Goal: Check status: Check status

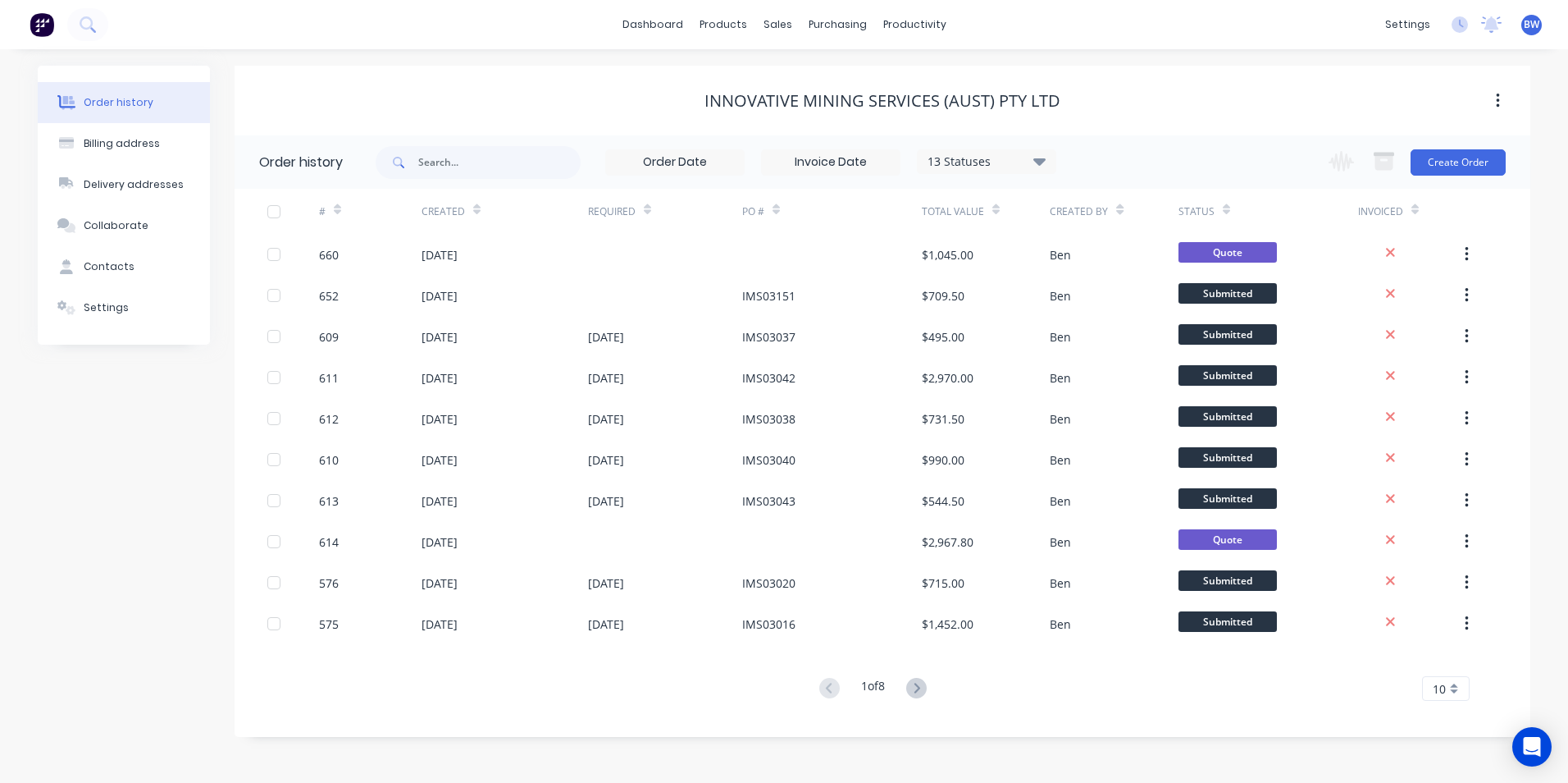
click at [1449, 688] on div "10" at bounding box center [1445, 688] width 47 height 25
click at [1449, 552] on div "15" at bounding box center [1446, 545] width 46 height 29
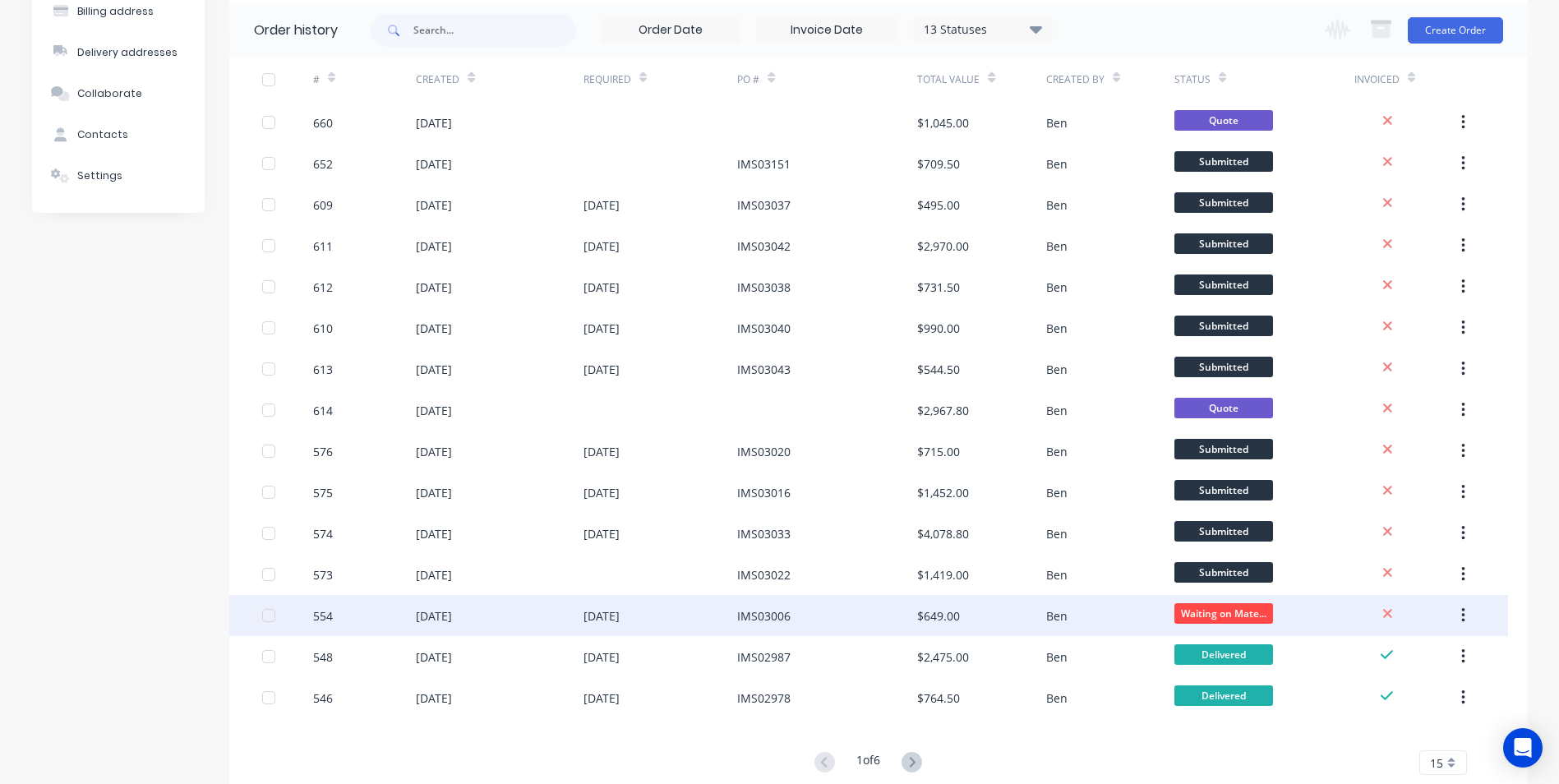
scroll to position [93, 0]
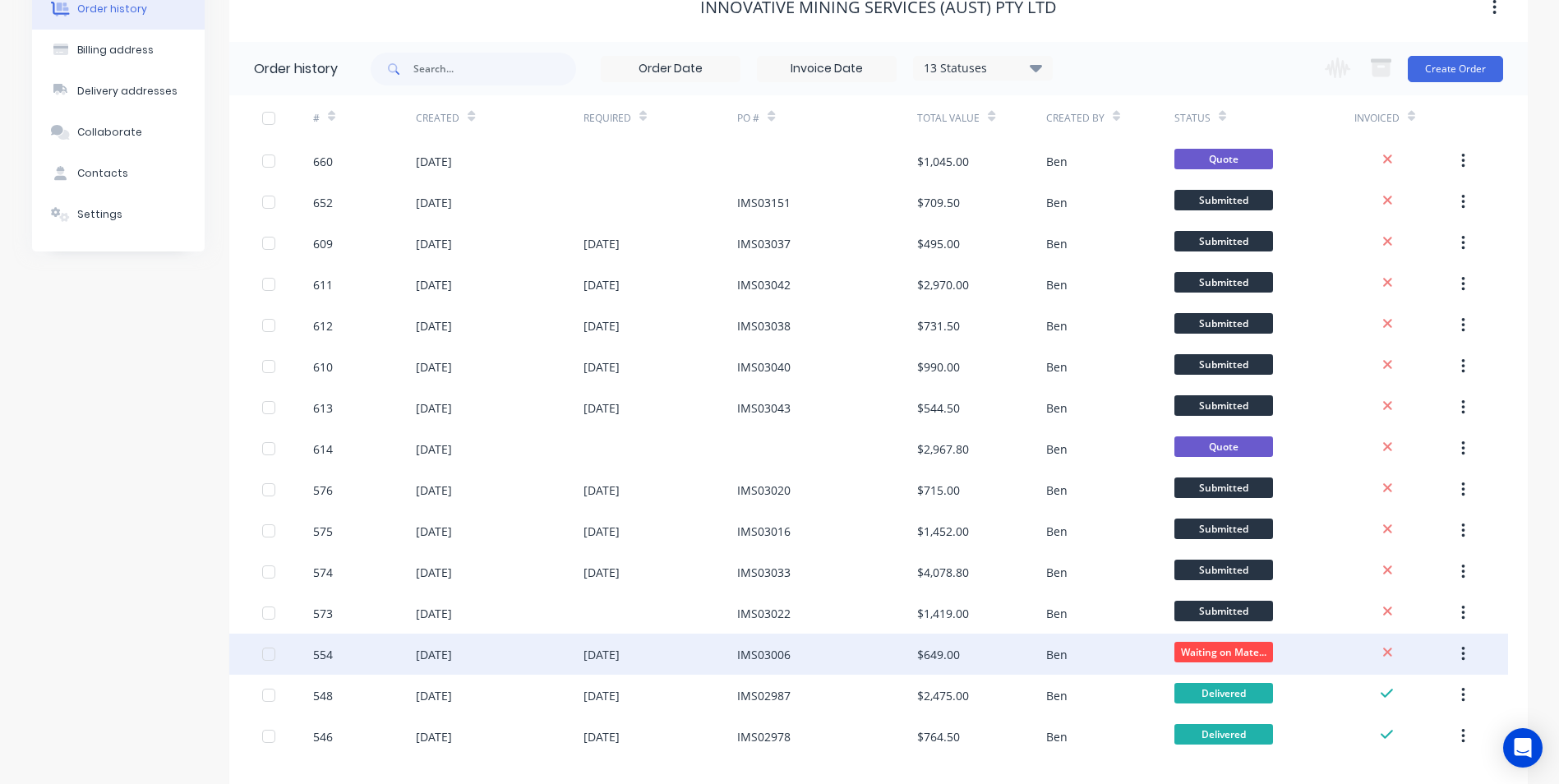
click at [756, 660] on div "IMS03006" at bounding box center [764, 654] width 54 height 18
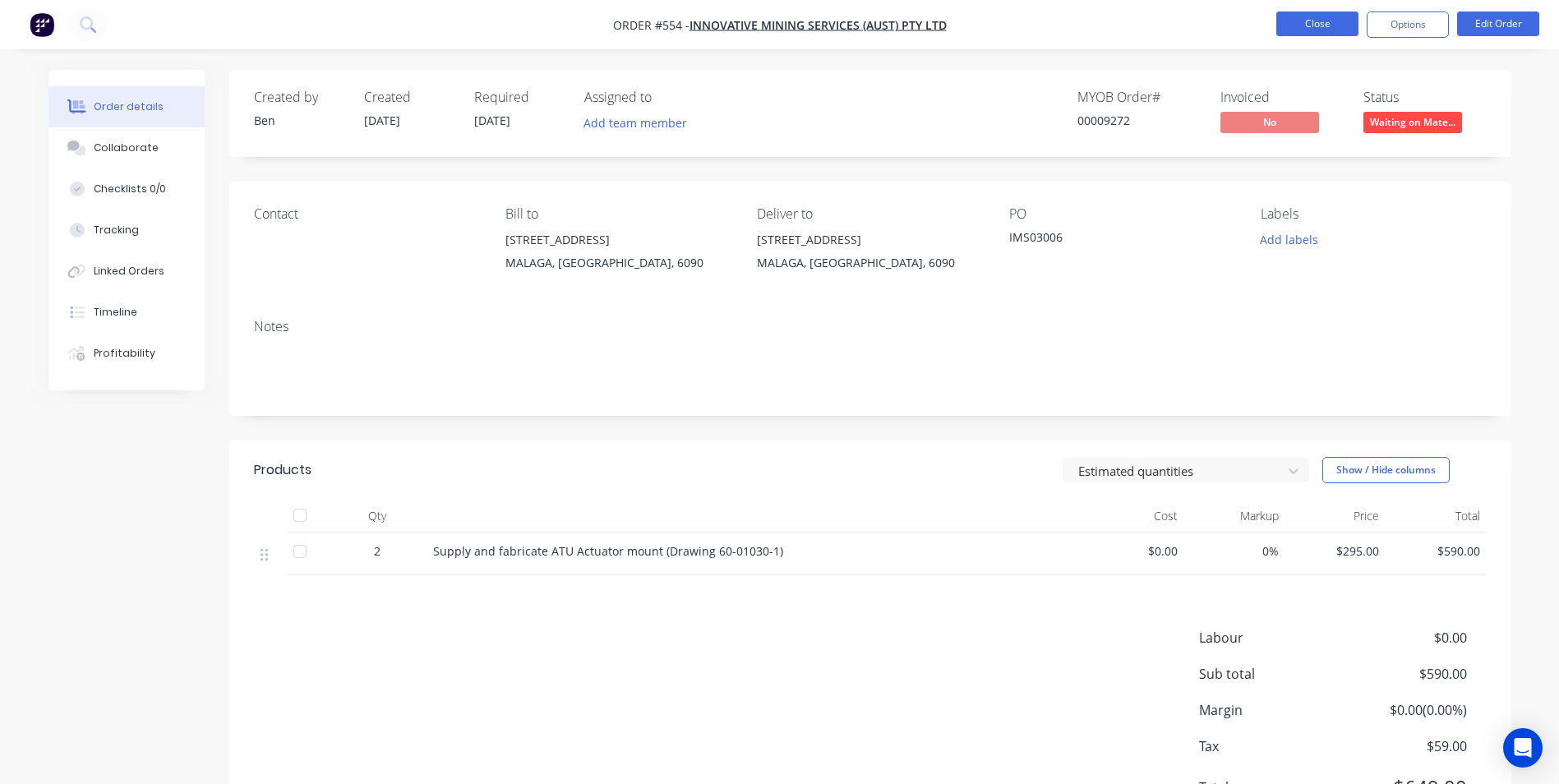
click at [1291, 19] on button "Close" at bounding box center [1316, 23] width 82 height 25
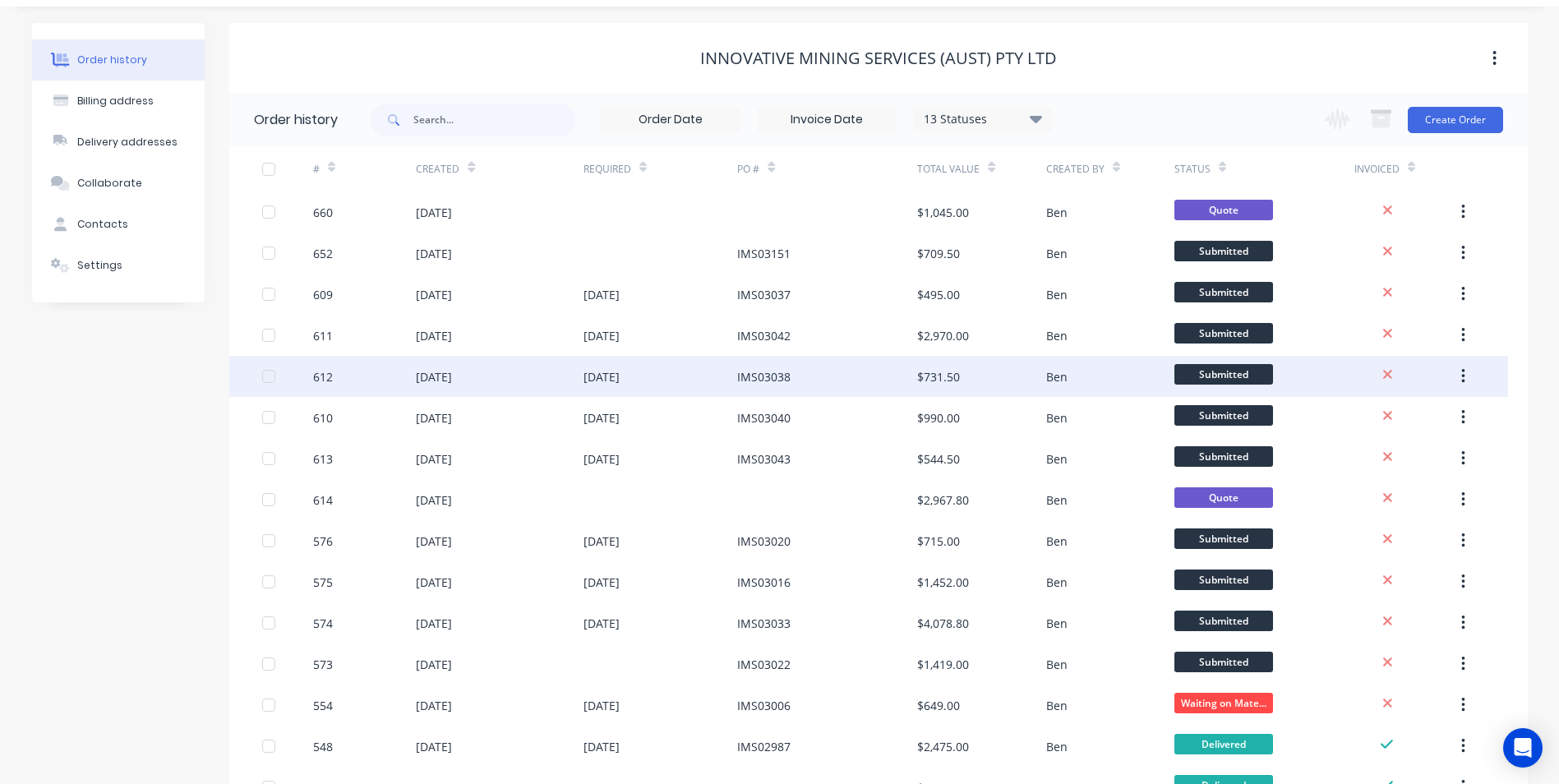
scroll to position [82, 0]
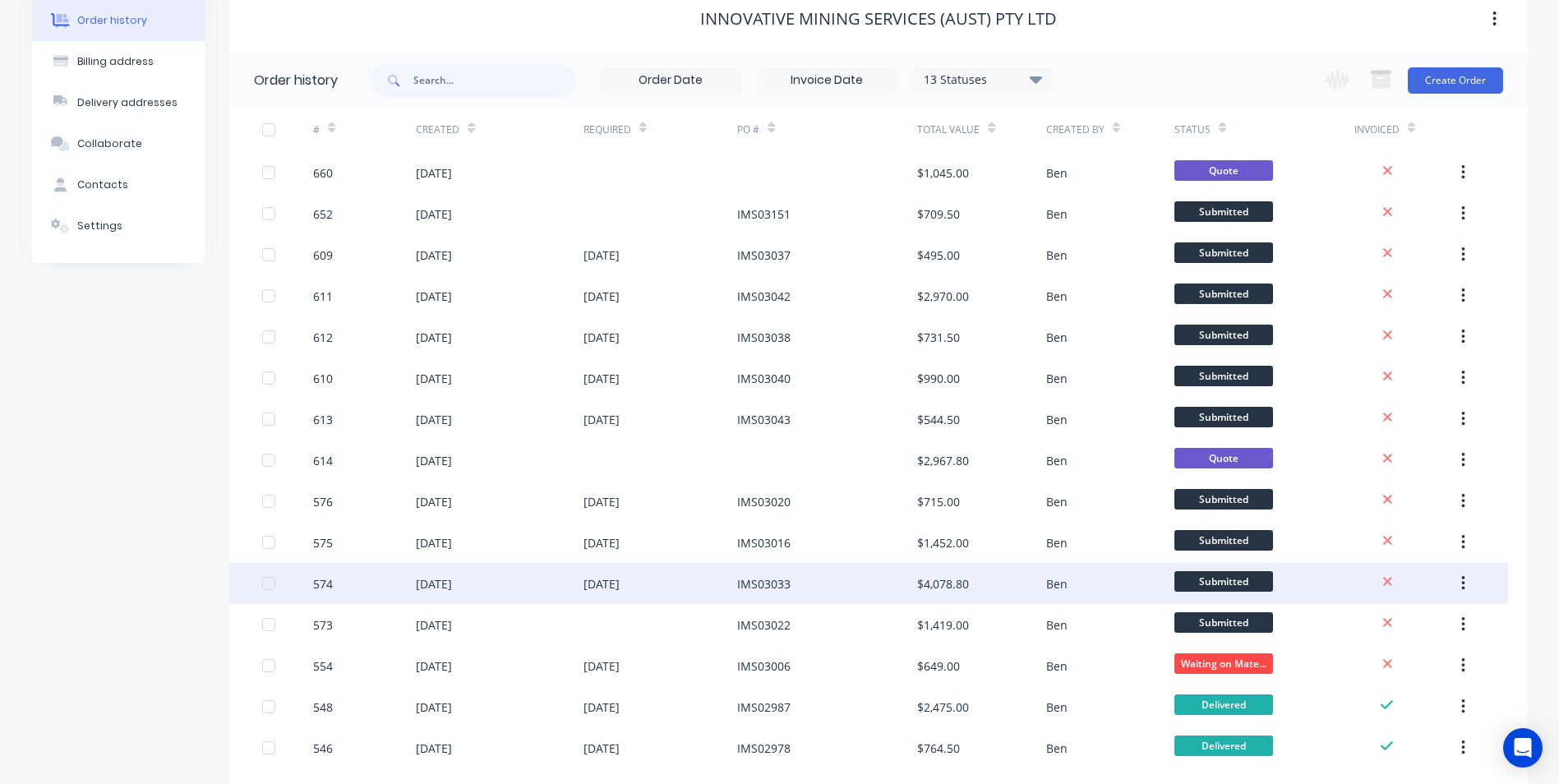
click at [767, 579] on div "IMS03033" at bounding box center [764, 583] width 54 height 18
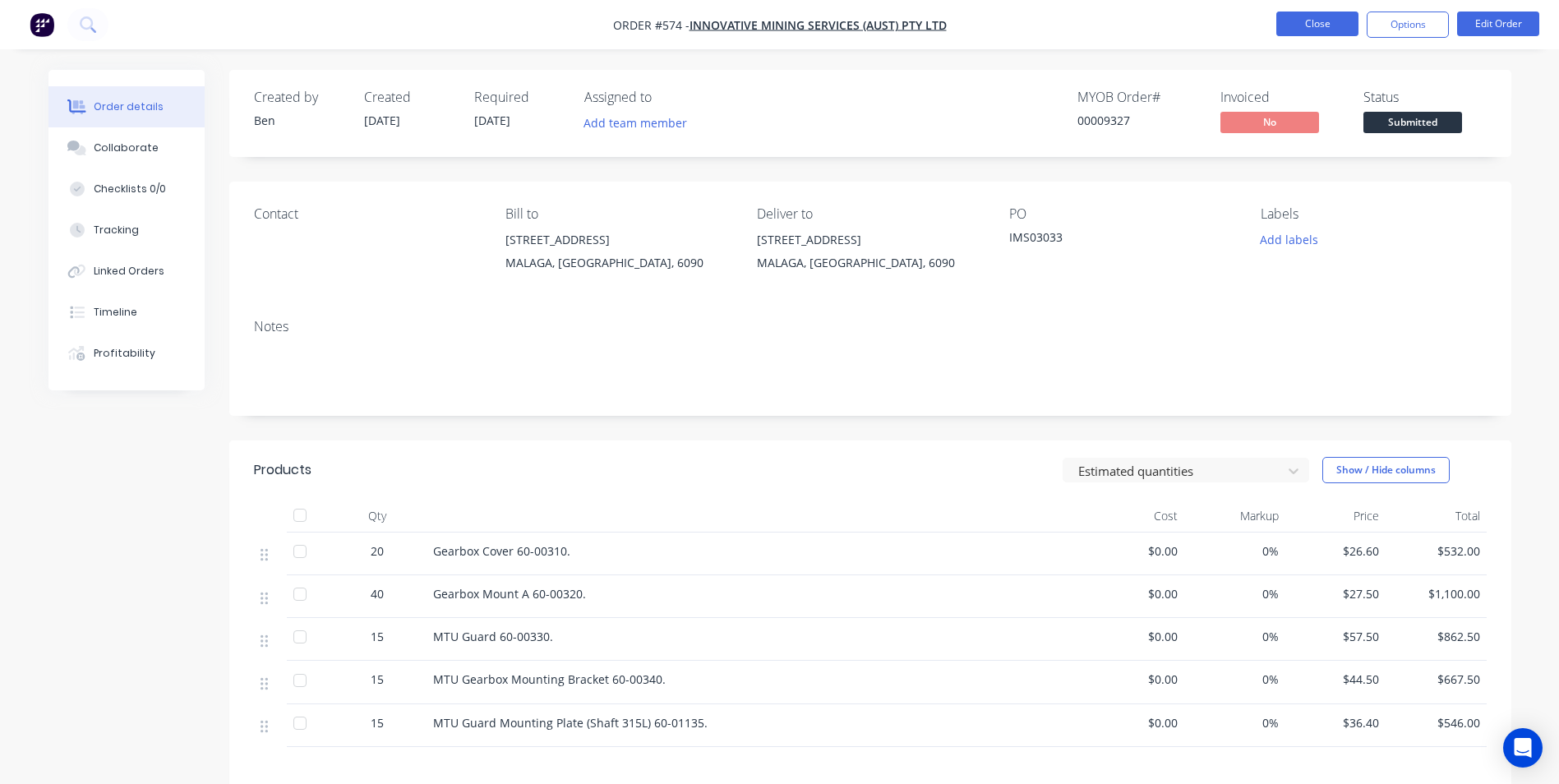
click at [1340, 27] on button "Close" at bounding box center [1316, 23] width 82 height 25
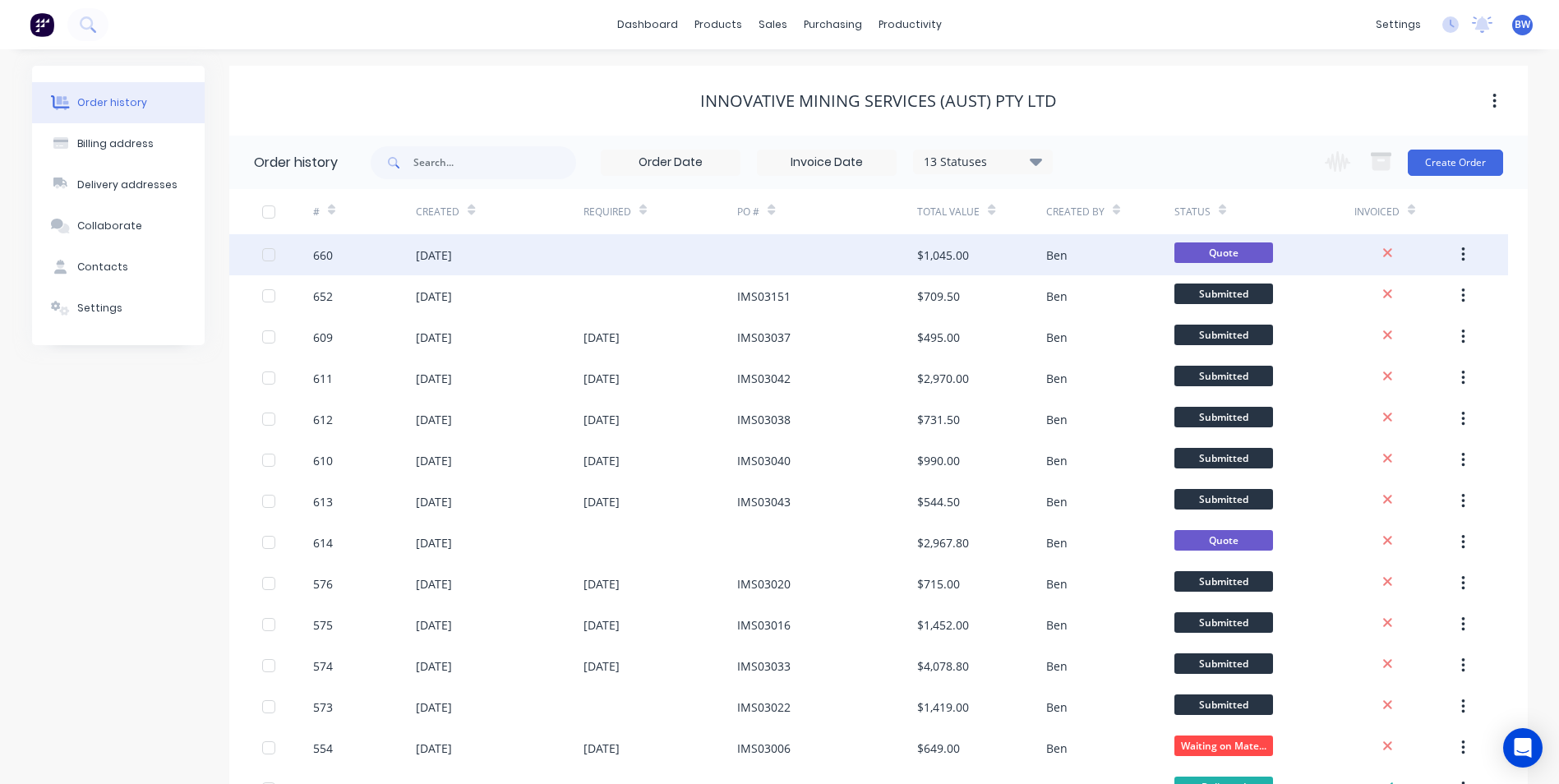
click at [940, 248] on div "$1,045.00" at bounding box center [942, 255] width 52 height 18
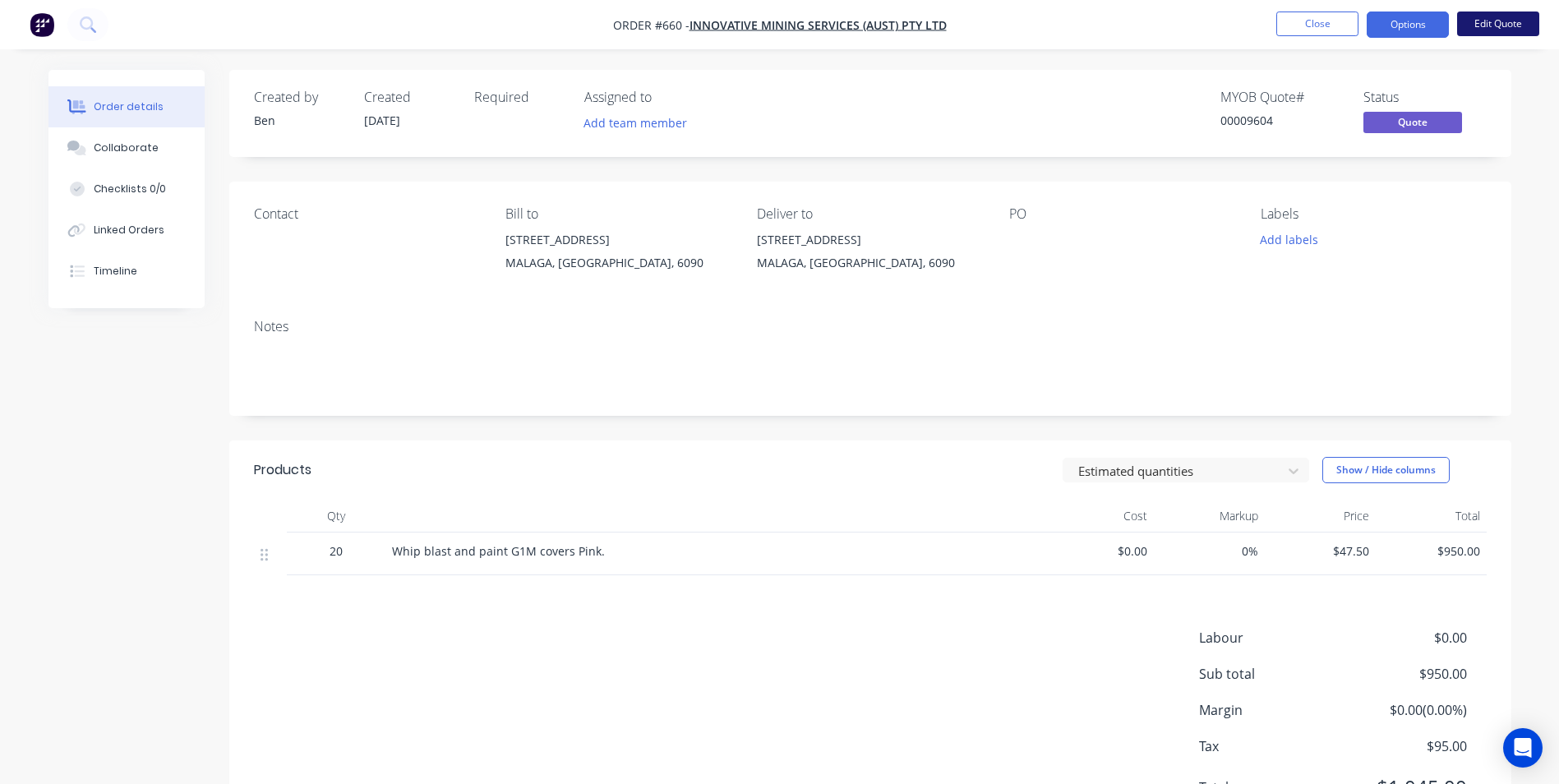
click at [1482, 31] on button "Edit Quote" at bounding box center [1498, 23] width 82 height 25
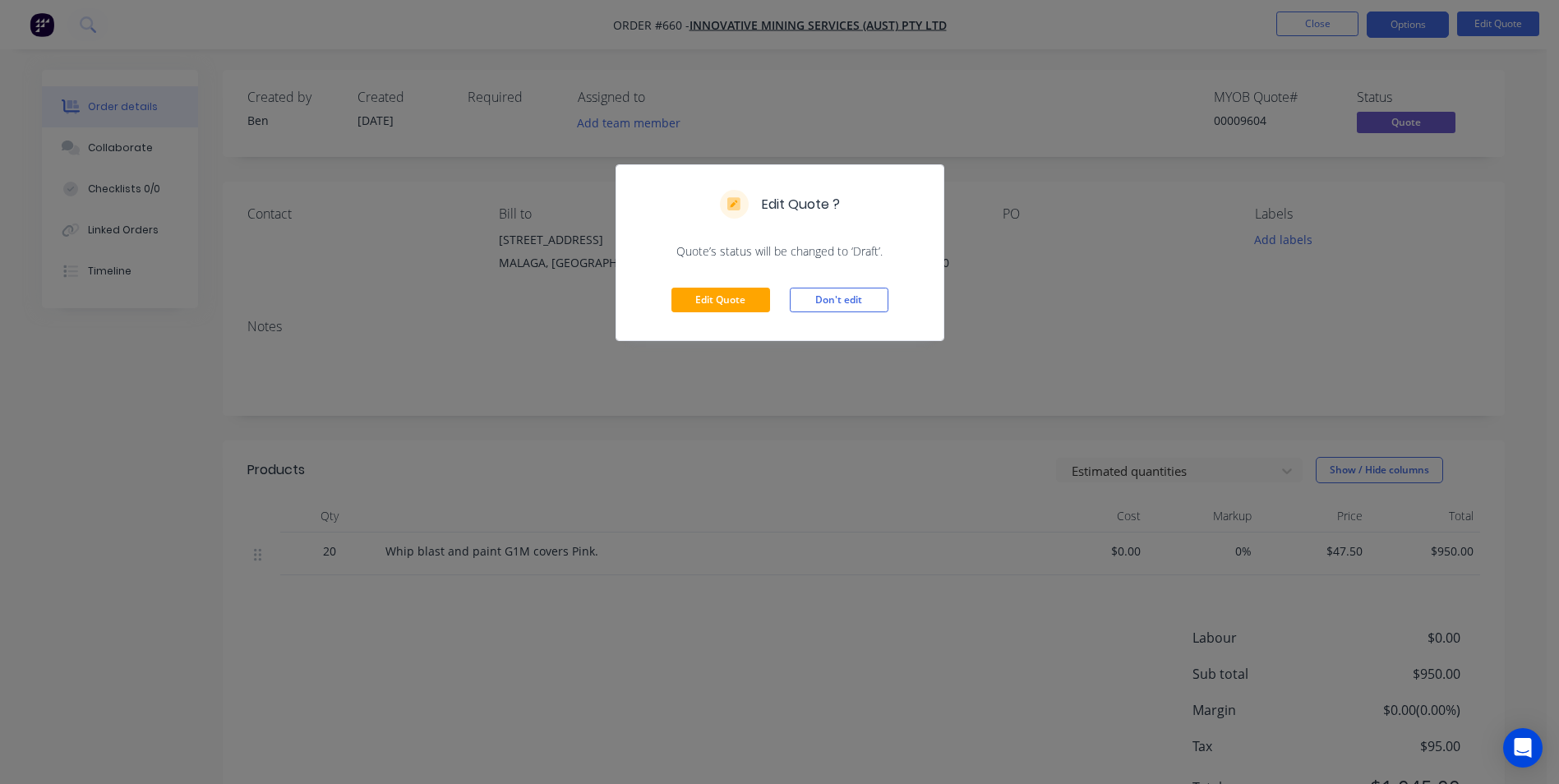
click at [723, 286] on div "Edit Quote Don't edit" at bounding box center [780, 299] width 327 height 81
click at [723, 296] on button "Edit Quote" at bounding box center [720, 300] width 98 height 25
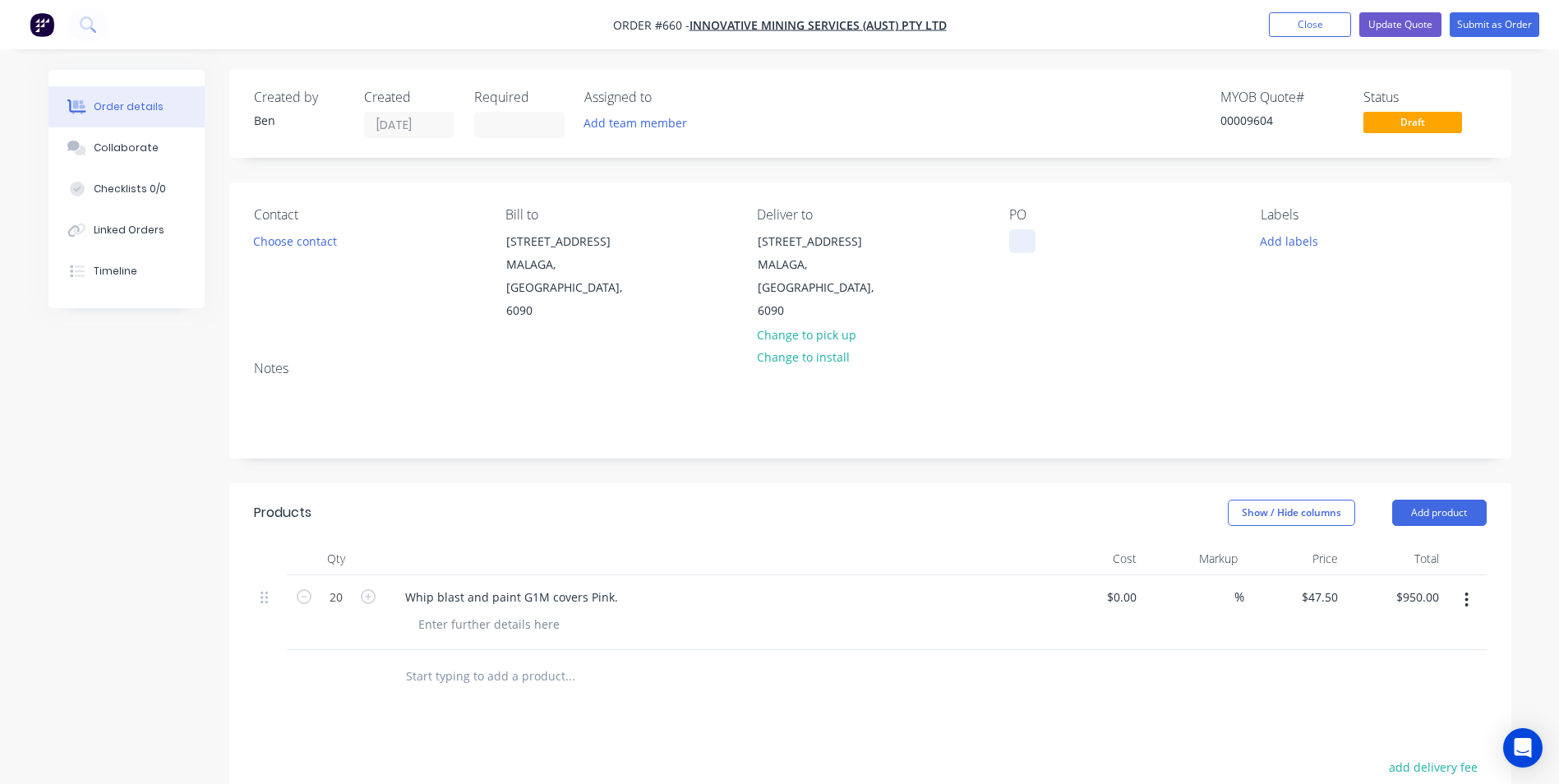
click at [1020, 240] on div at bounding box center [1022, 242] width 26 height 24
click at [1510, 32] on button "Submit as Order" at bounding box center [1494, 24] width 90 height 25
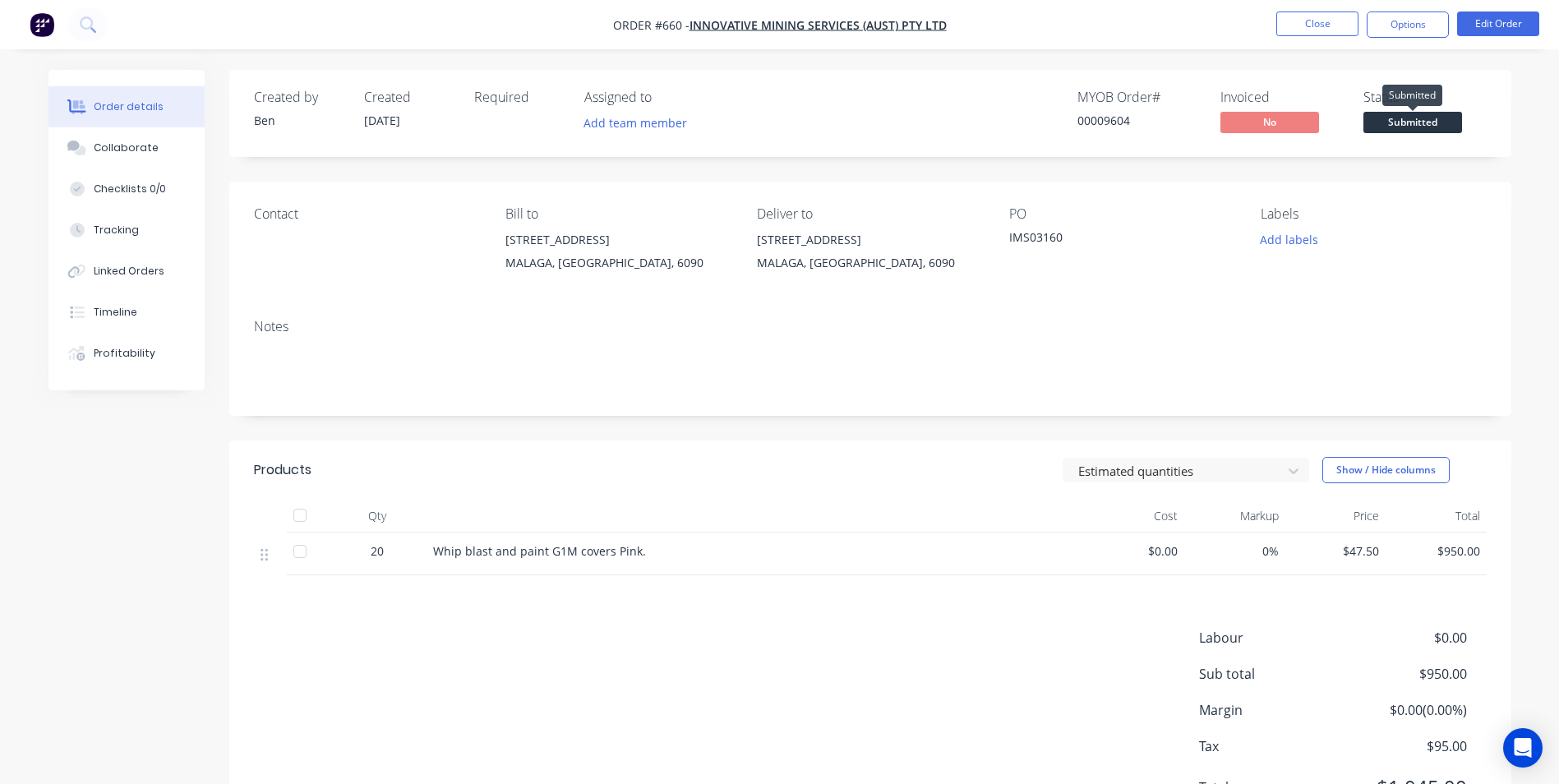
click at [1391, 118] on span "Submitted" at bounding box center [1412, 122] width 98 height 20
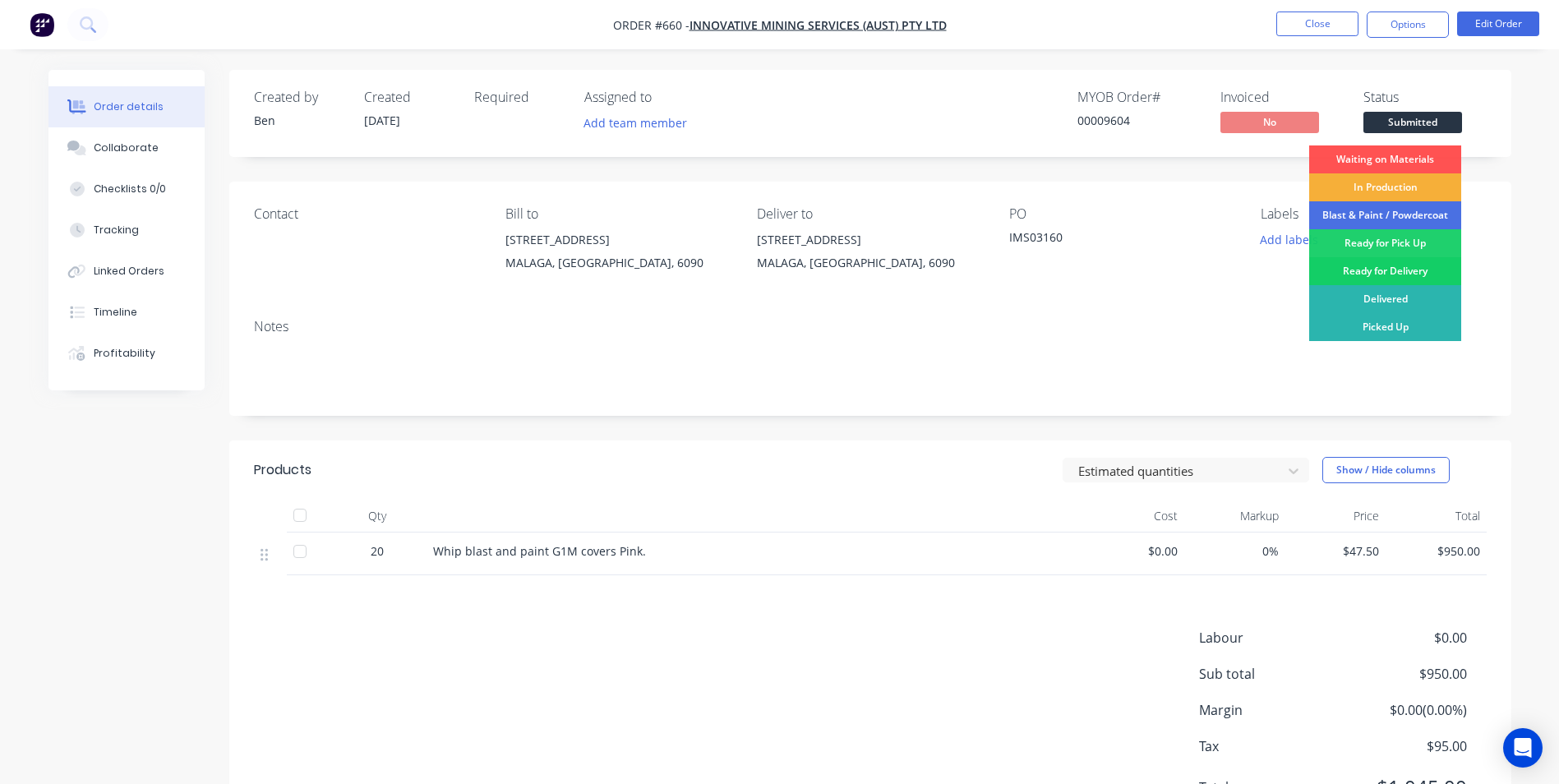
click at [1370, 270] on div "Ready for Delivery" at bounding box center [1385, 271] width 152 height 28
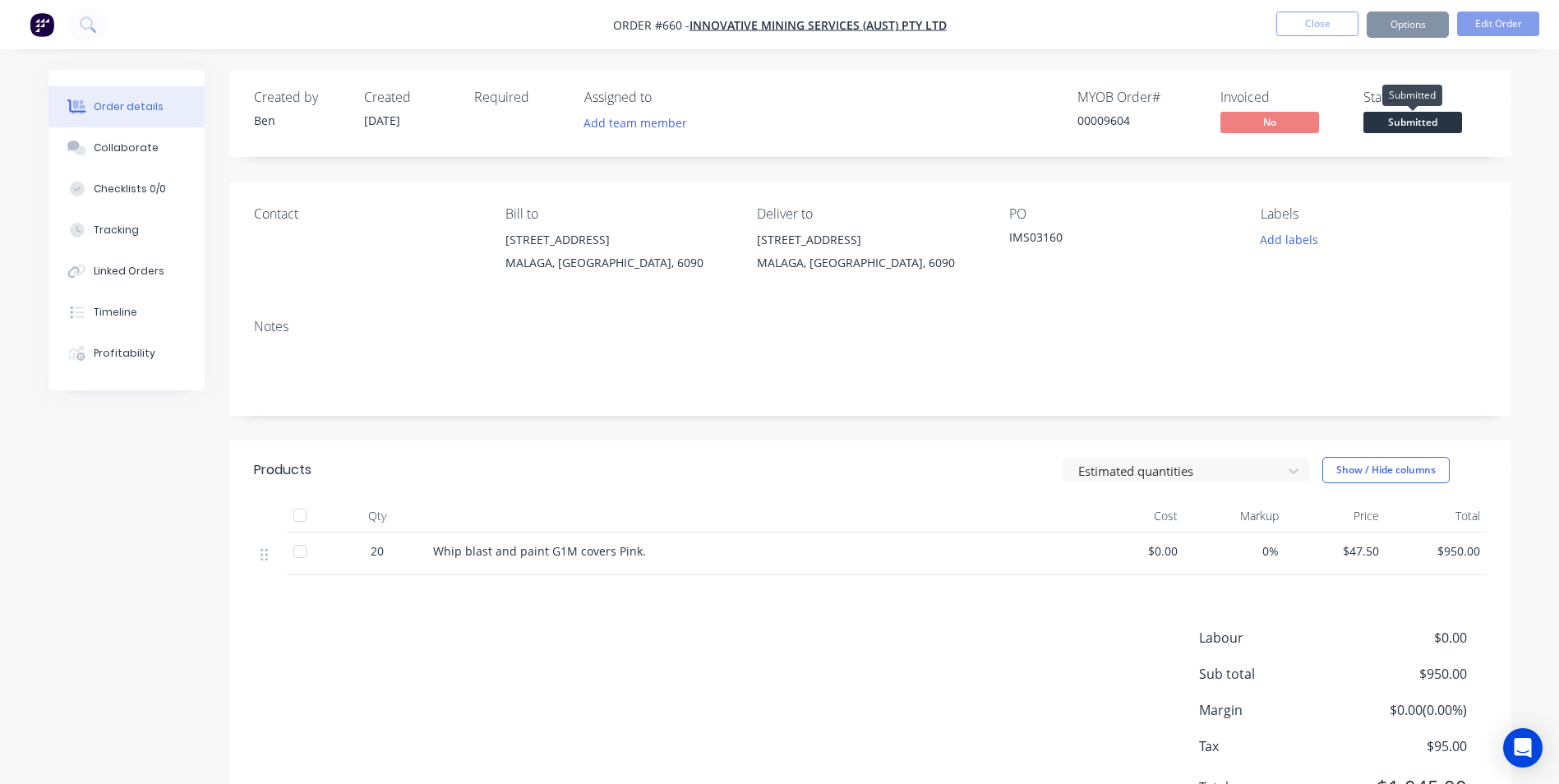
click at [1425, 121] on span "Submitted" at bounding box center [1412, 122] width 98 height 20
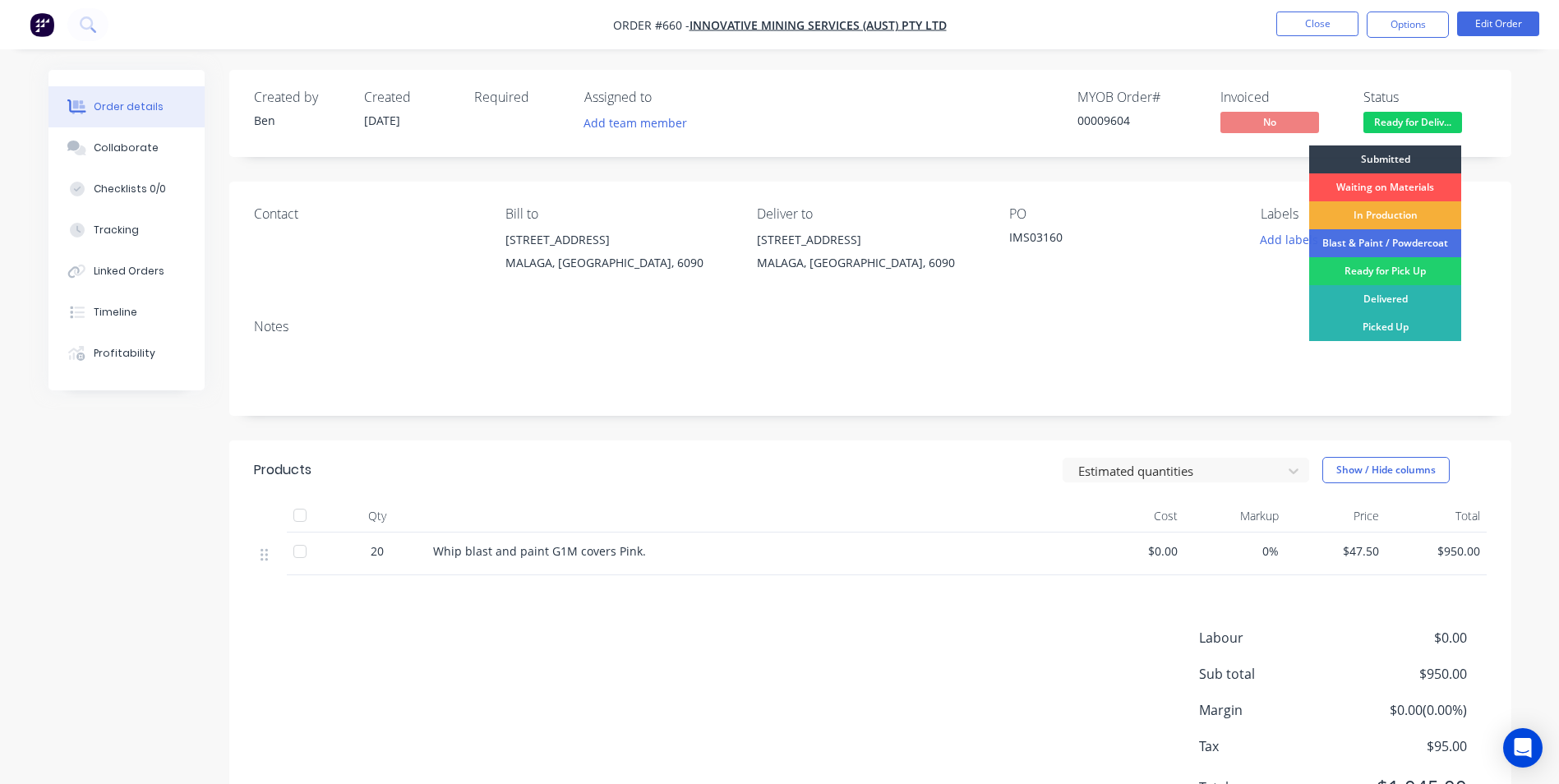
click at [1501, 205] on div "Contact Bill to [STREET_ADDRESS] Deliver to [STREET_ADDRESS] PO IMS03160 Labels…" at bounding box center [870, 243] width 1281 height 124
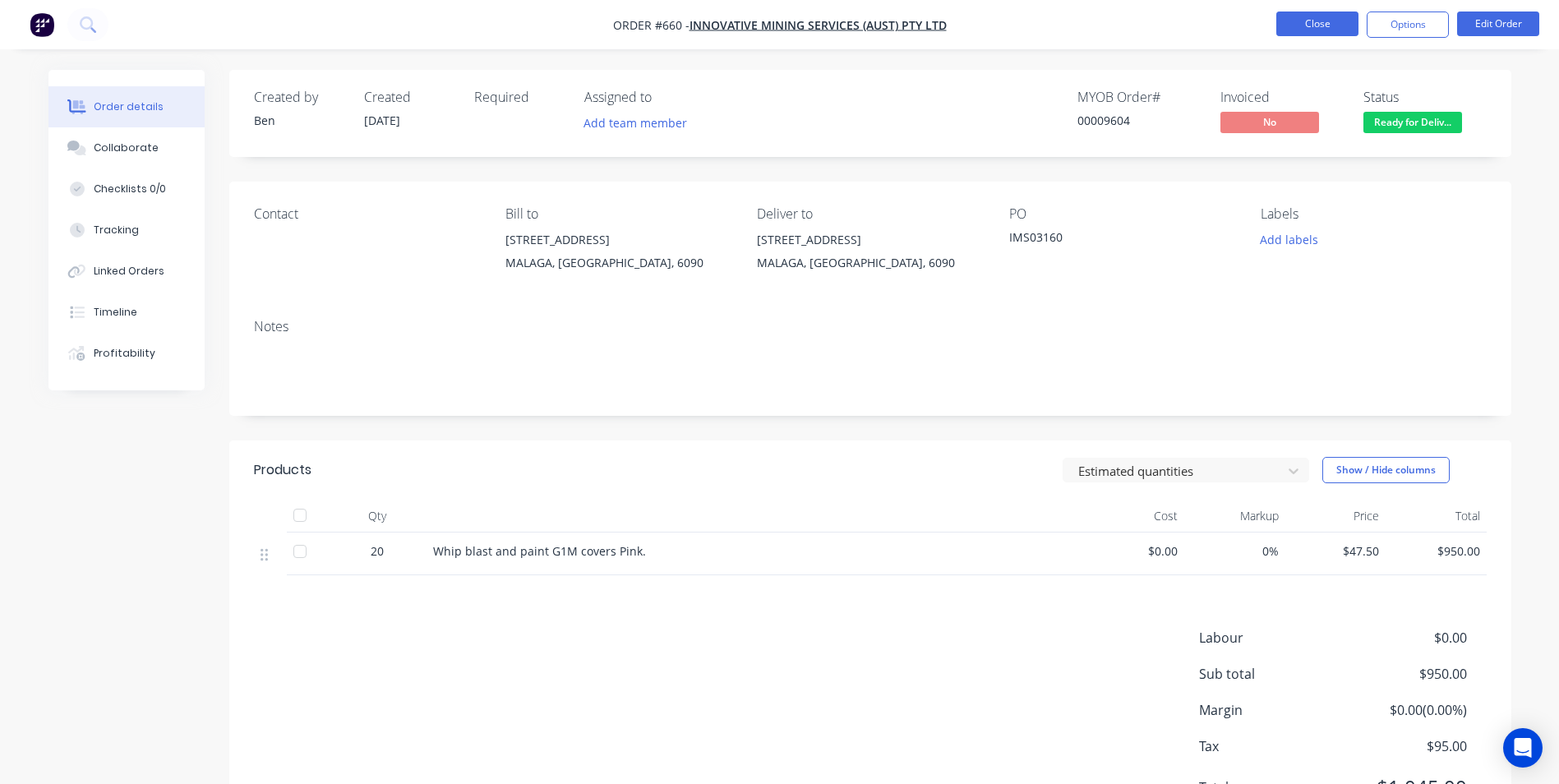
click at [1336, 22] on button "Close" at bounding box center [1316, 23] width 82 height 25
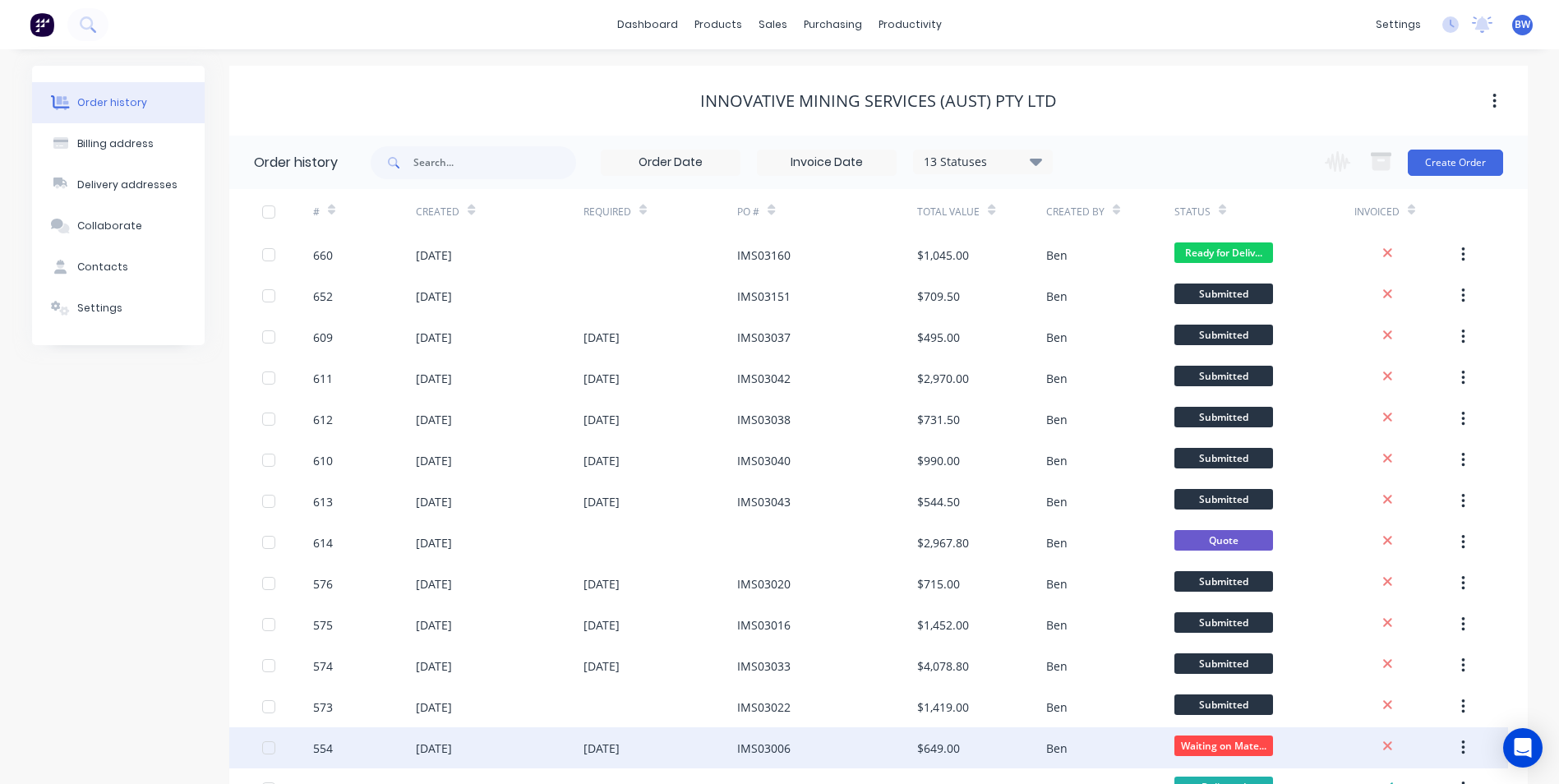
click at [821, 746] on div "IMS03006" at bounding box center [827, 747] width 180 height 41
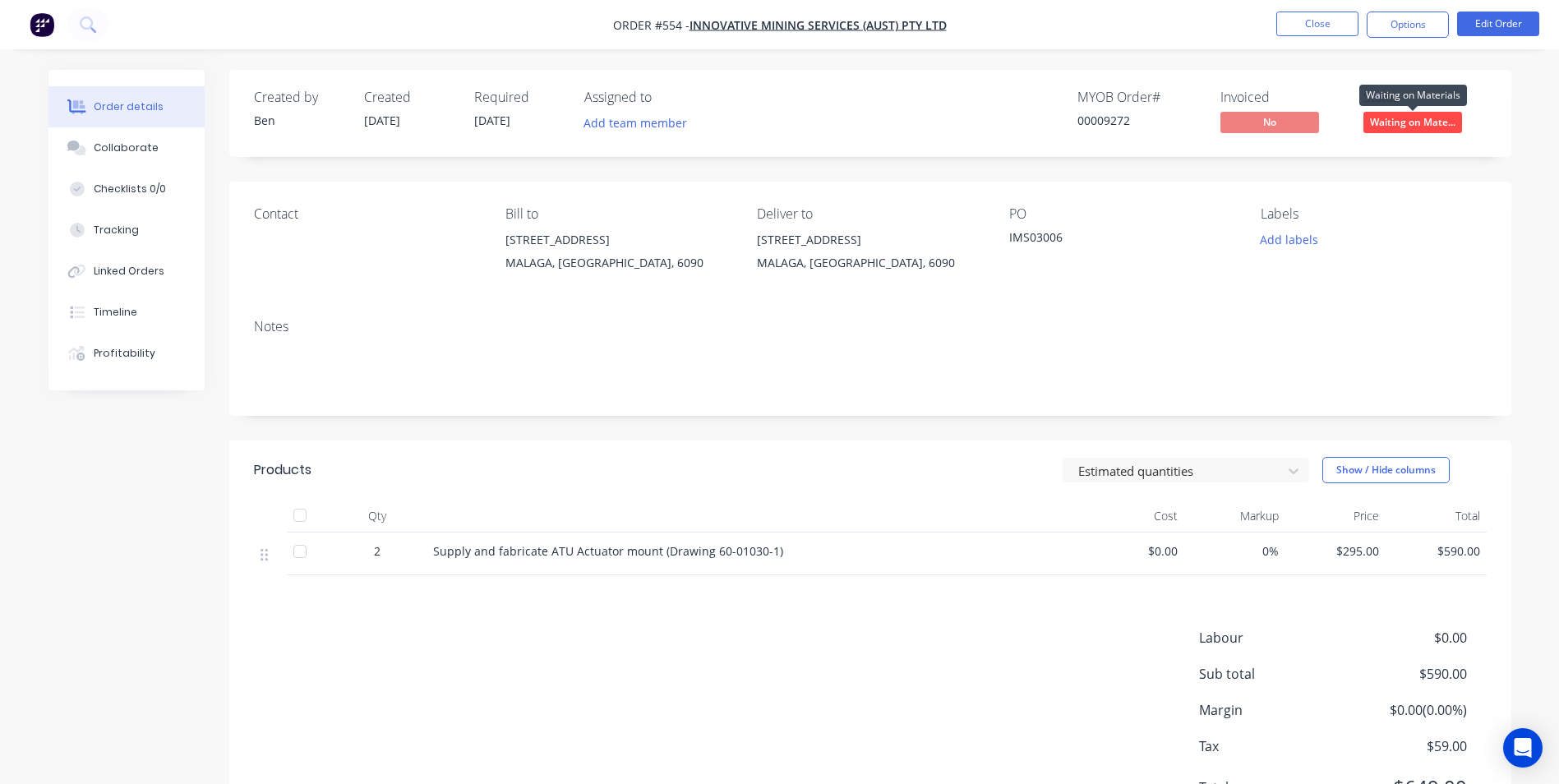
click at [1390, 127] on span "Waiting on Mate..." at bounding box center [1412, 122] width 98 height 20
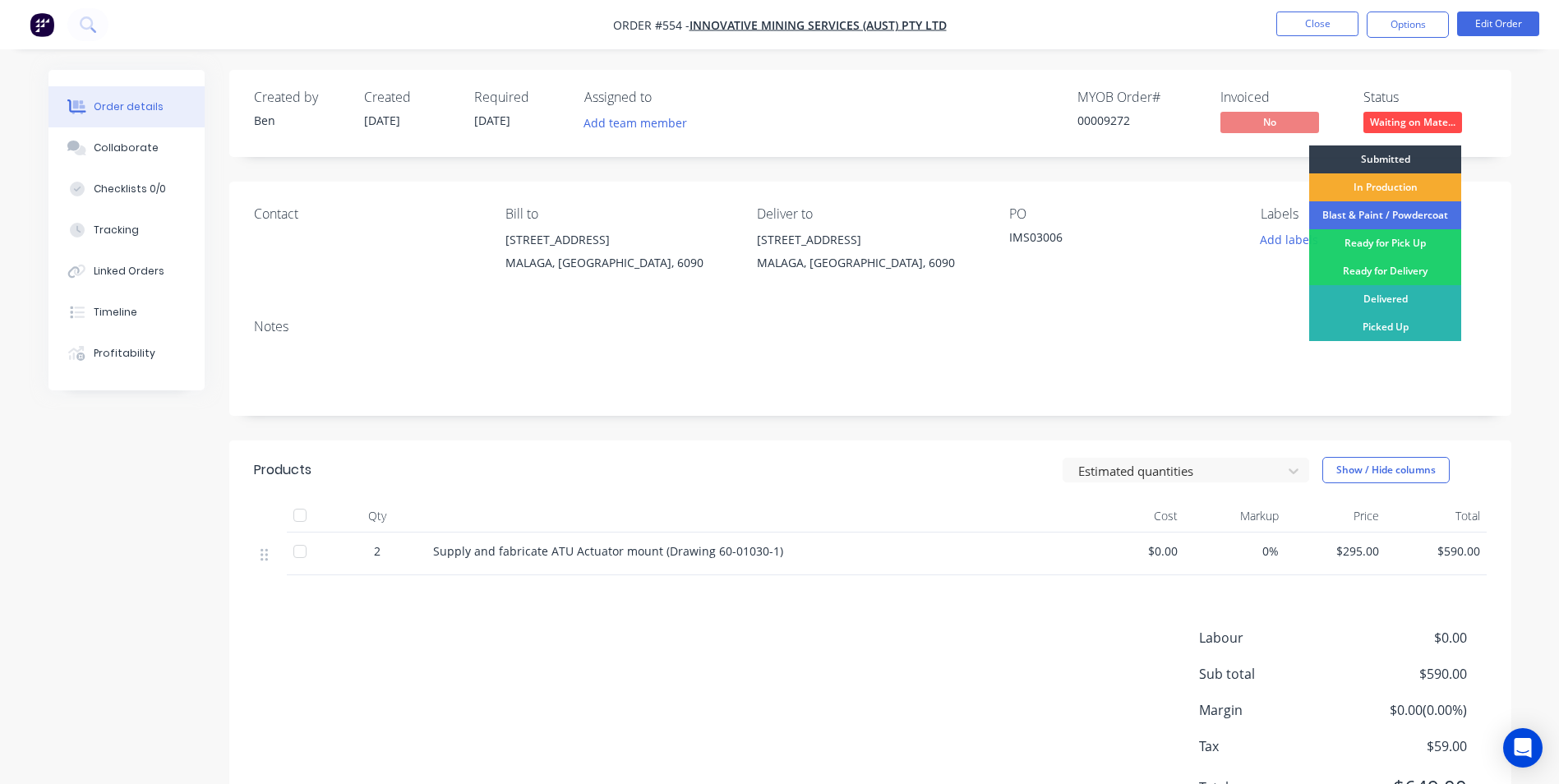
click at [1376, 179] on div "In Production" at bounding box center [1385, 187] width 152 height 28
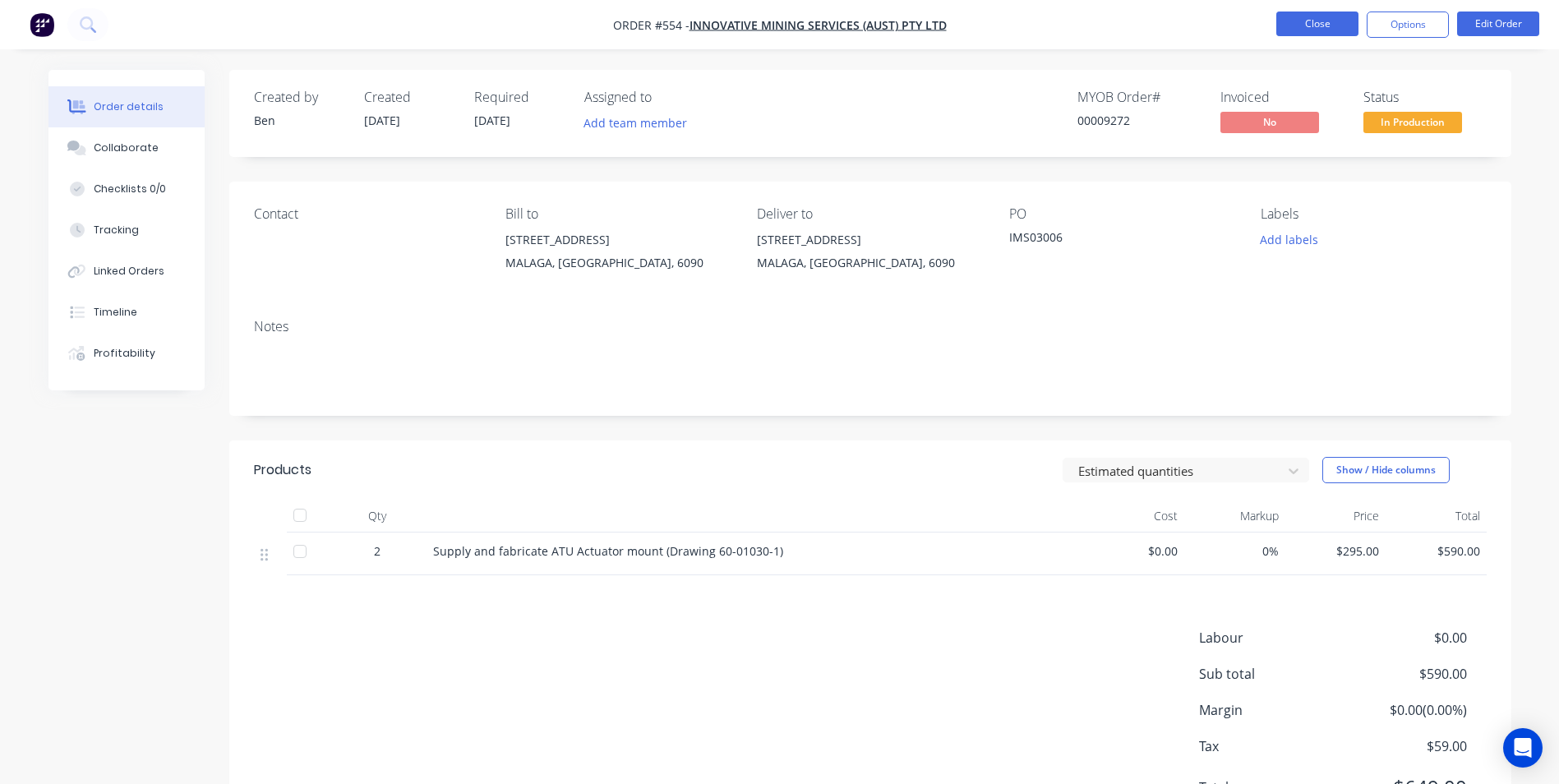
click at [1316, 14] on button "Close" at bounding box center [1316, 23] width 82 height 25
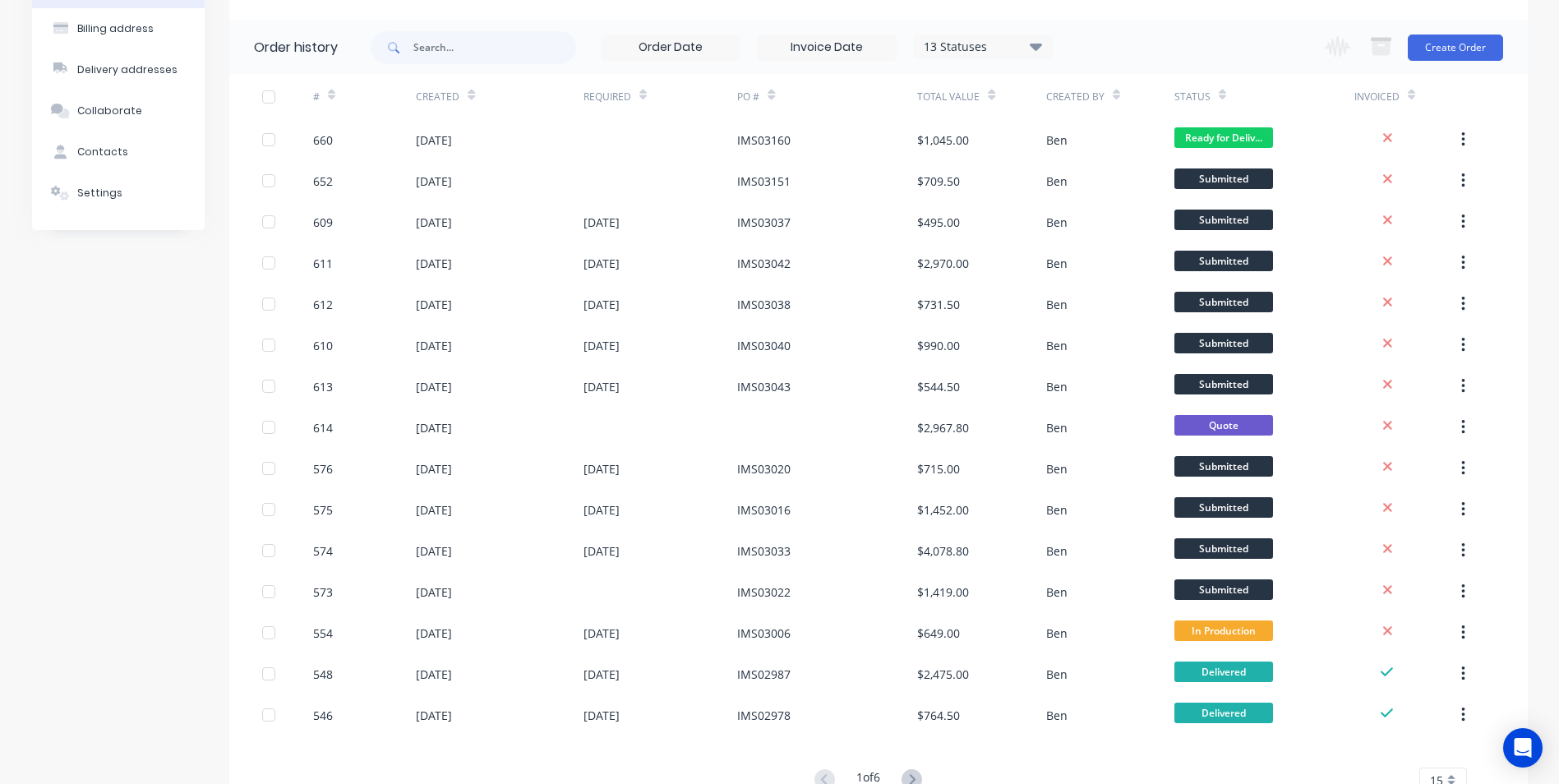
scroll to position [164, 0]
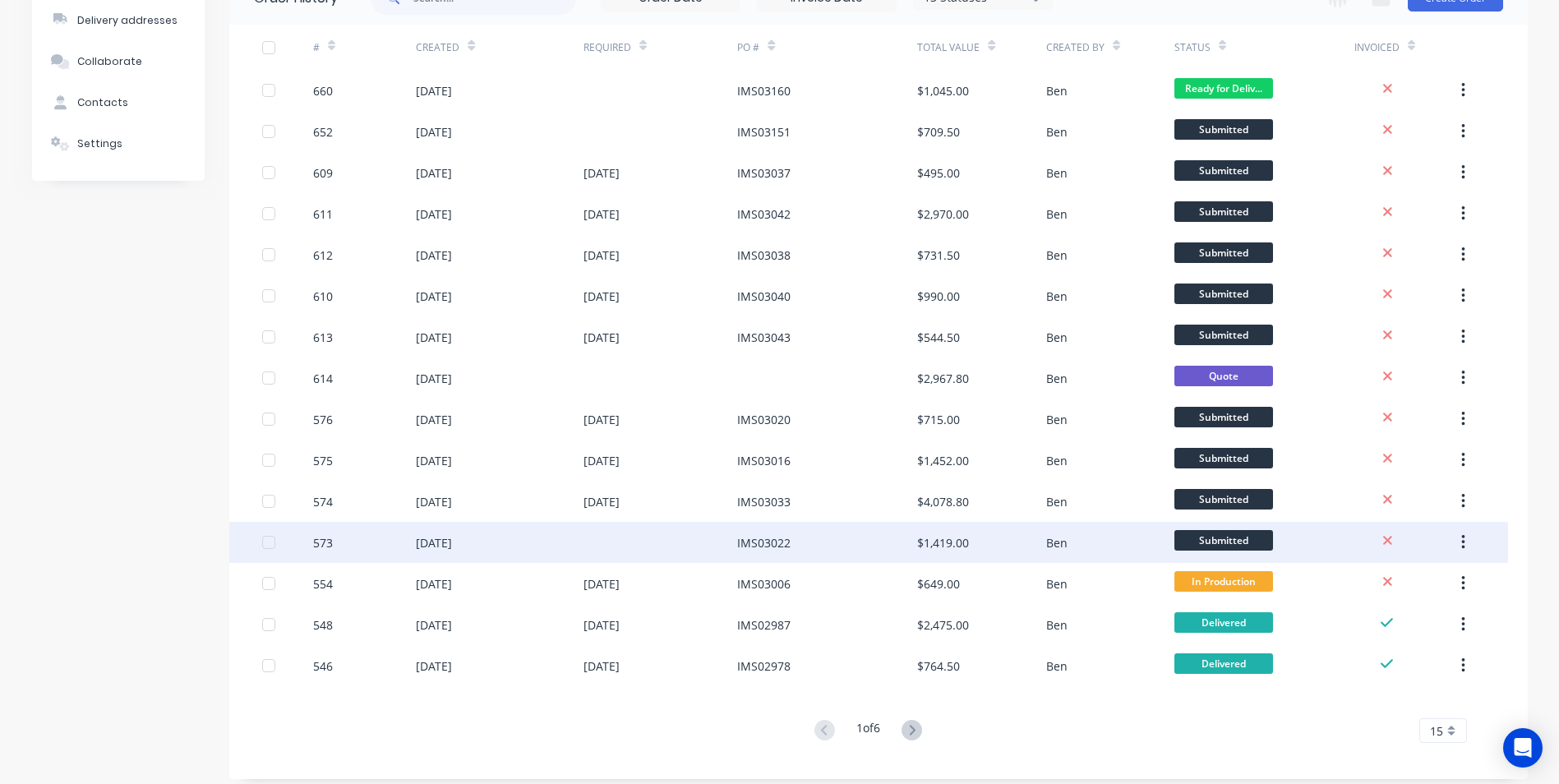
click at [801, 546] on div "IMS03022" at bounding box center [827, 542] width 180 height 41
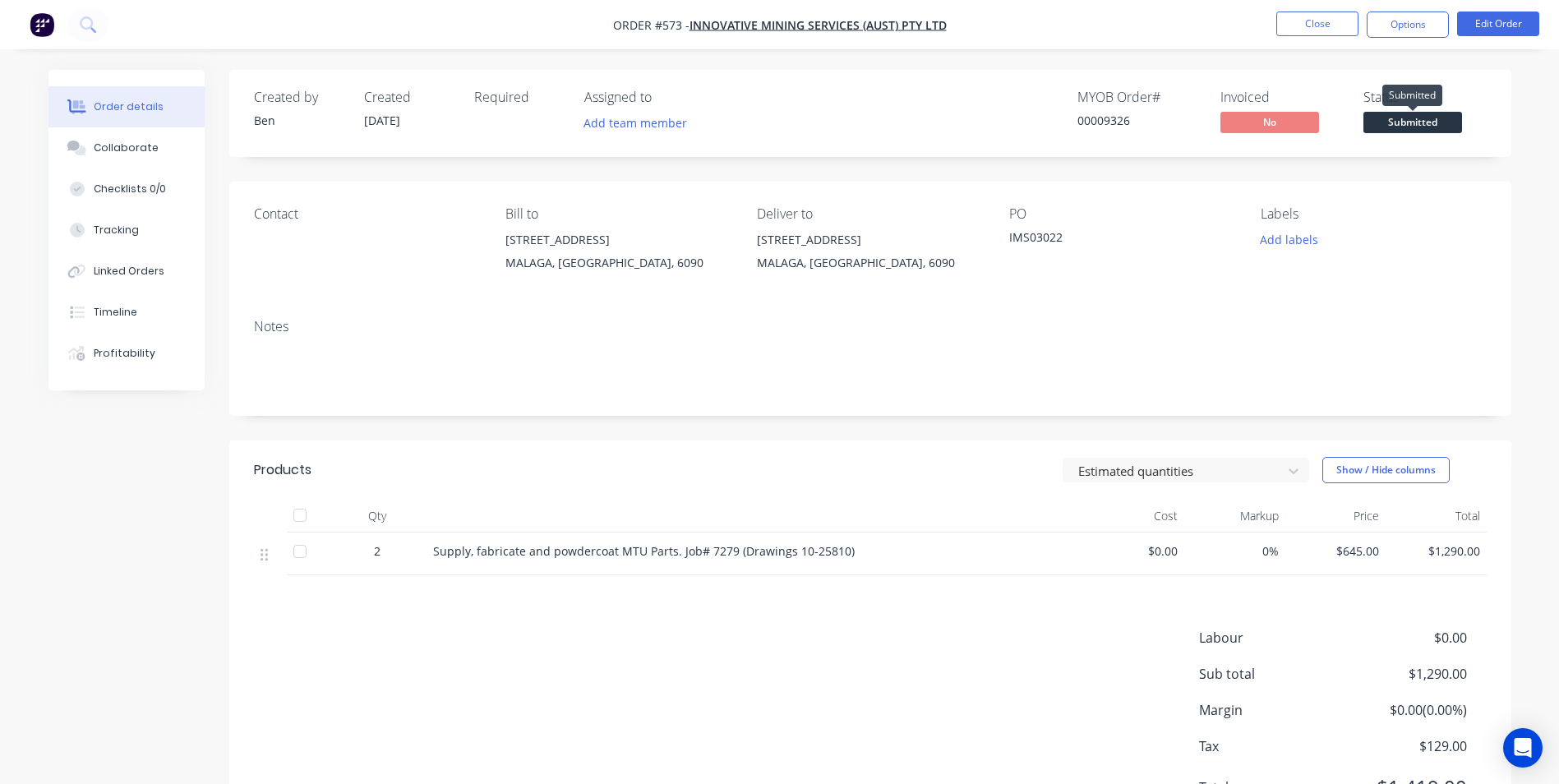
click at [1421, 120] on span "Submitted" at bounding box center [1412, 122] width 98 height 20
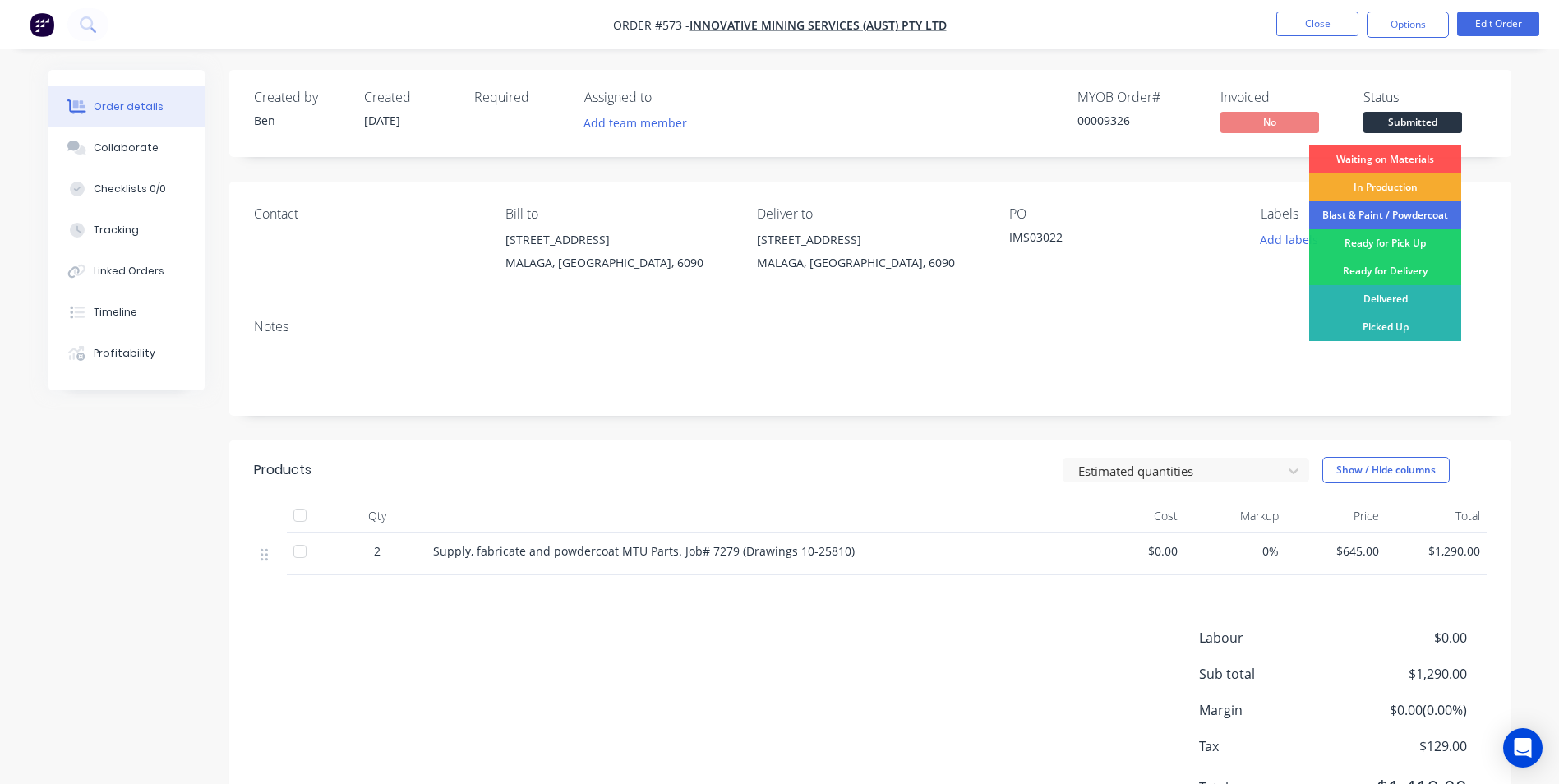
click at [1403, 191] on div "In Production" at bounding box center [1385, 187] width 152 height 28
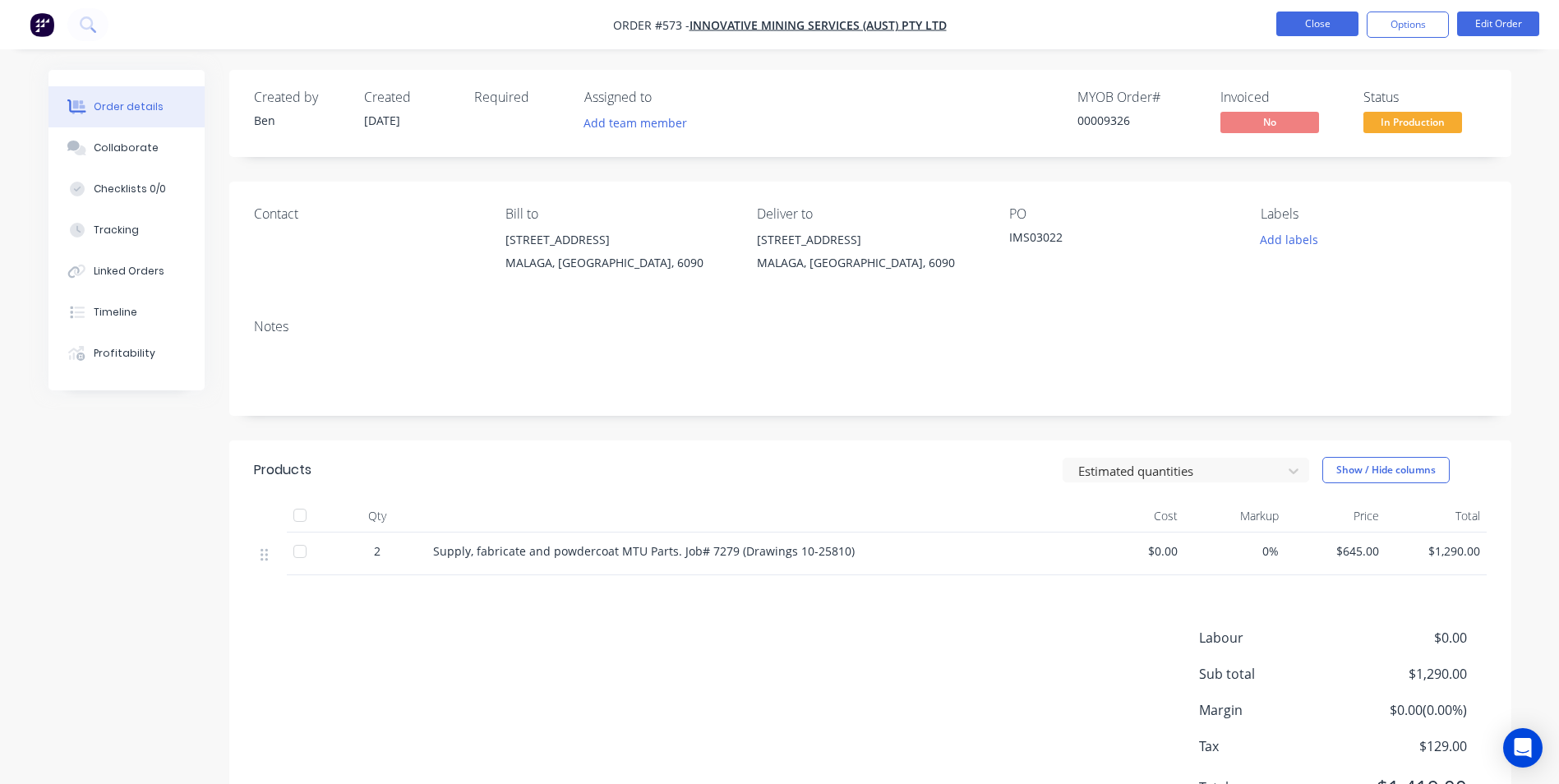
click at [1326, 31] on button "Close" at bounding box center [1316, 23] width 82 height 25
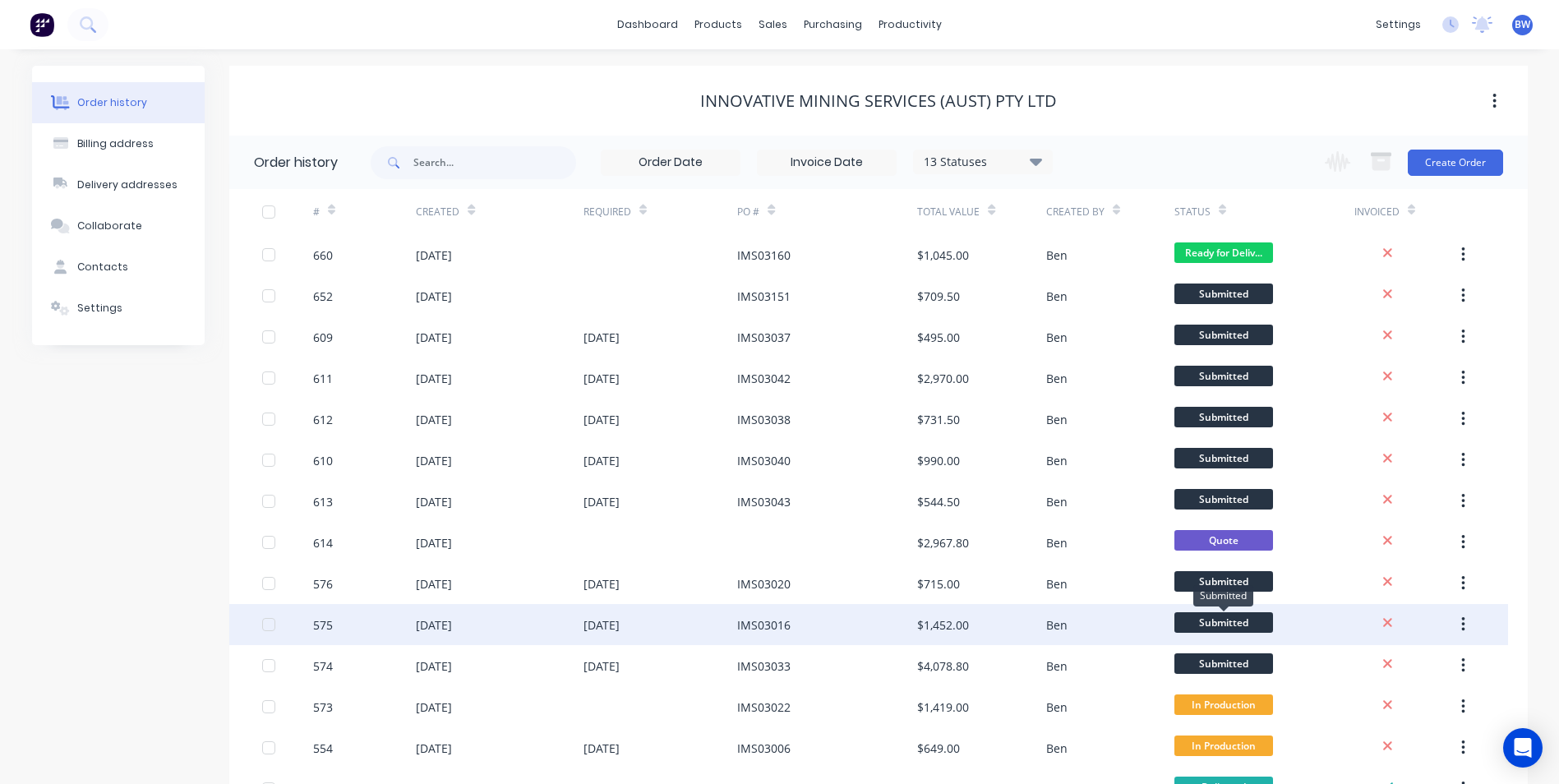
click at [1233, 620] on span "Submitted" at bounding box center [1223, 622] width 98 height 20
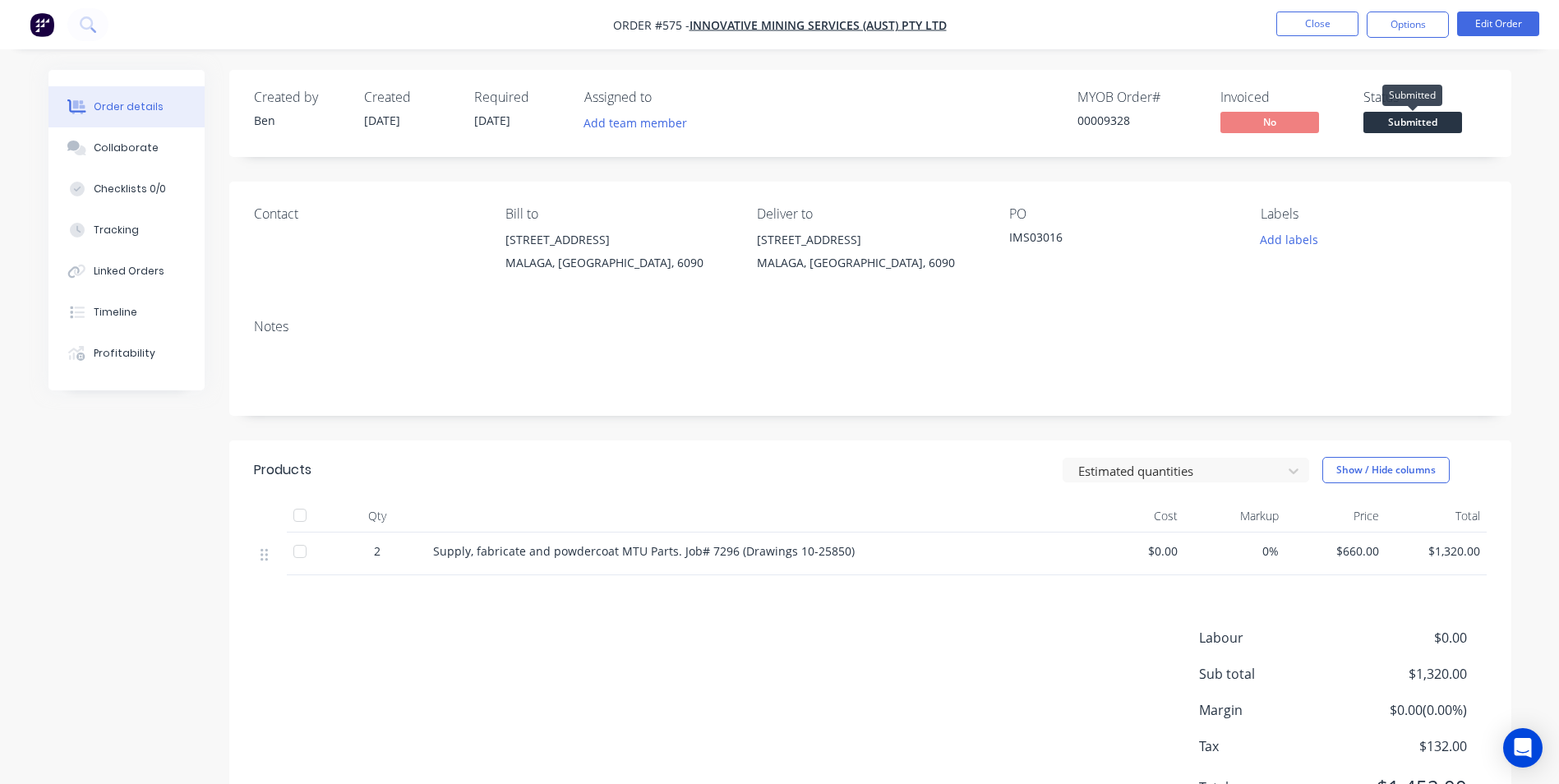
click at [1404, 121] on span "Submitted" at bounding box center [1412, 122] width 98 height 20
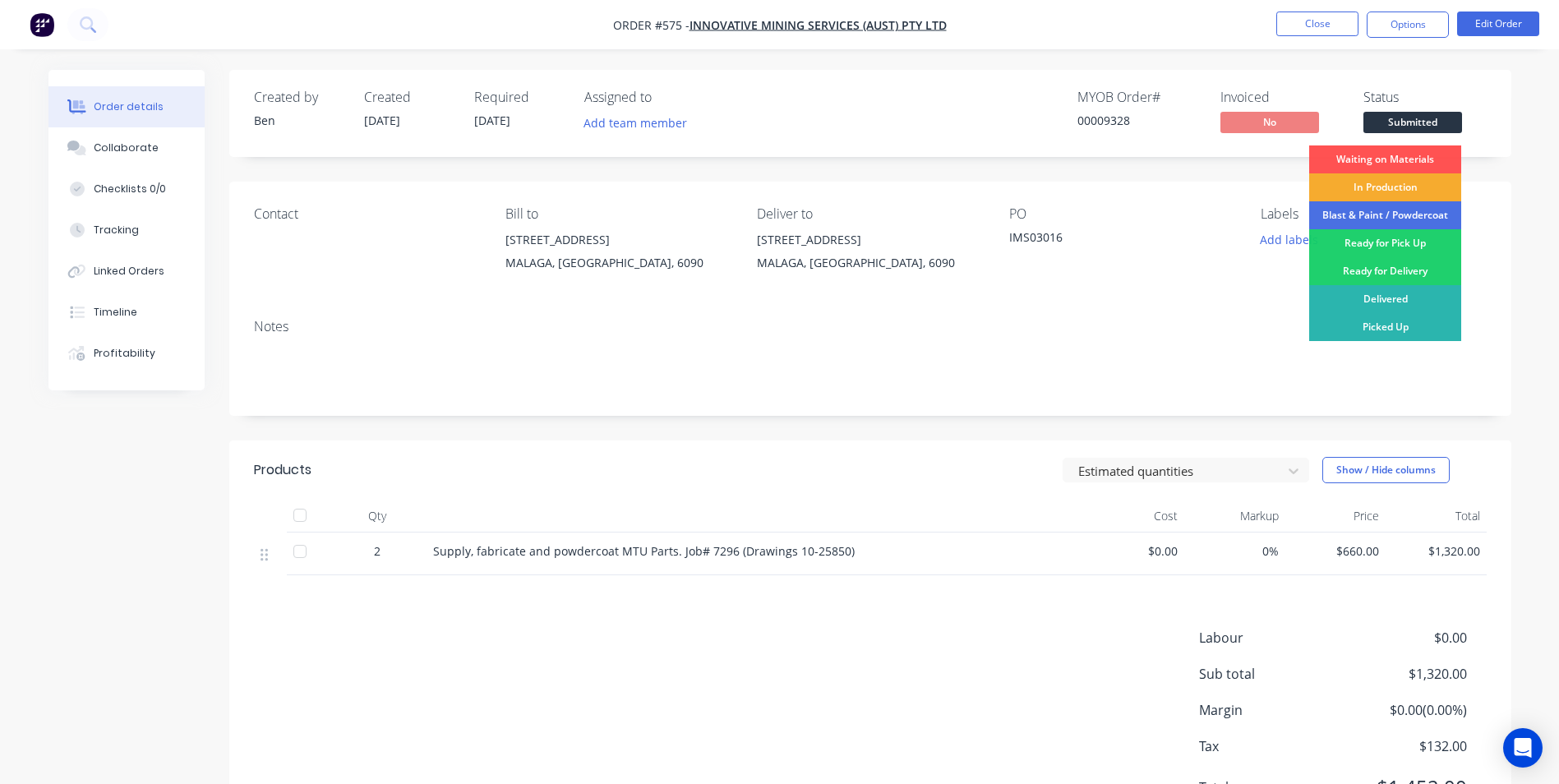
click at [1393, 195] on div "In Production" at bounding box center [1385, 187] width 152 height 28
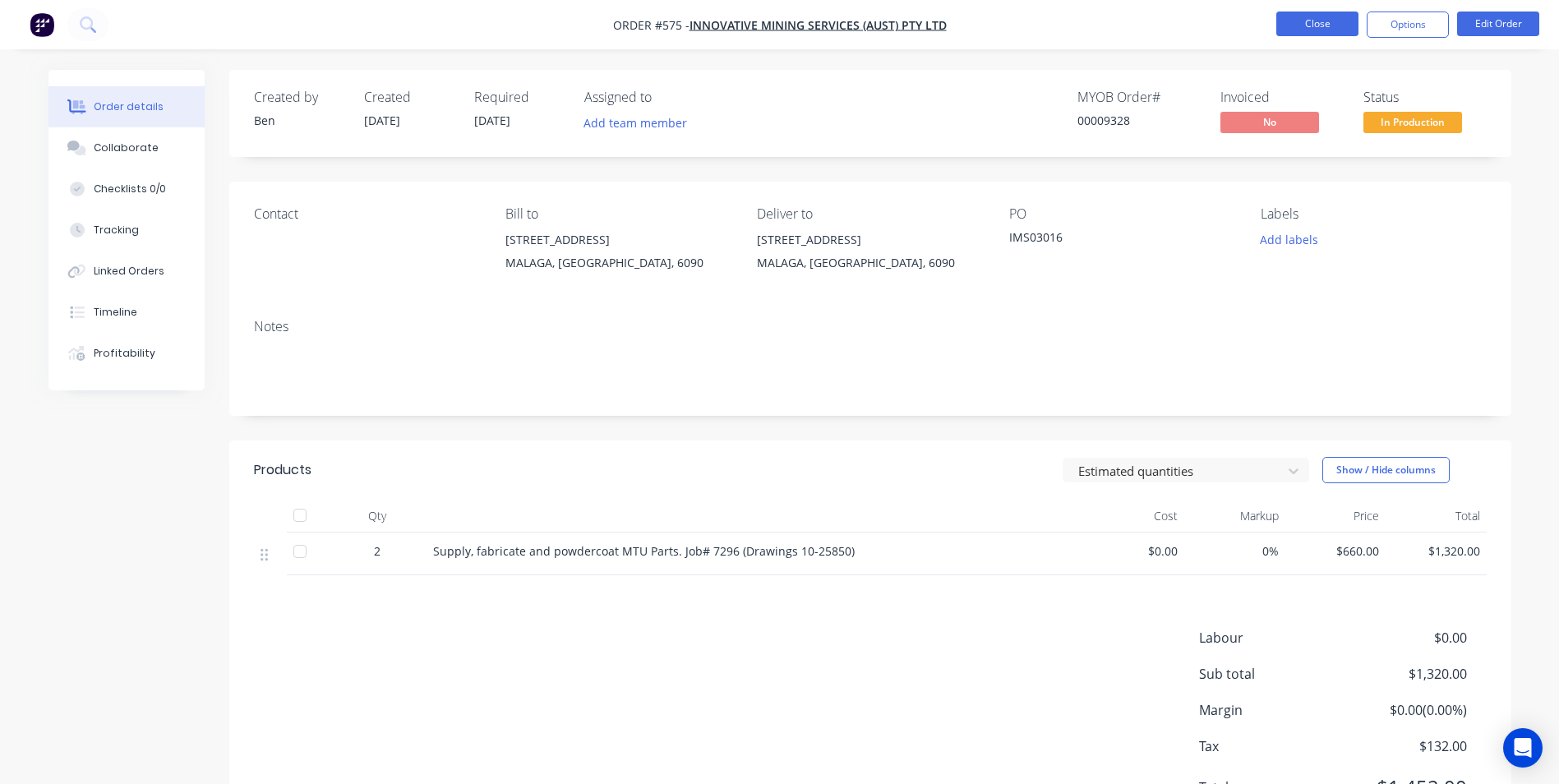
click at [1345, 34] on button "Close" at bounding box center [1316, 23] width 82 height 25
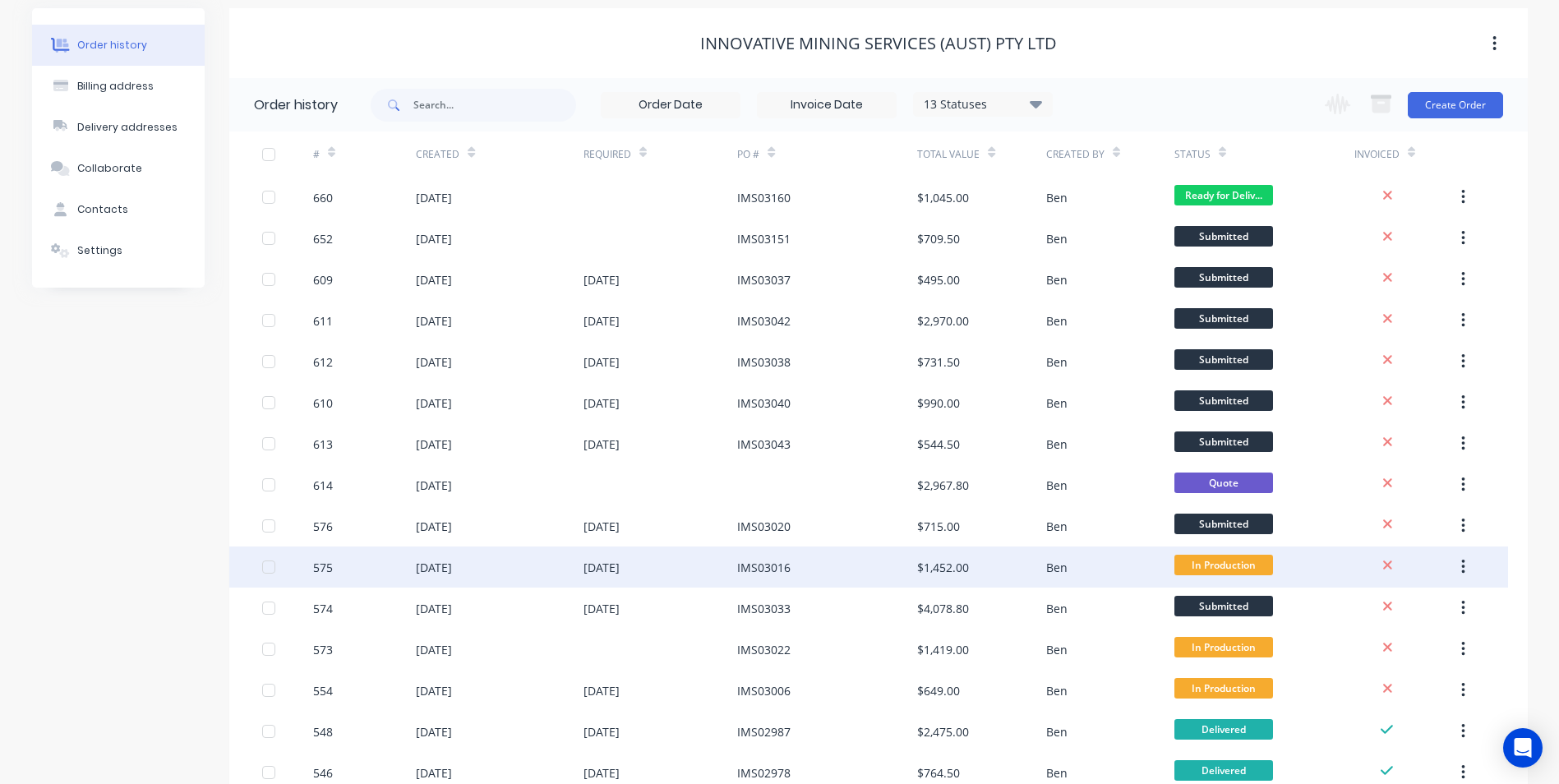
scroll to position [164, 0]
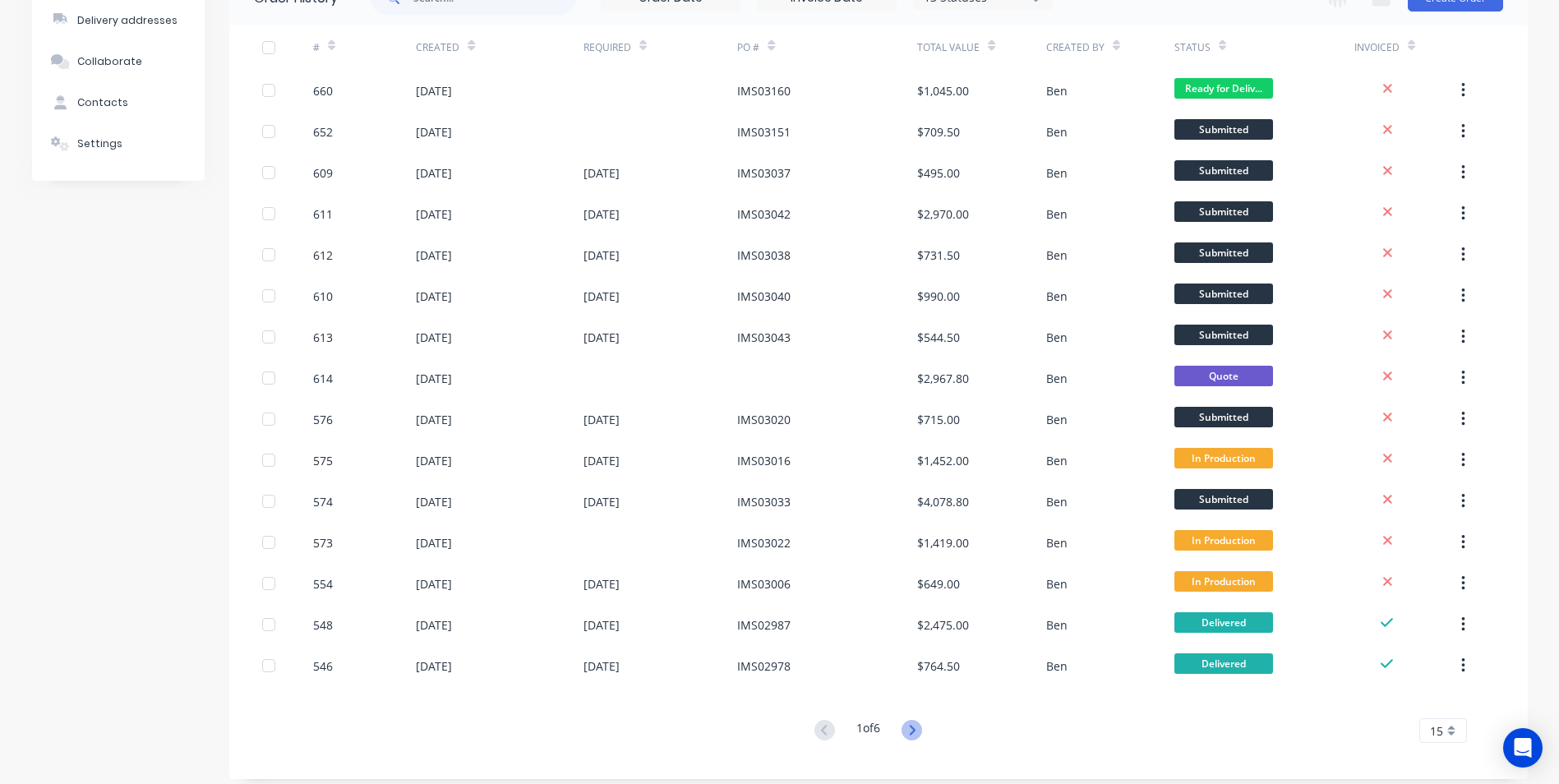
click at [914, 725] on icon at bounding box center [912, 729] width 20 height 20
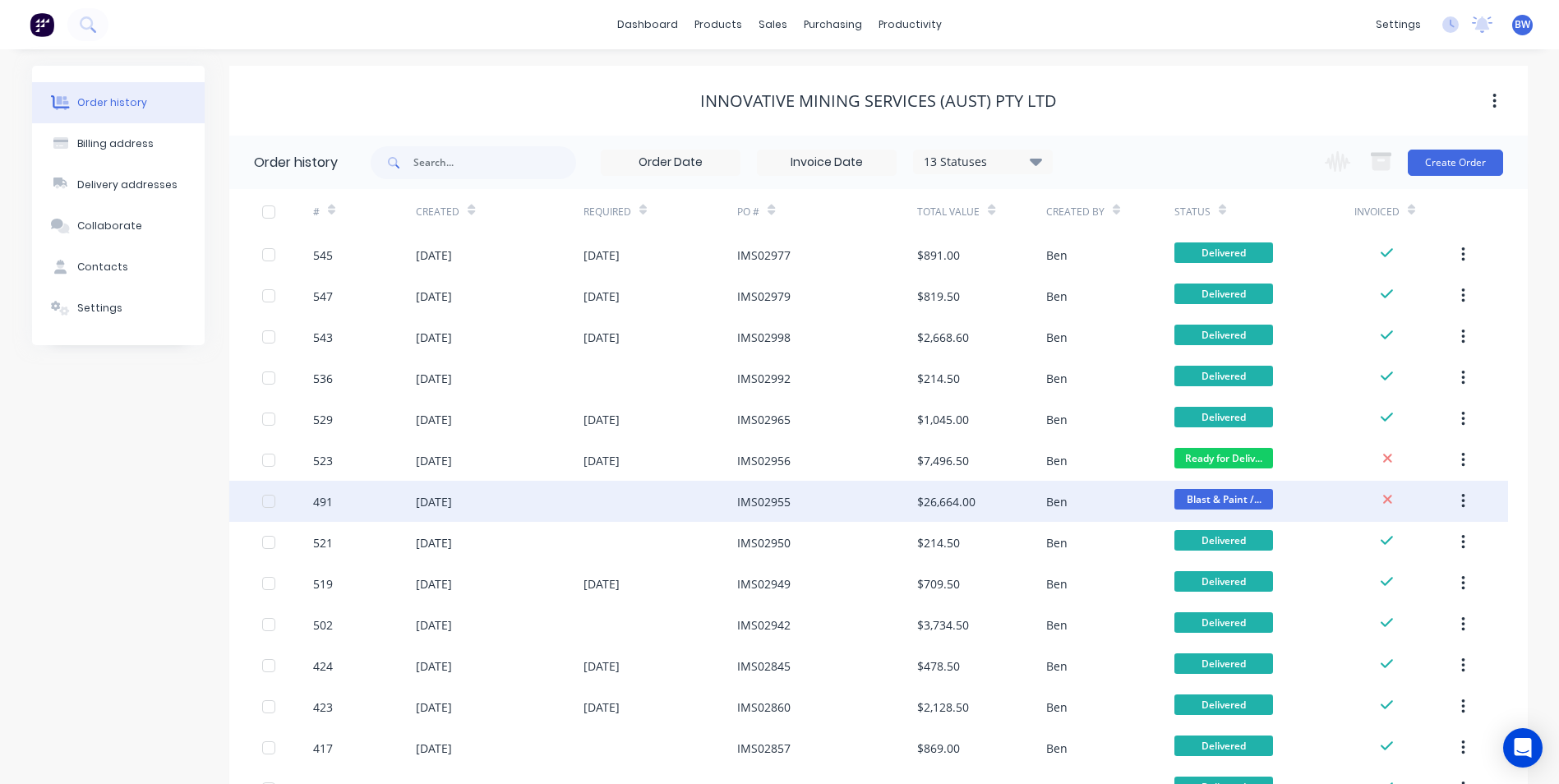
click at [964, 504] on div "$26,664.00" at bounding box center [945, 501] width 58 height 18
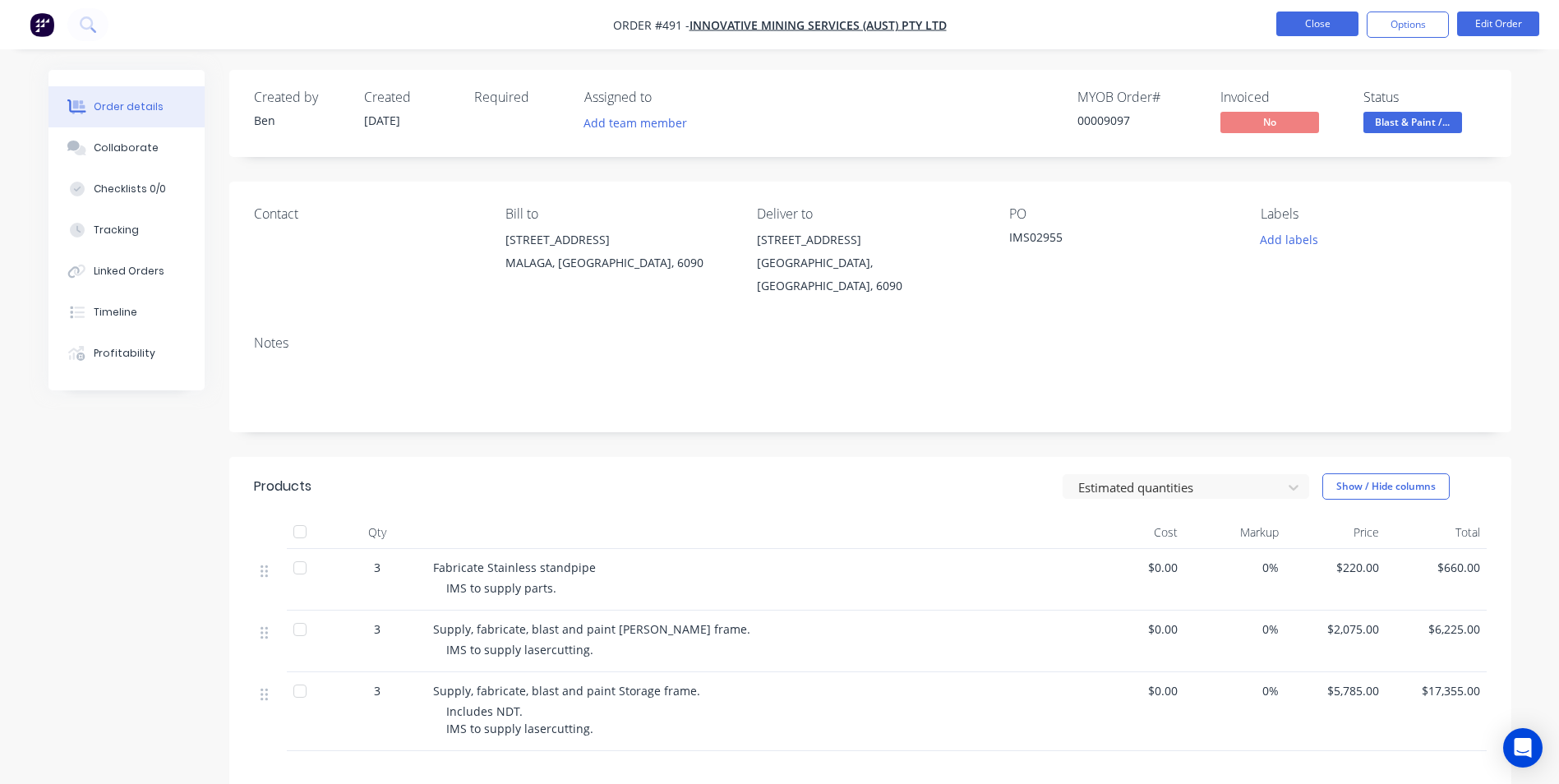
click at [1310, 19] on button "Close" at bounding box center [1316, 23] width 82 height 25
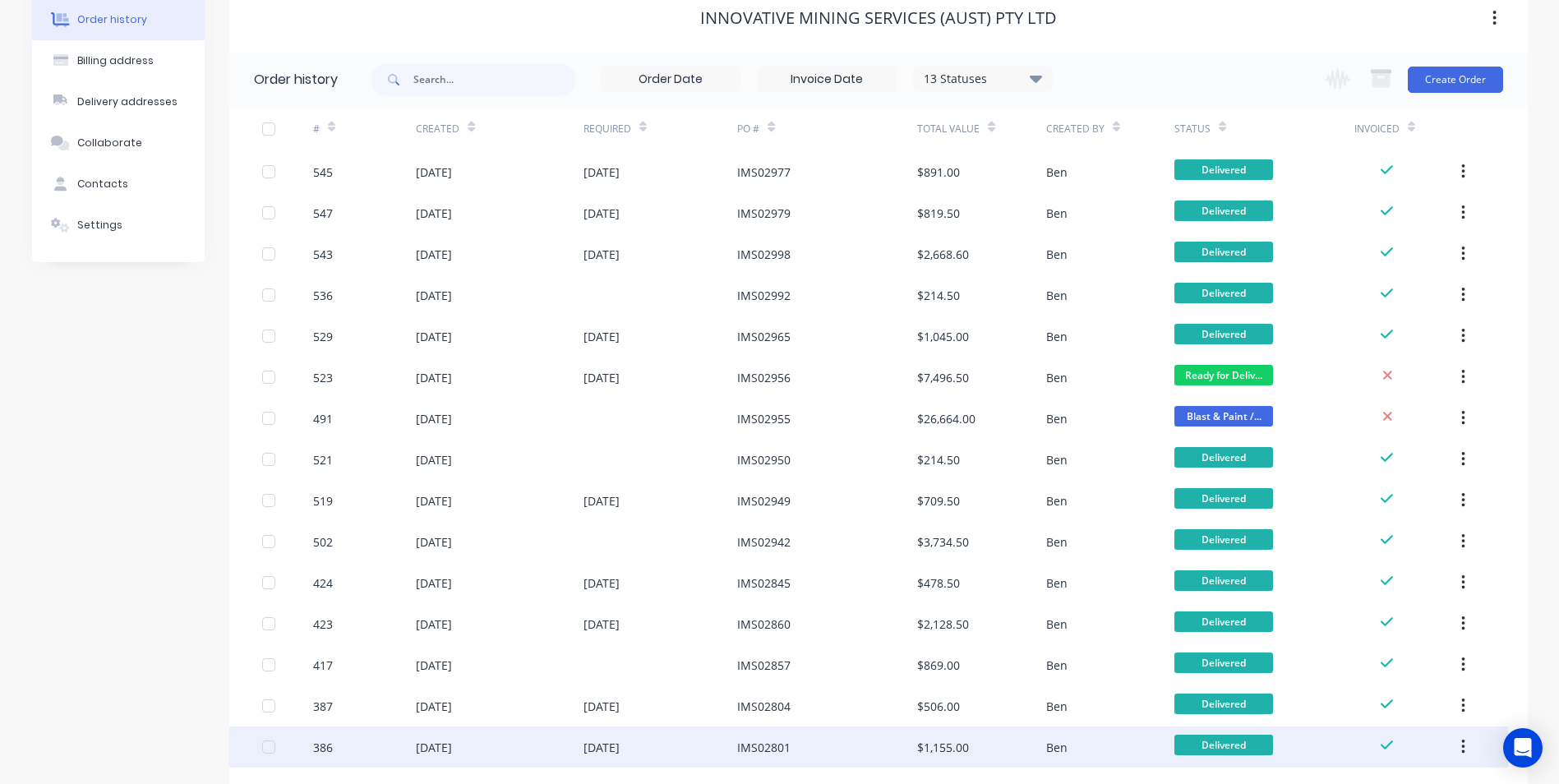
scroll to position [176, 0]
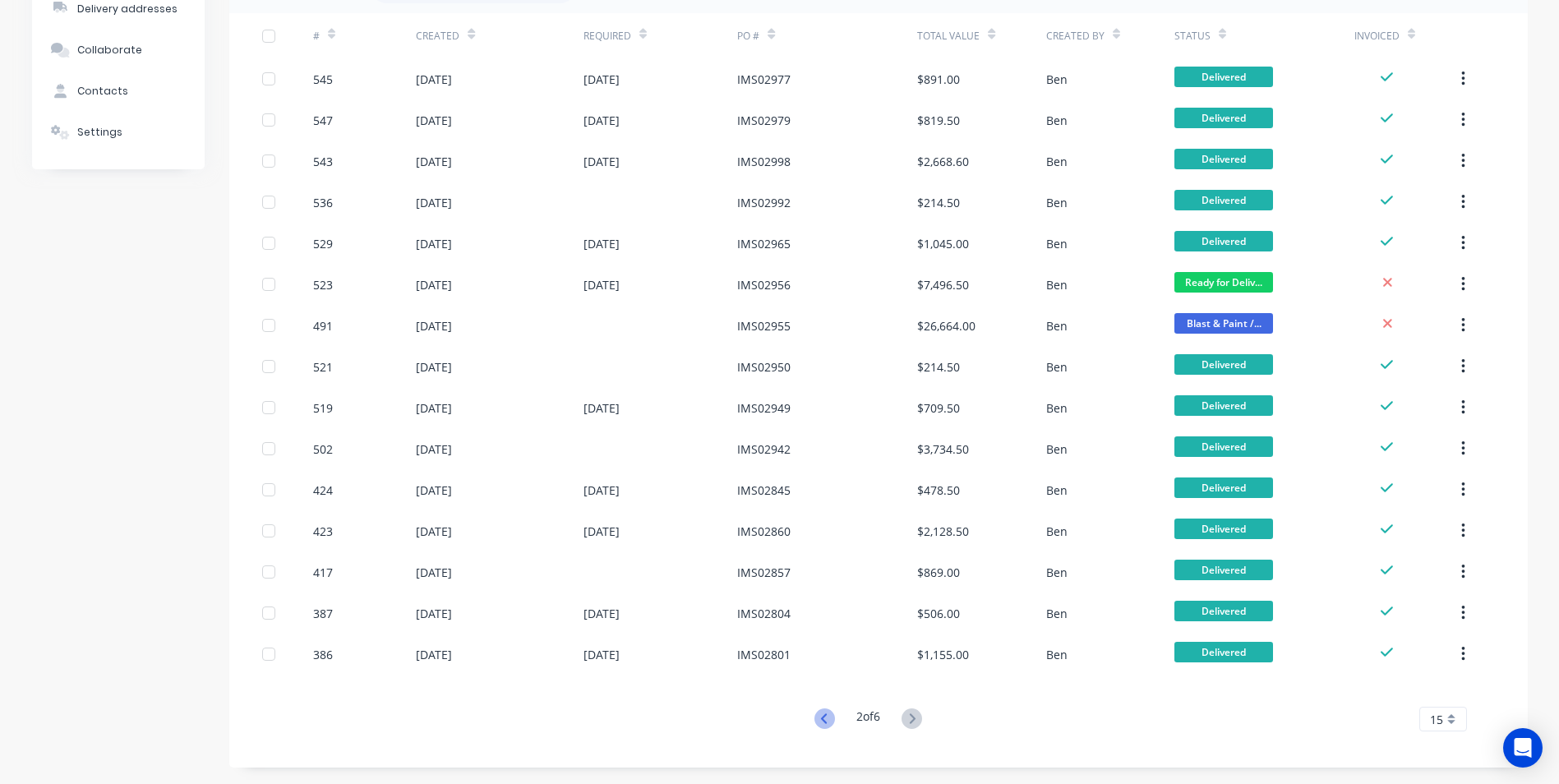
click at [818, 719] on icon at bounding box center [825, 718] width 20 height 20
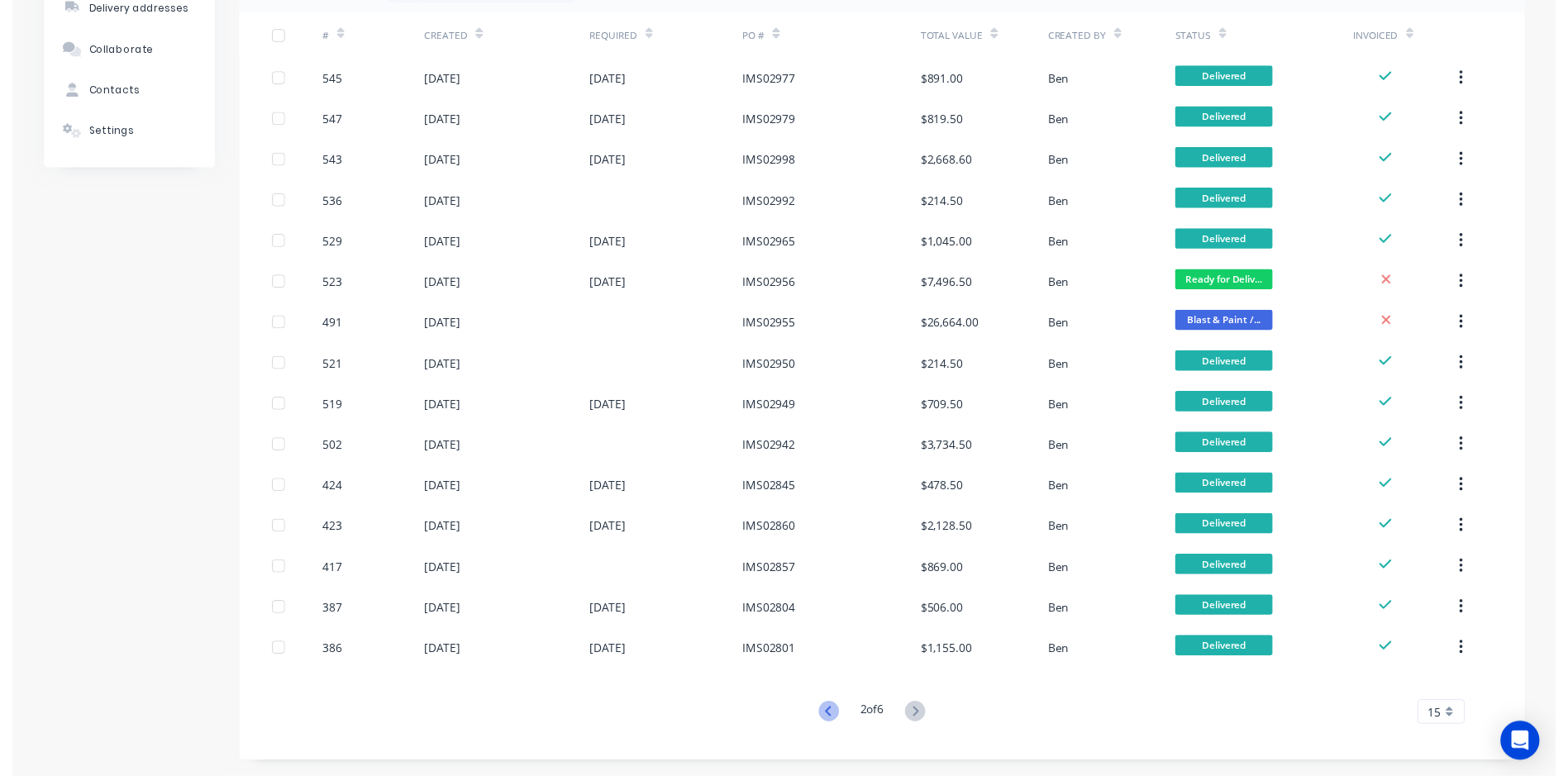
scroll to position [0, 0]
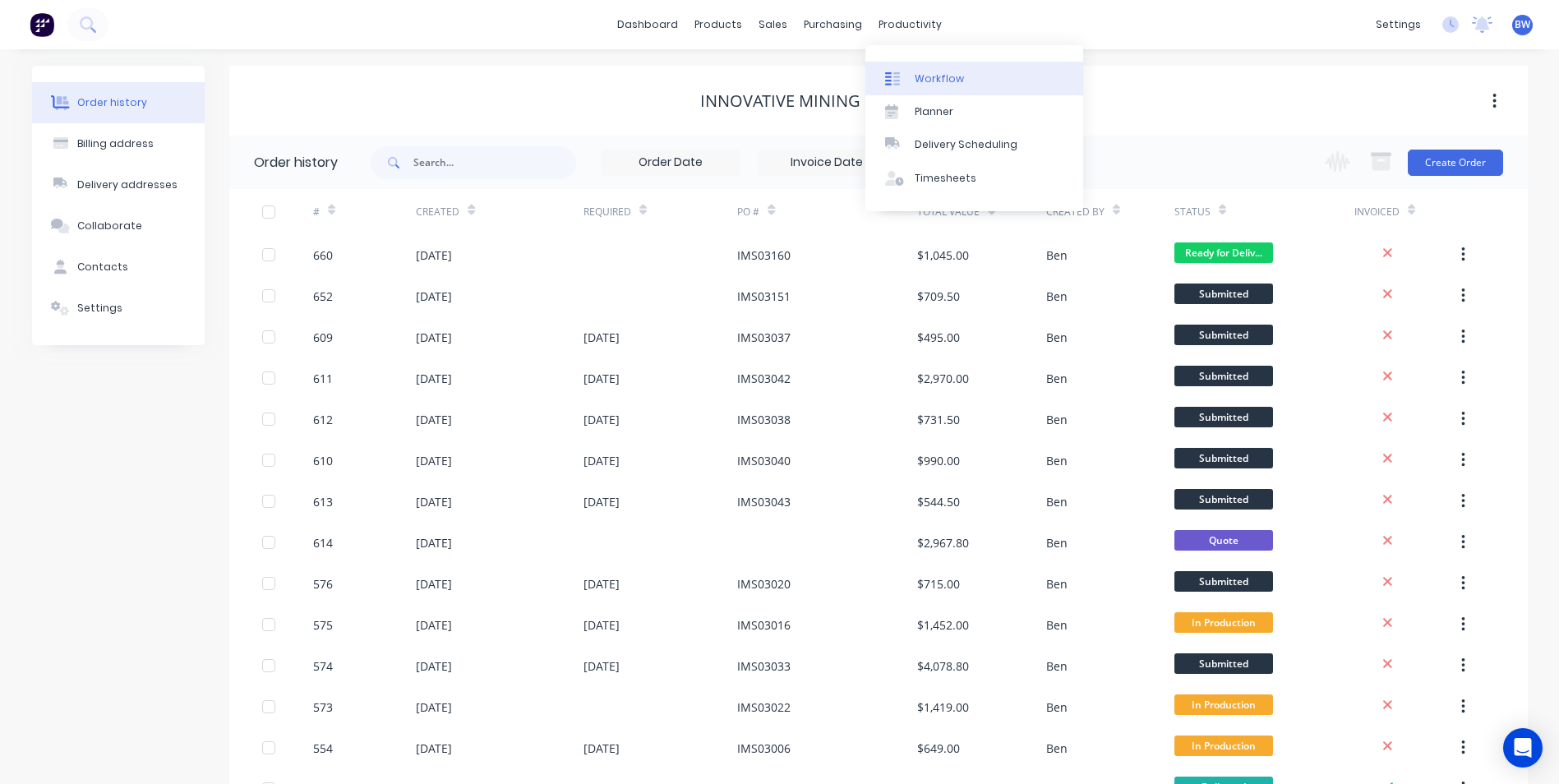
click at [910, 77] on link "Workflow" at bounding box center [974, 78] width 218 height 32
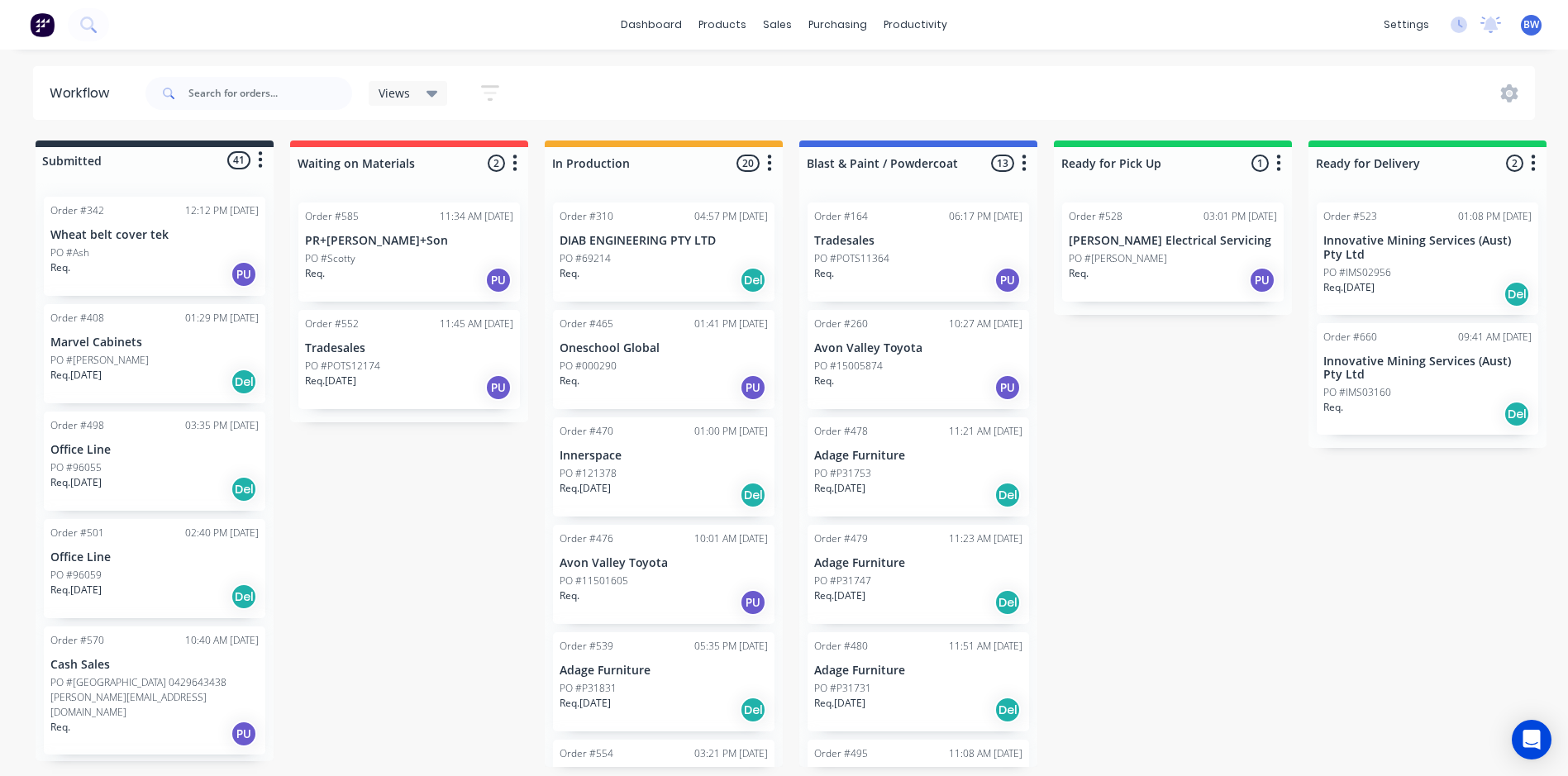
click at [393, 354] on p "Tradesales" at bounding box center [409, 348] width 209 height 14
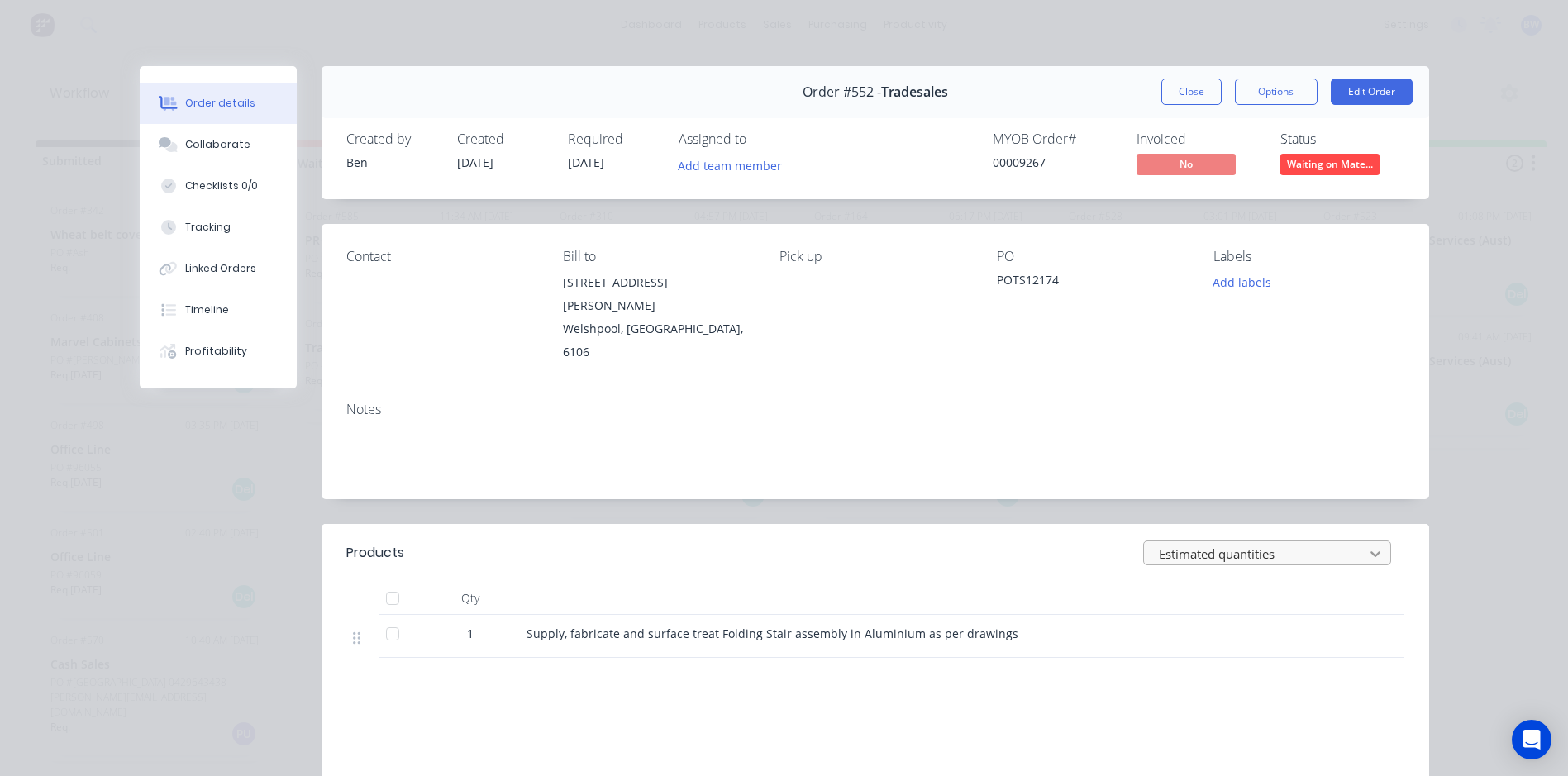
click at [1362, 540] on div at bounding box center [1375, 553] width 30 height 26
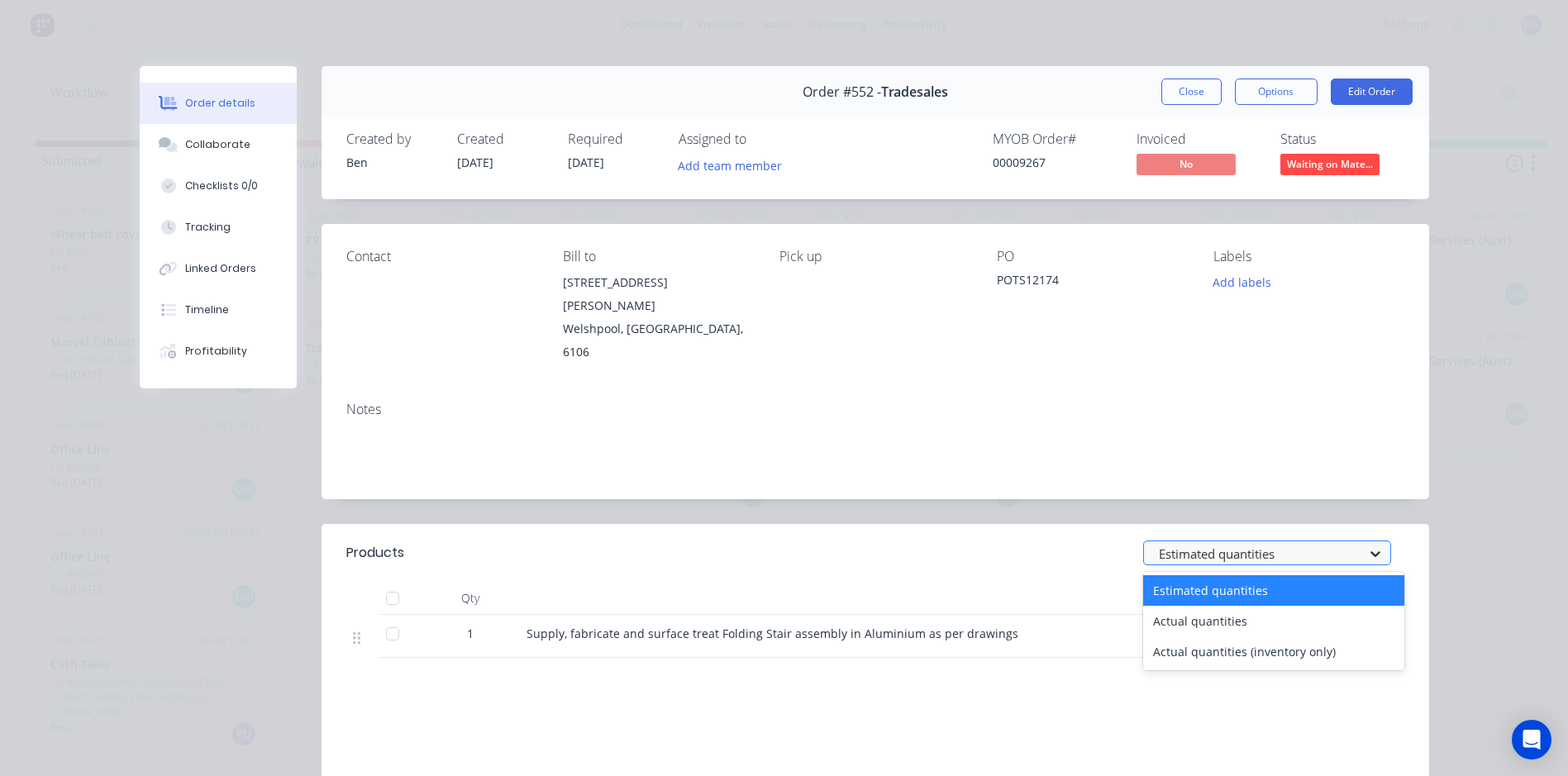
click at [1362, 540] on div at bounding box center [1375, 553] width 30 height 26
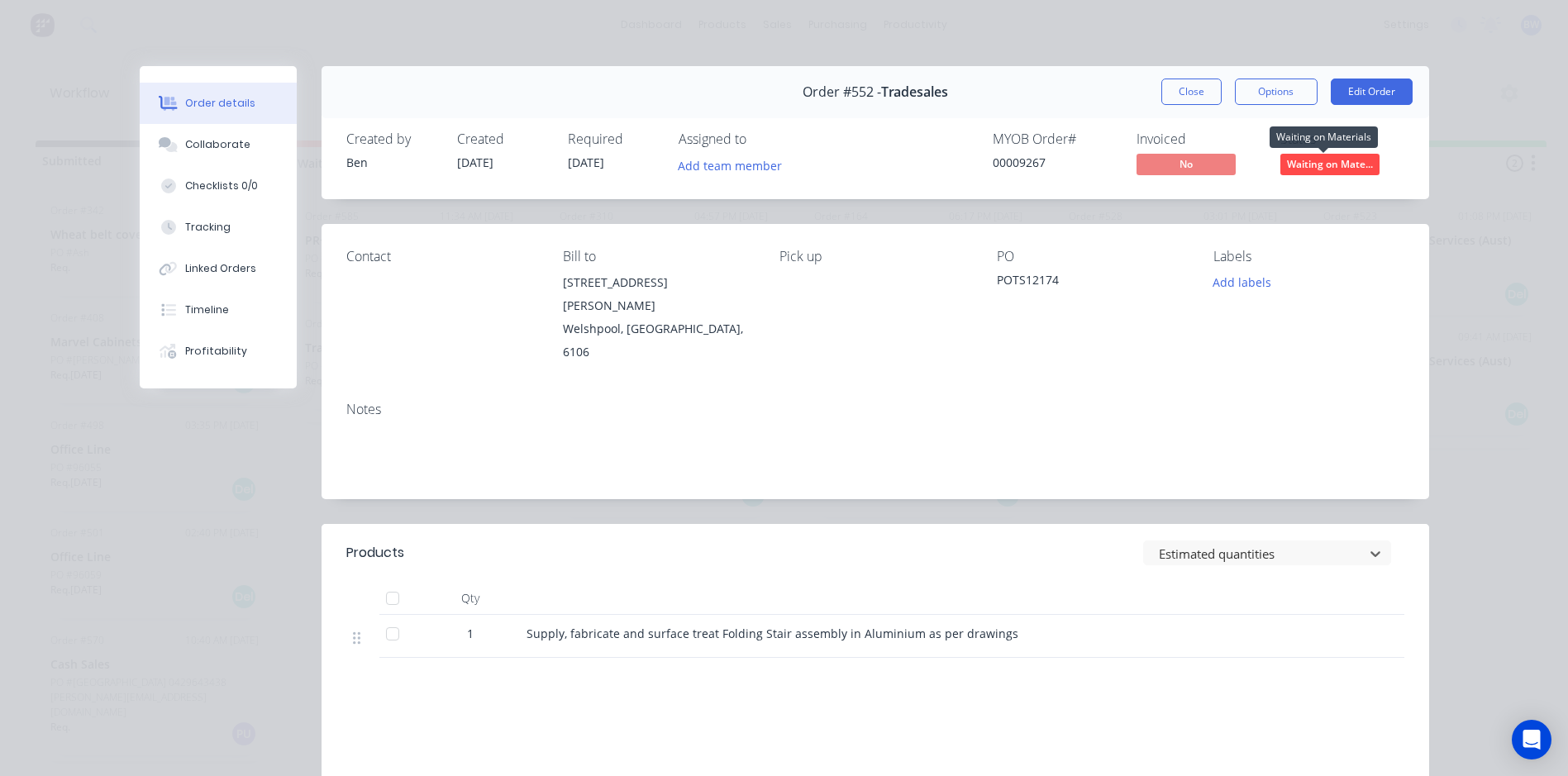
click at [1330, 173] on span "Waiting on Mate..." at bounding box center [1330, 164] width 99 height 20
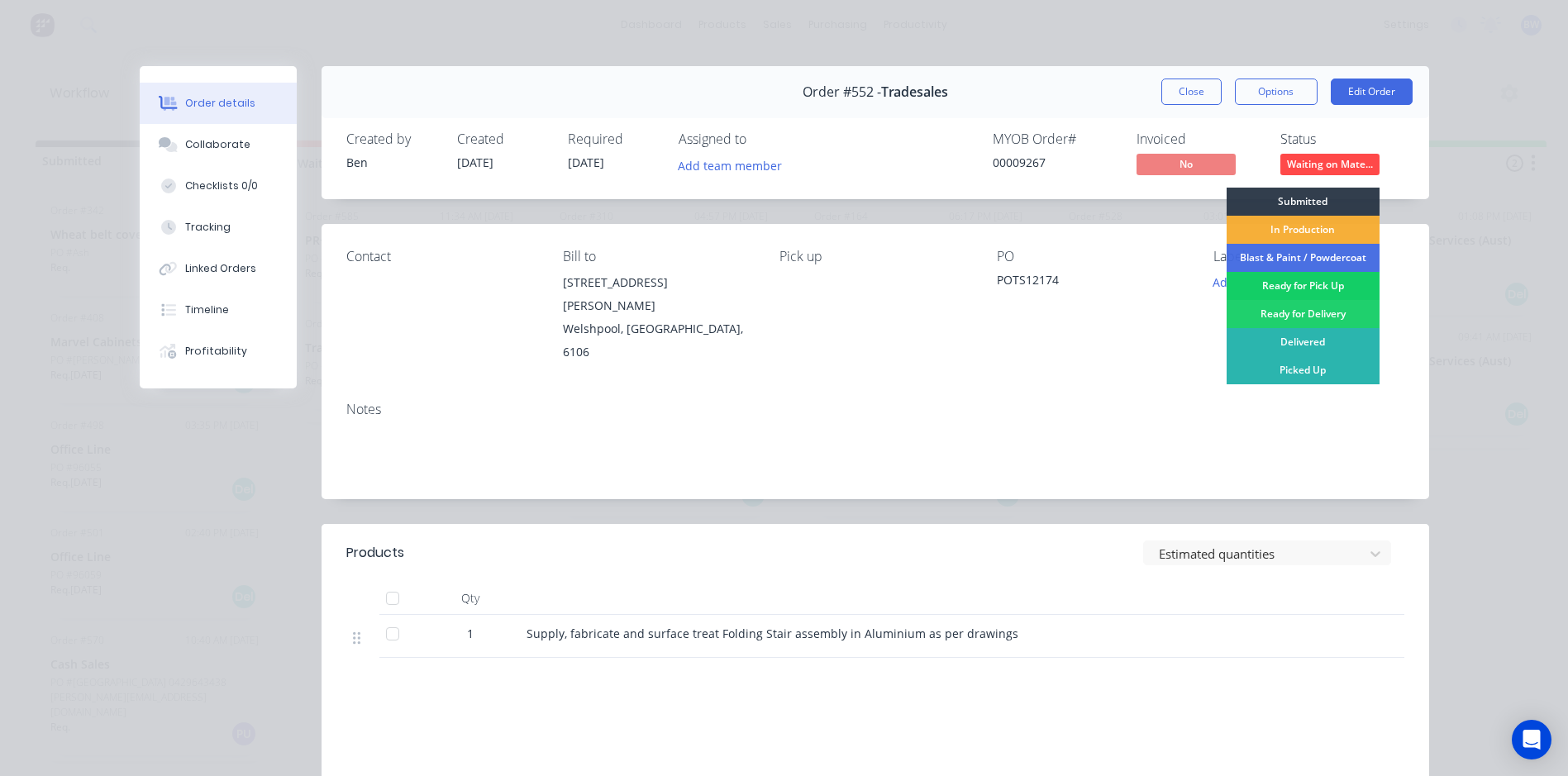
click at [1295, 279] on div "Ready for Pick Up" at bounding box center [1303, 286] width 153 height 28
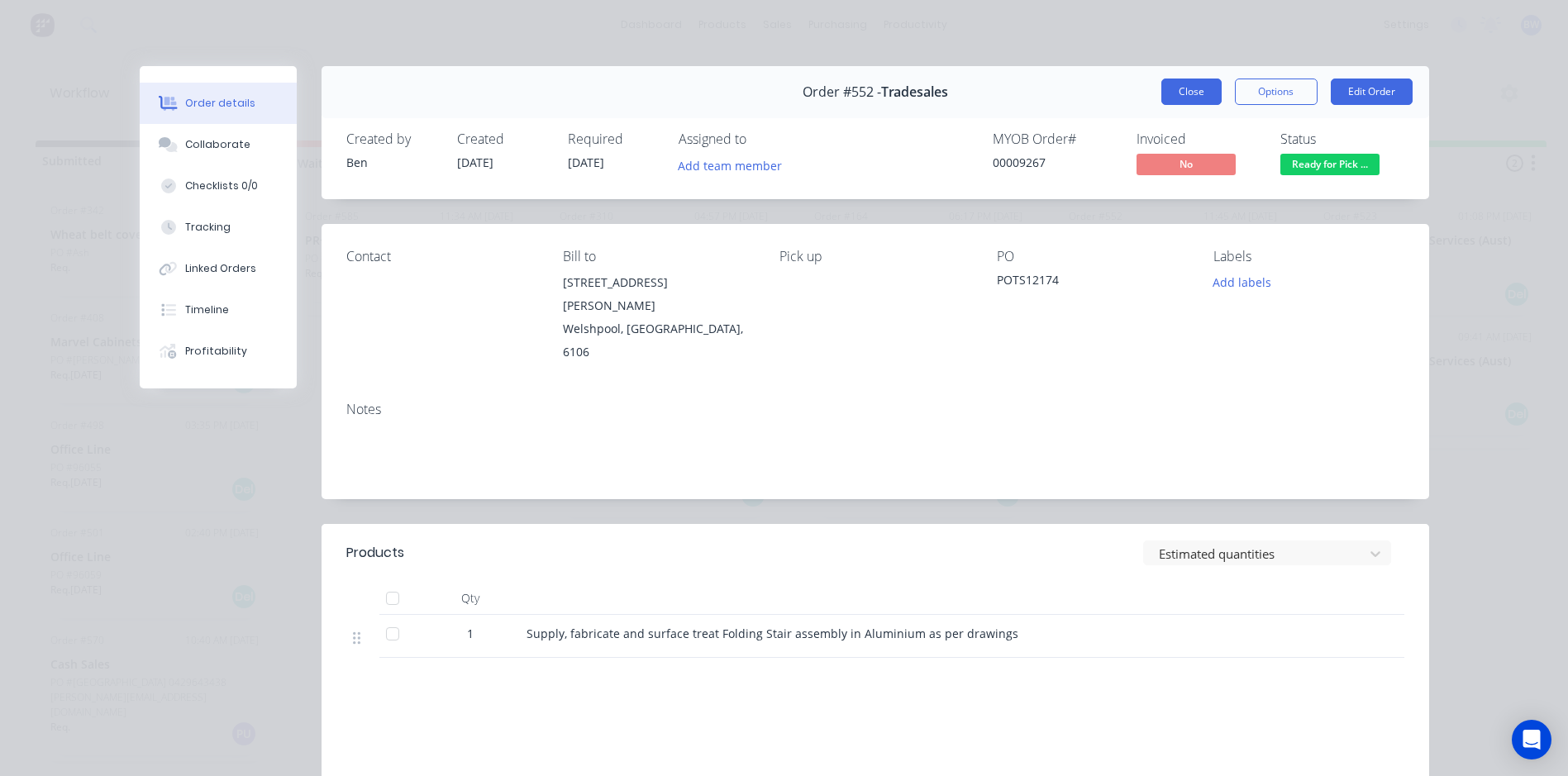
click at [1211, 98] on button "Close" at bounding box center [1191, 91] width 61 height 26
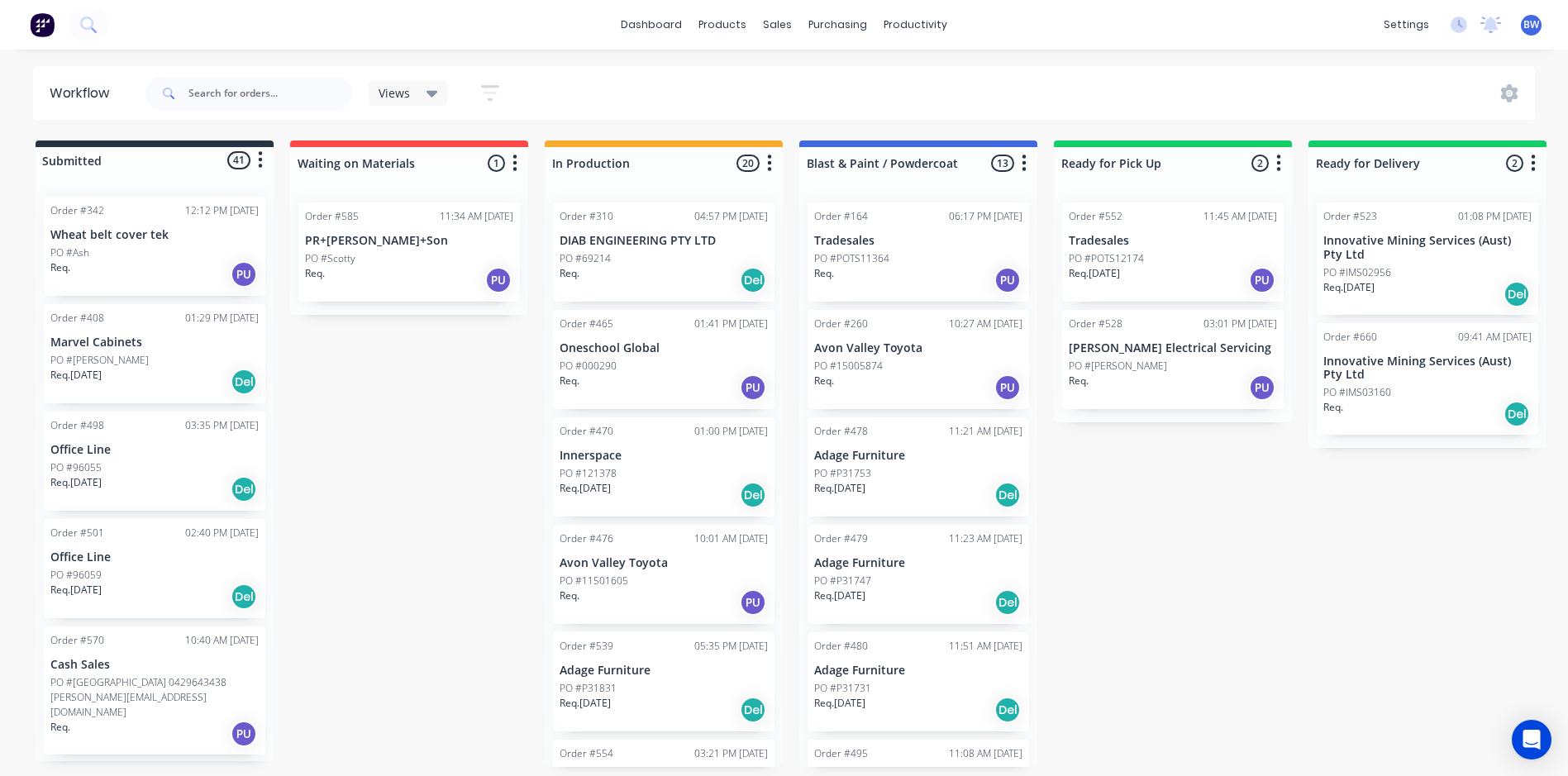
click at [848, 268] on div "Req. PU" at bounding box center [918, 280] width 209 height 28
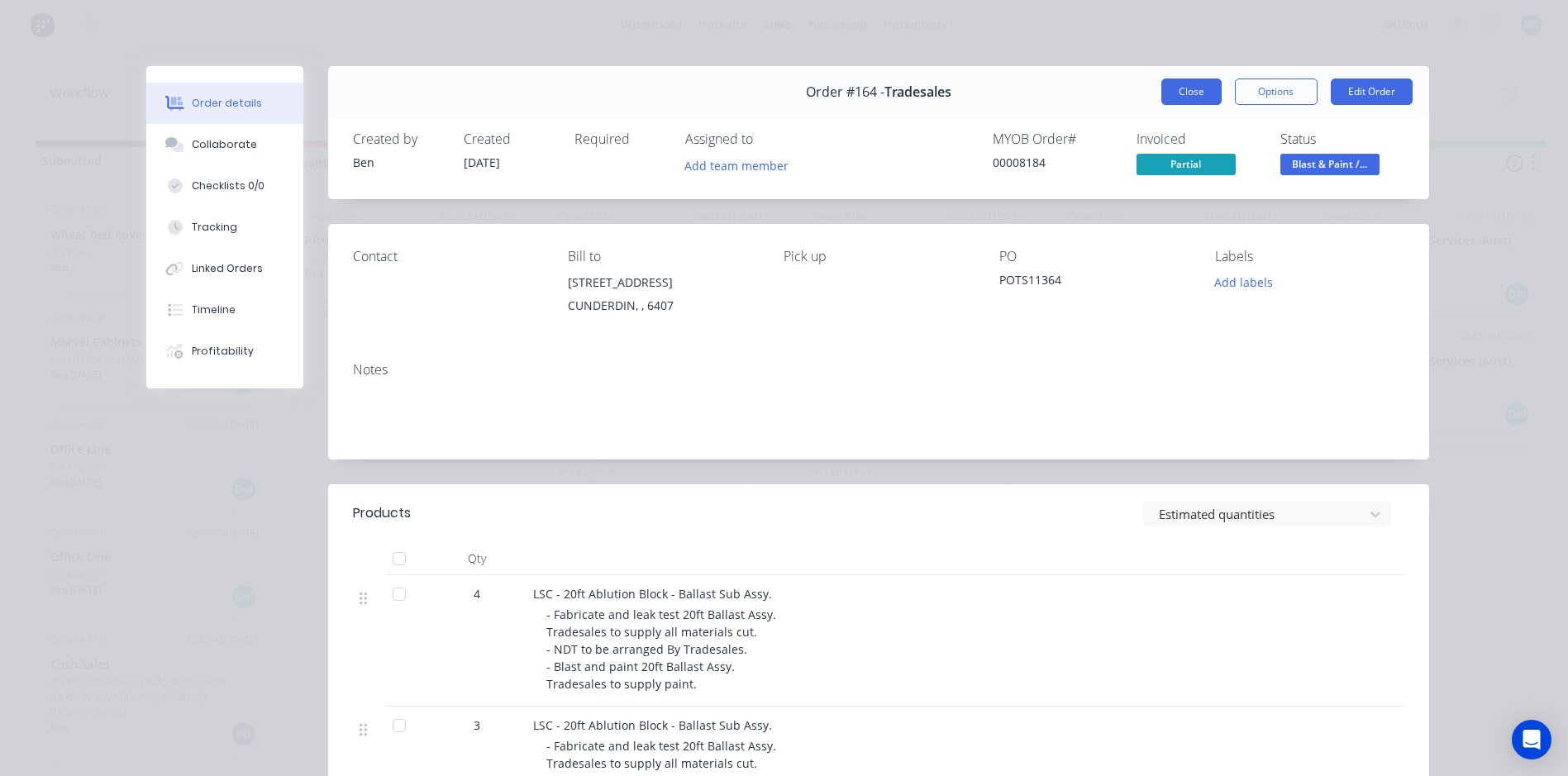
click at [1161, 87] on button "Close" at bounding box center [1191, 91] width 61 height 26
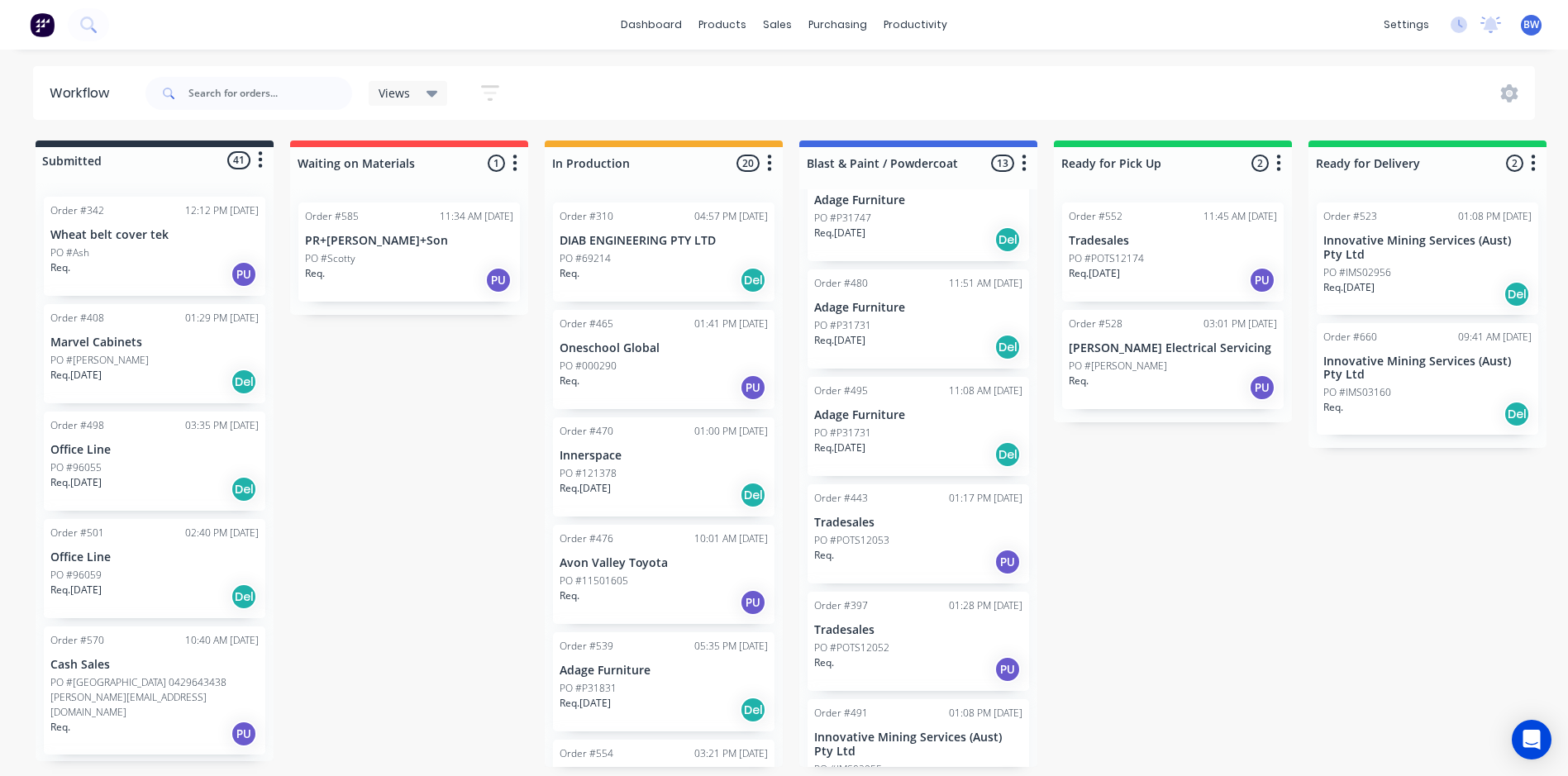
scroll to position [414, 0]
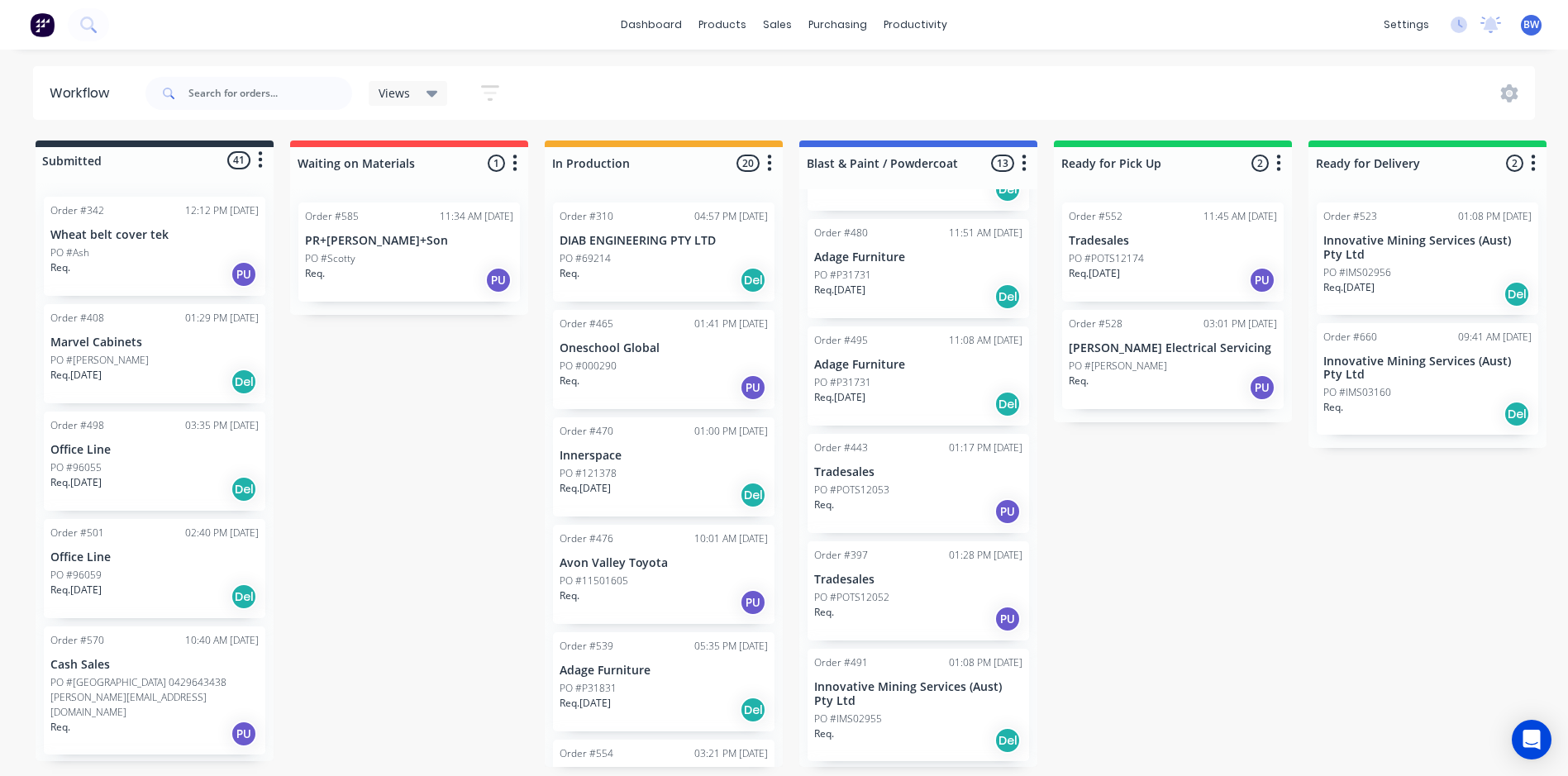
click at [893, 469] on p "Tradesales" at bounding box center [918, 472] width 209 height 14
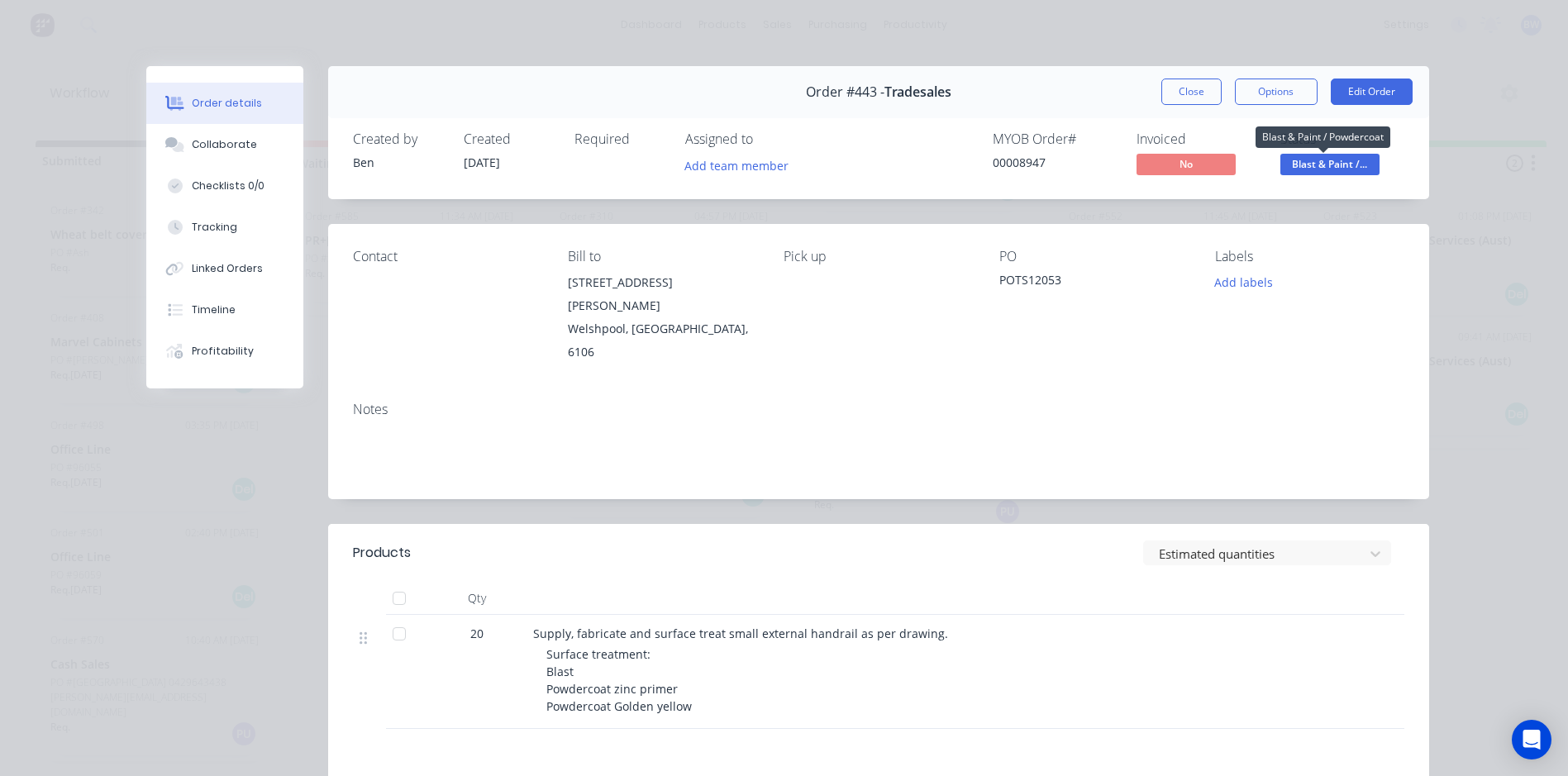
click at [1304, 165] on span "Blast & Paint /..." at bounding box center [1330, 164] width 99 height 20
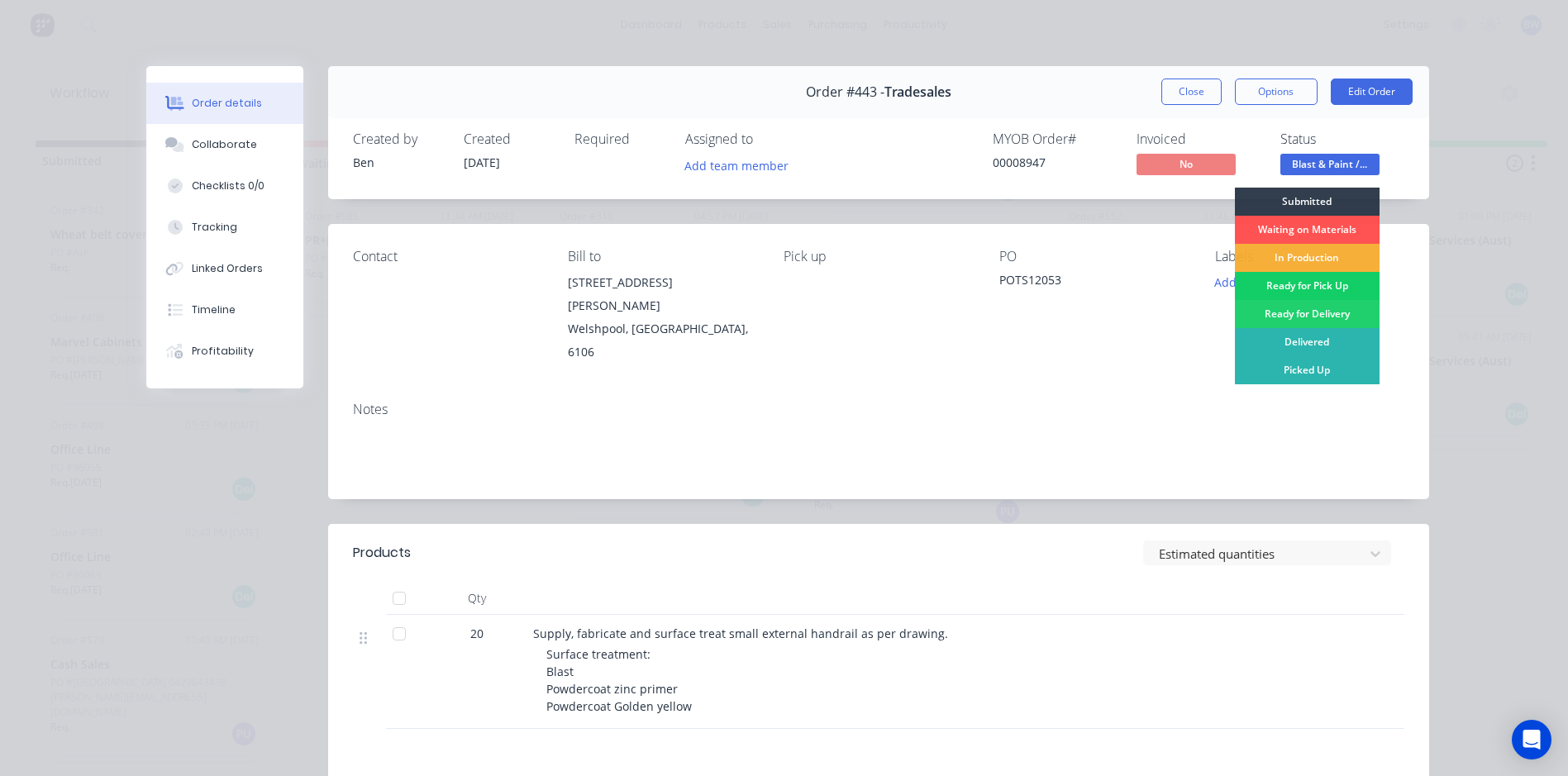
click at [1286, 286] on div "Ready for Pick Up" at bounding box center [1306, 286] width 144 height 28
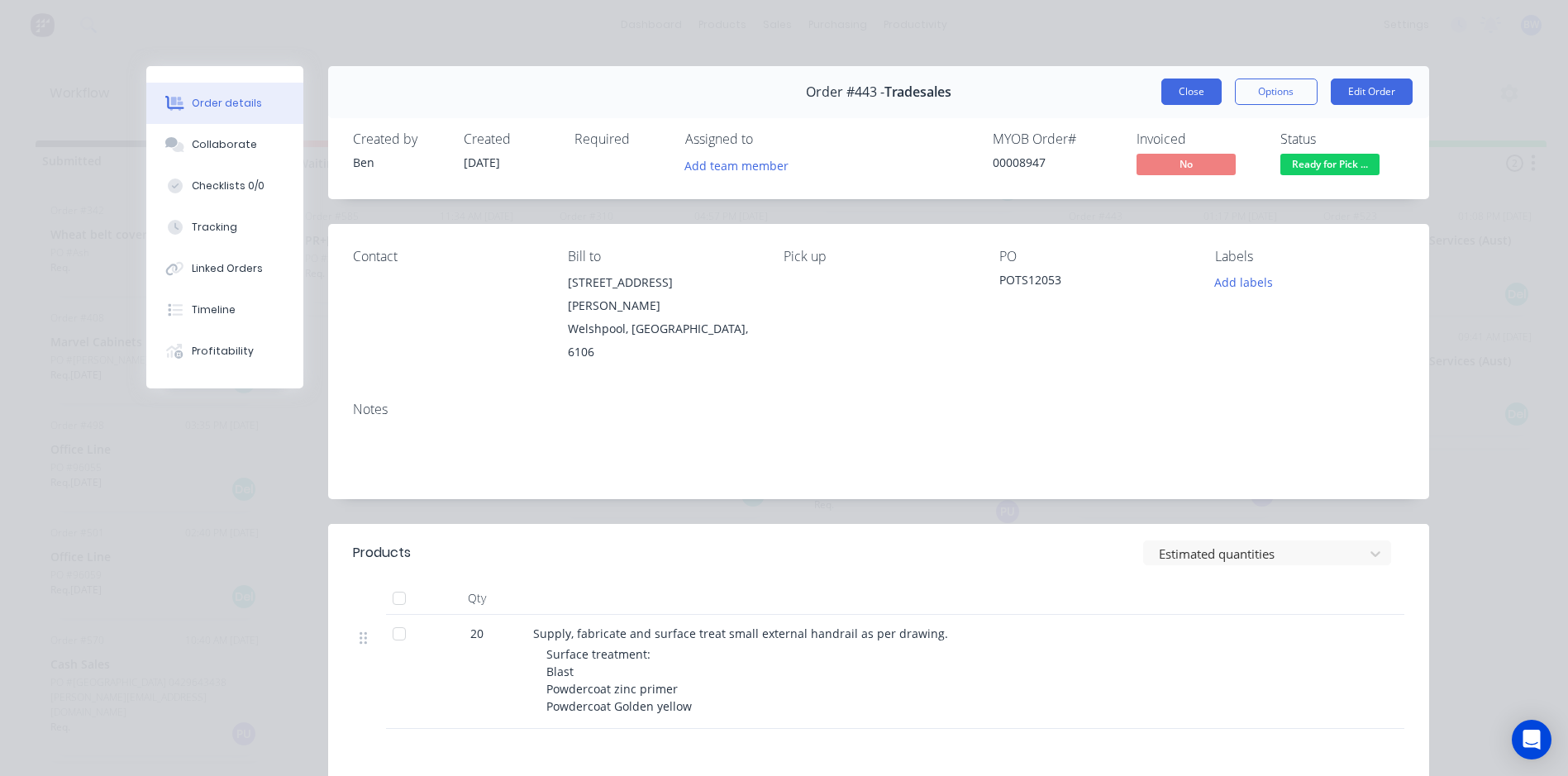
click at [1206, 86] on button "Close" at bounding box center [1191, 91] width 61 height 26
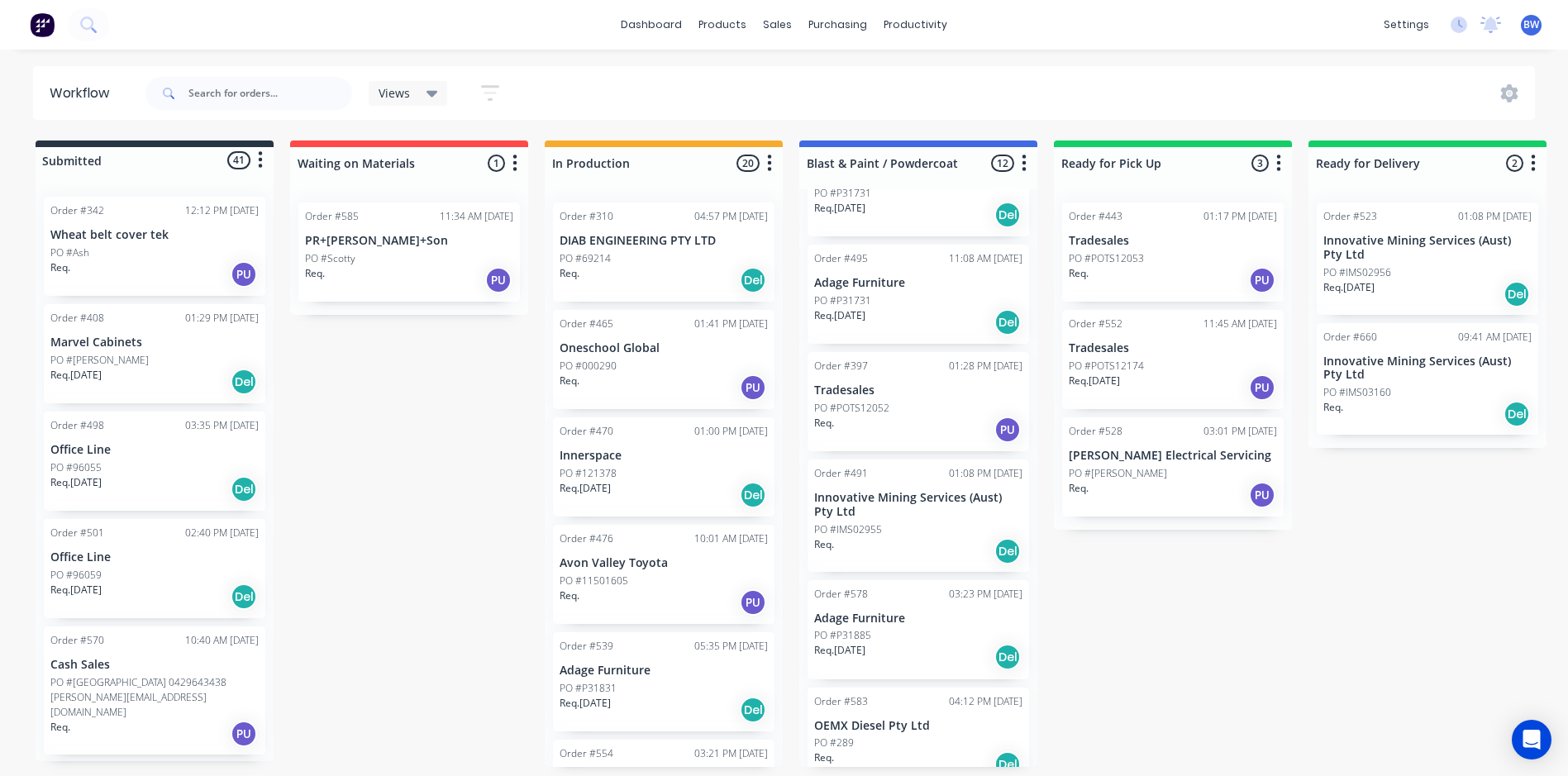
scroll to position [496, 0]
click at [875, 414] on p "PO #POTS12052" at bounding box center [851, 408] width 75 height 15
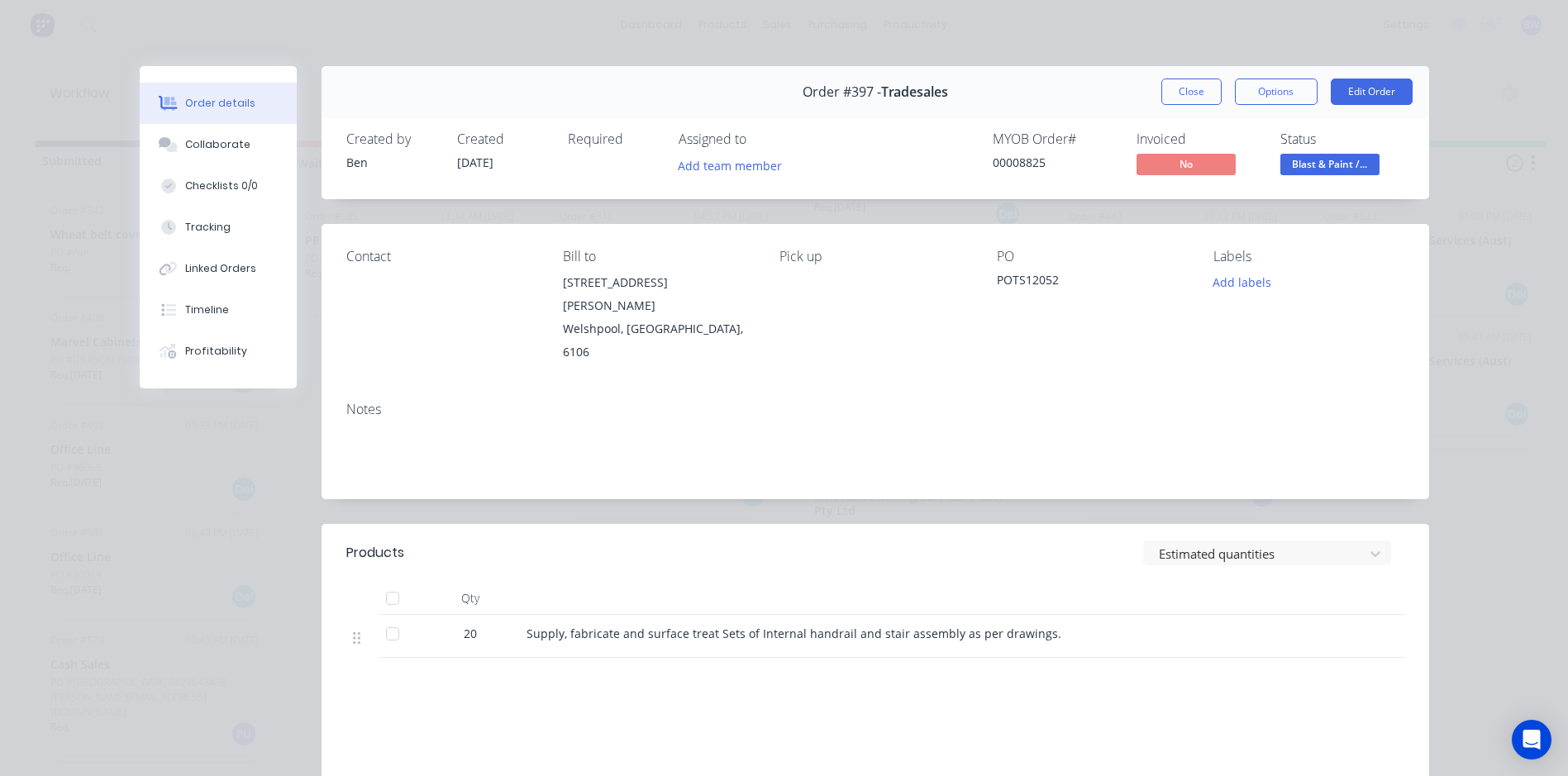
click at [1302, 166] on span "Blast & Paint /..." at bounding box center [1330, 164] width 99 height 20
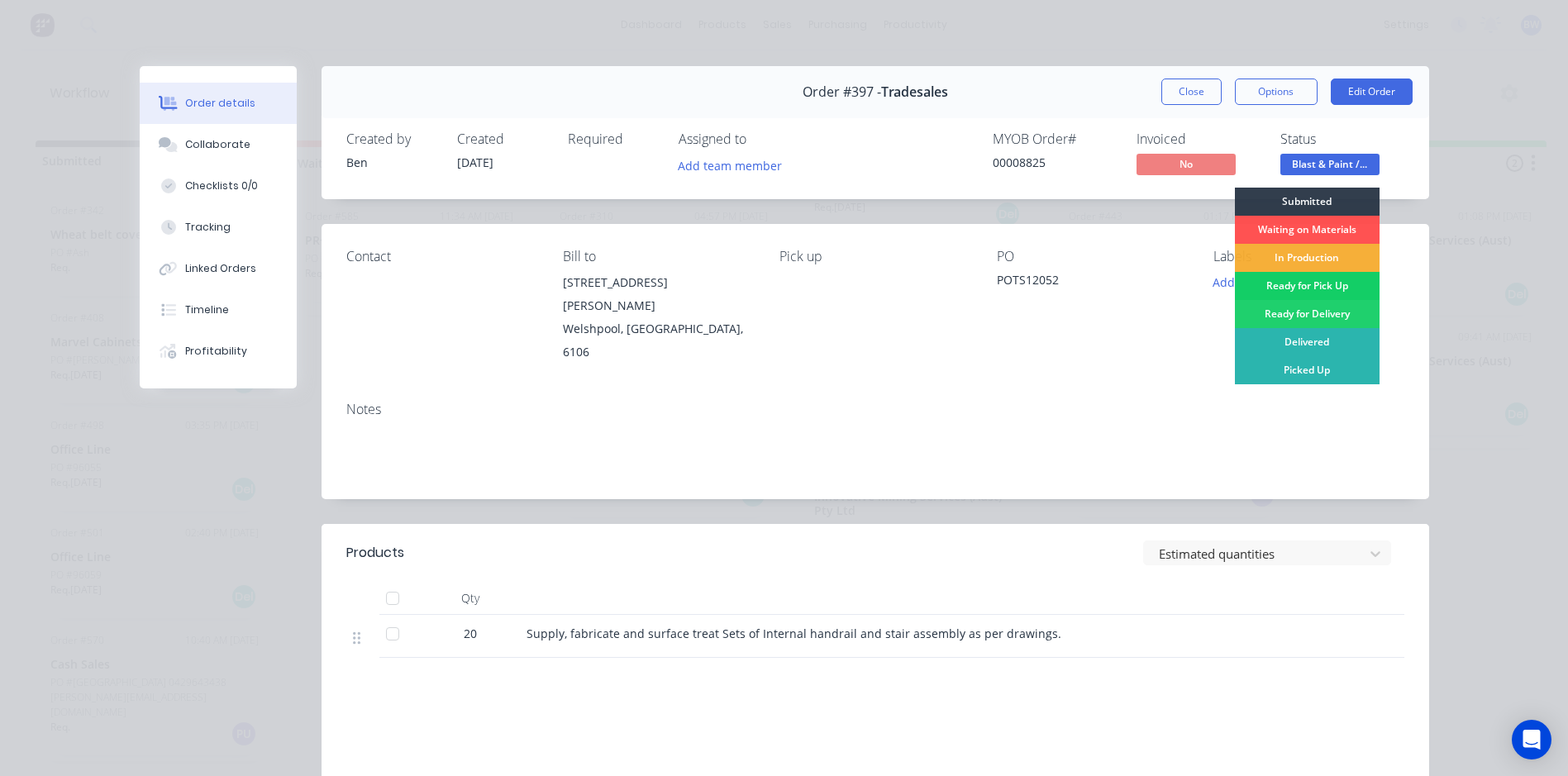
click at [1261, 288] on div "Ready for Pick Up" at bounding box center [1306, 286] width 144 height 28
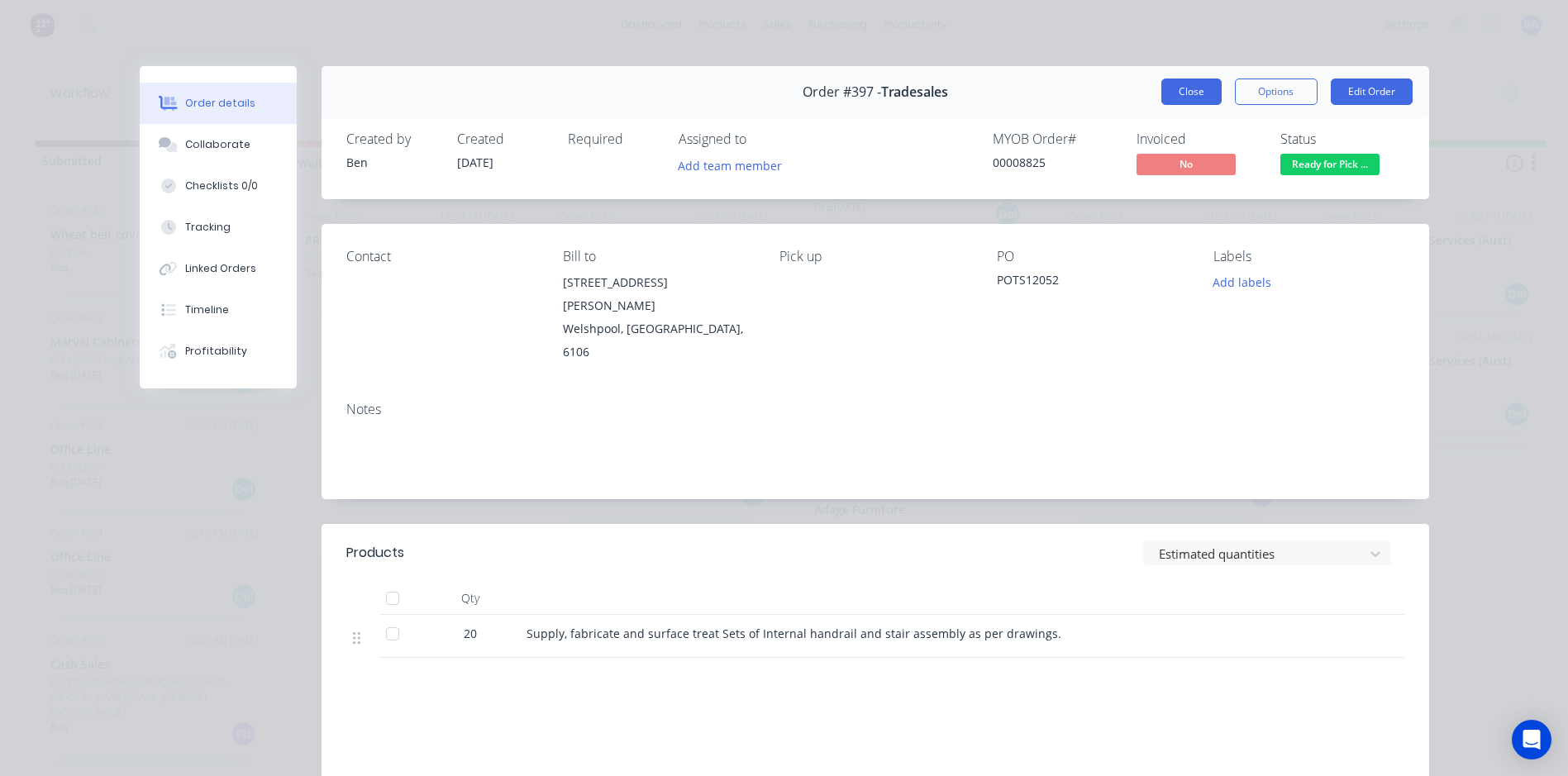
click at [1183, 86] on button "Close" at bounding box center [1191, 91] width 61 height 26
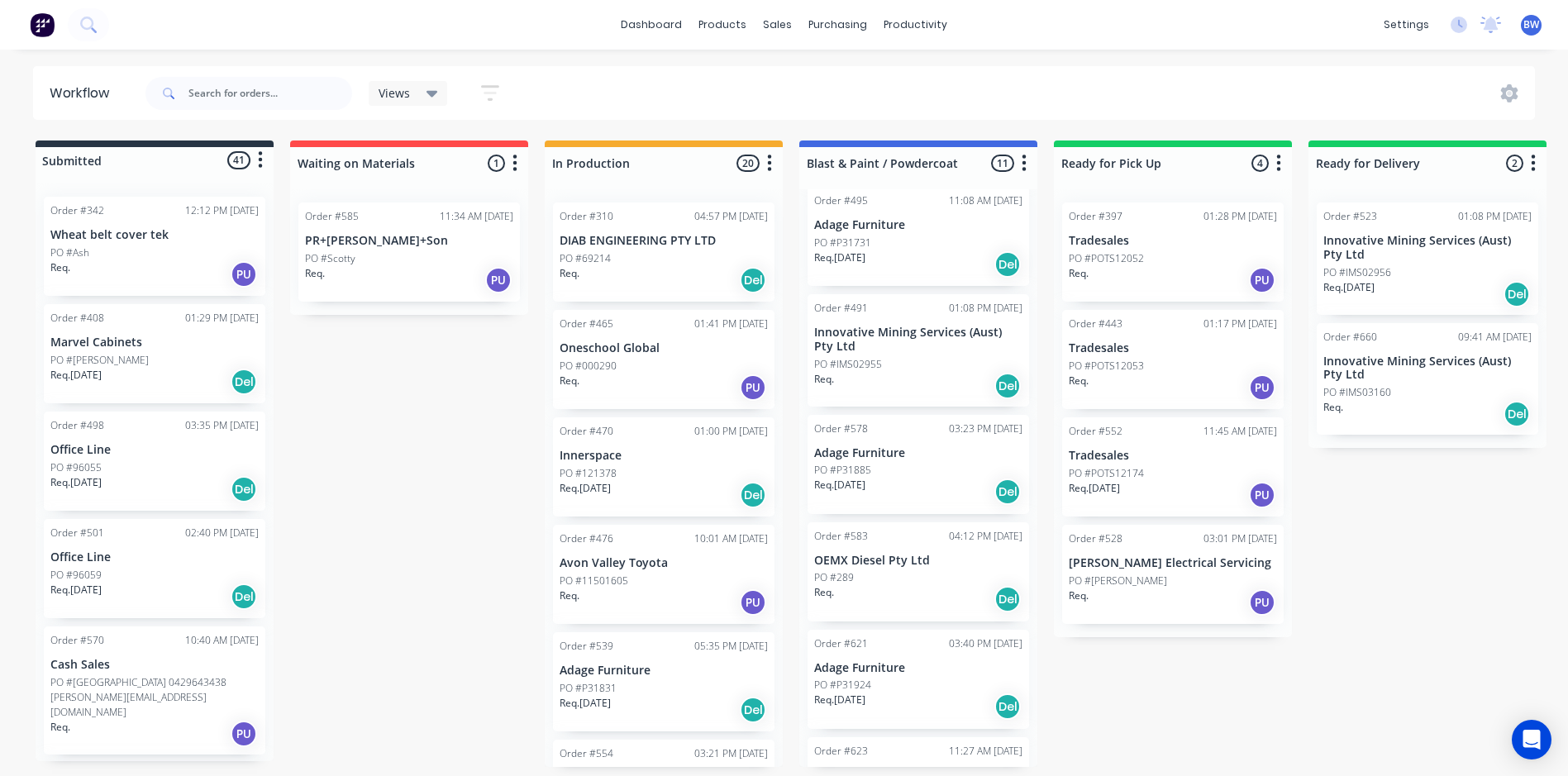
scroll to position [623, 0]
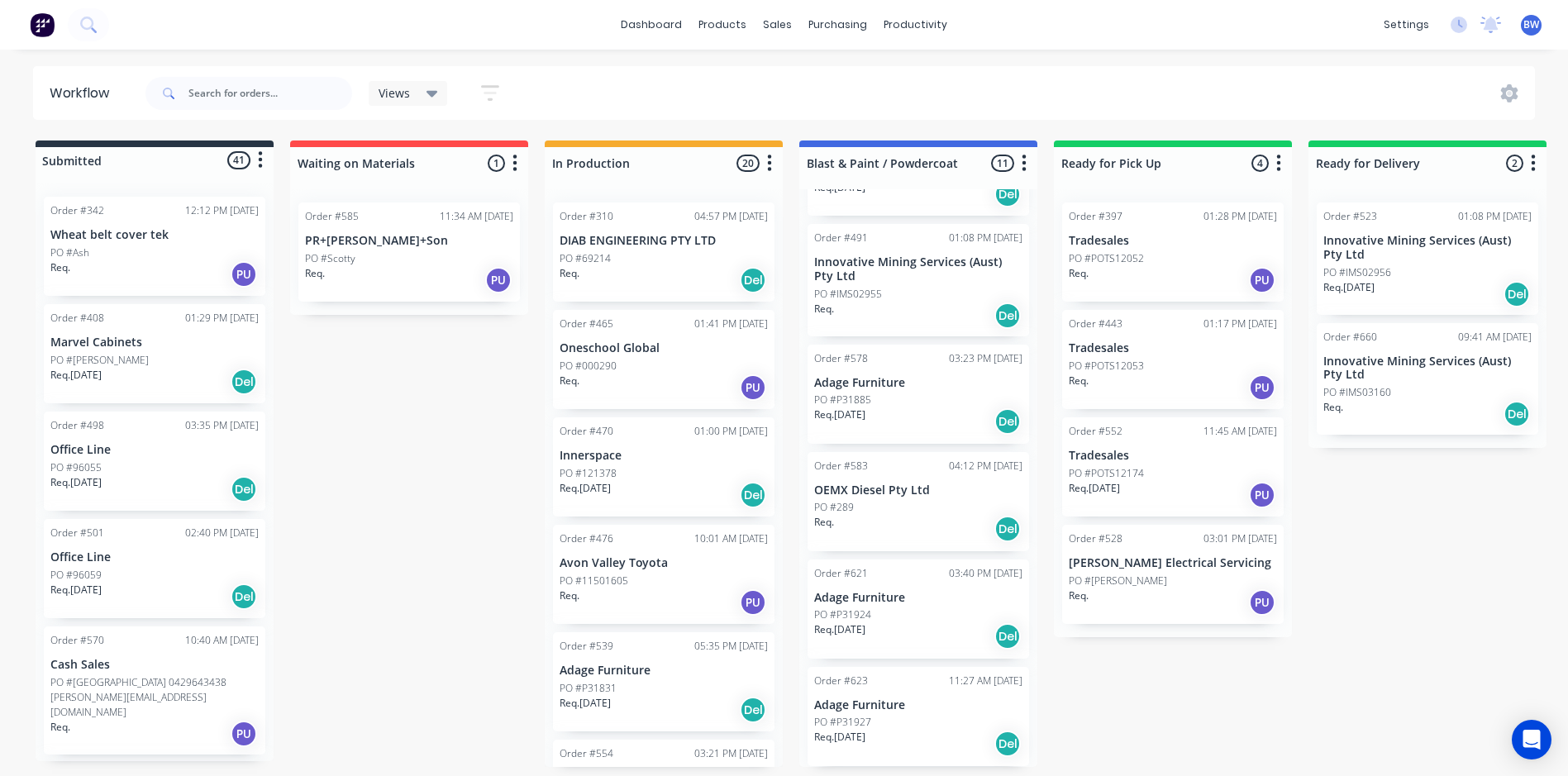
click at [907, 483] on p "OEMX Diesel Pty Ltd" at bounding box center [918, 490] width 209 height 14
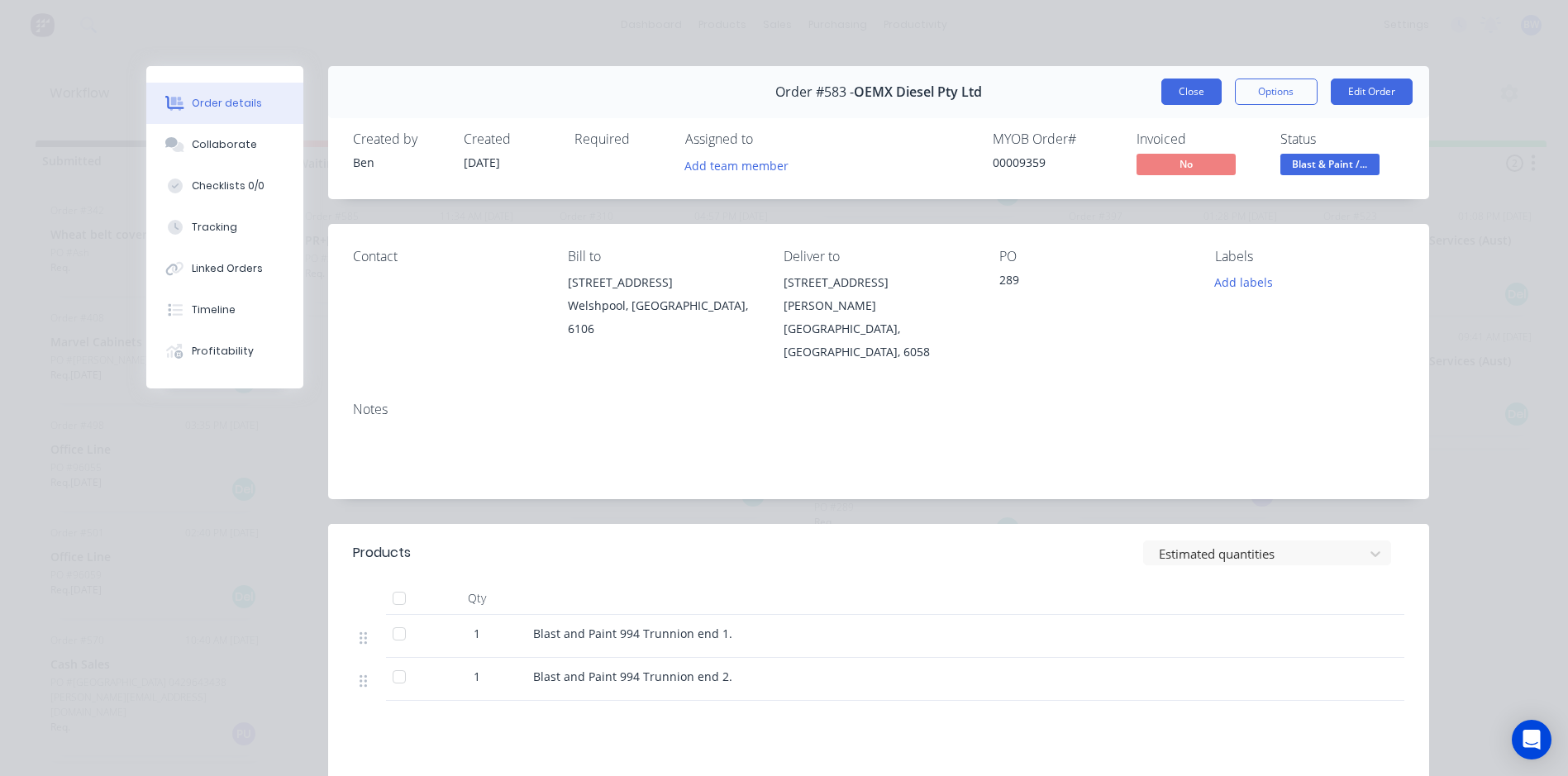
click at [1184, 91] on button "Close" at bounding box center [1191, 91] width 61 height 26
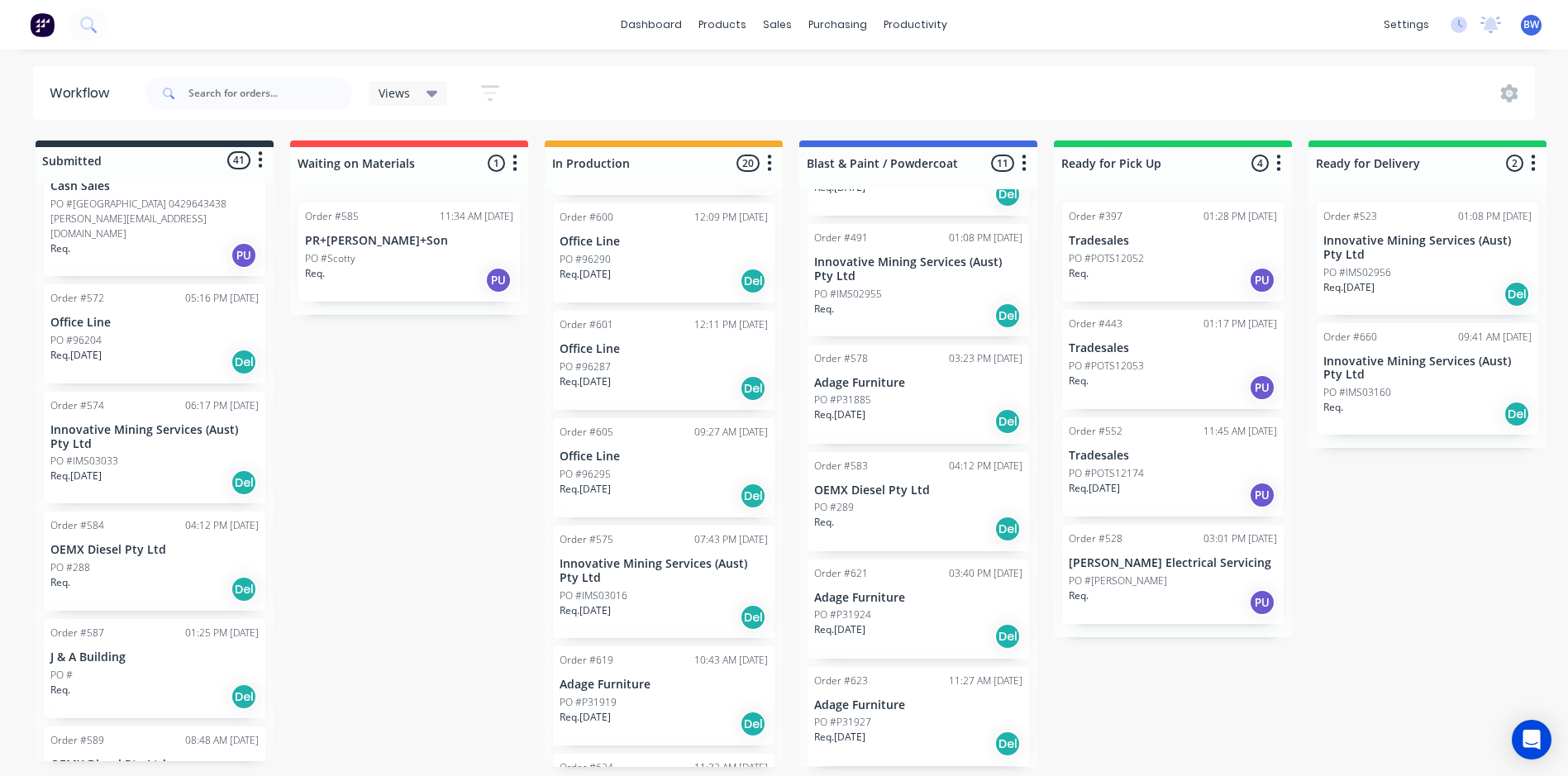
scroll to position [496, 0]
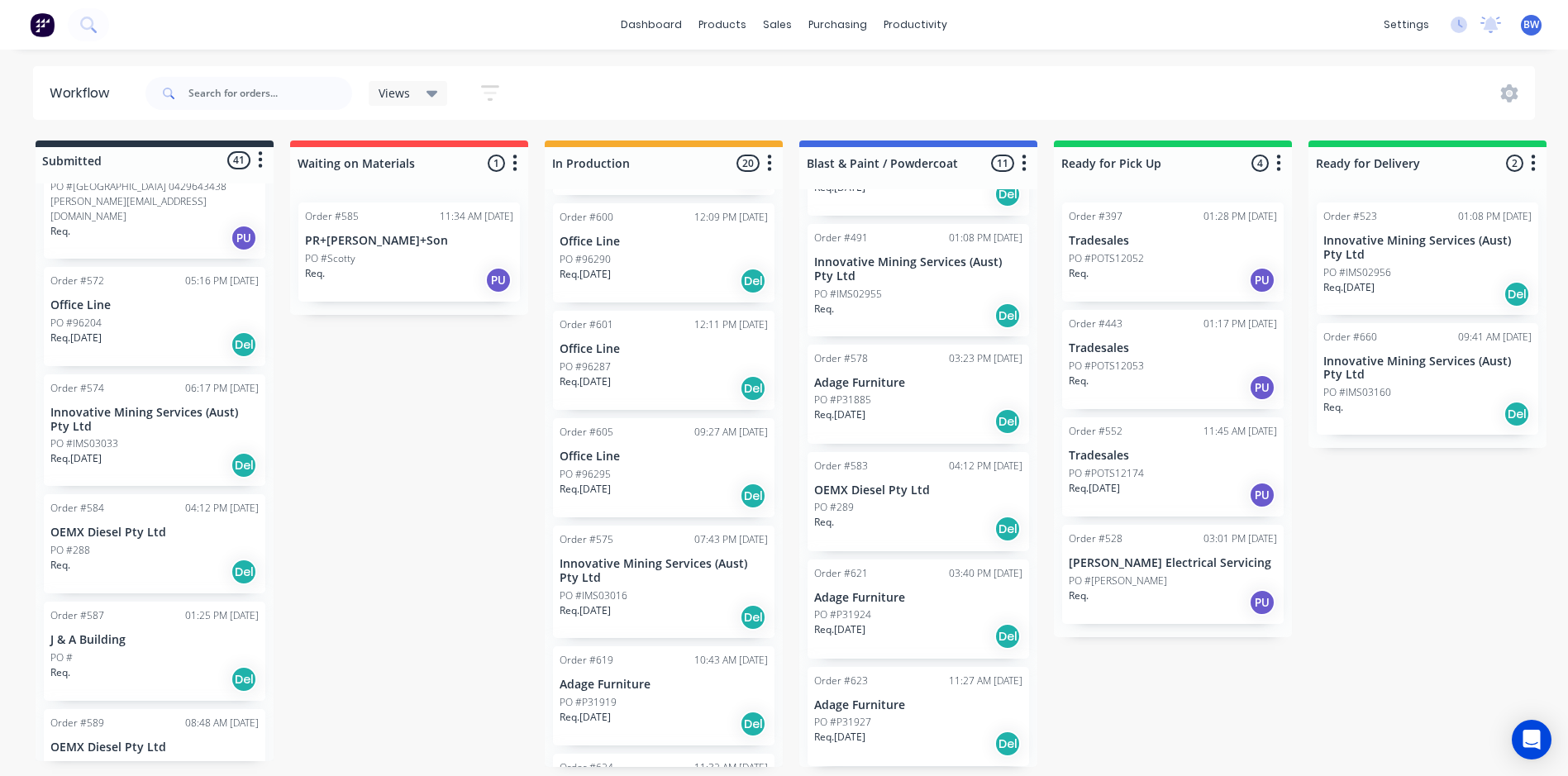
click at [125, 437] on div "PO #IMS03033" at bounding box center [155, 444] width 209 height 15
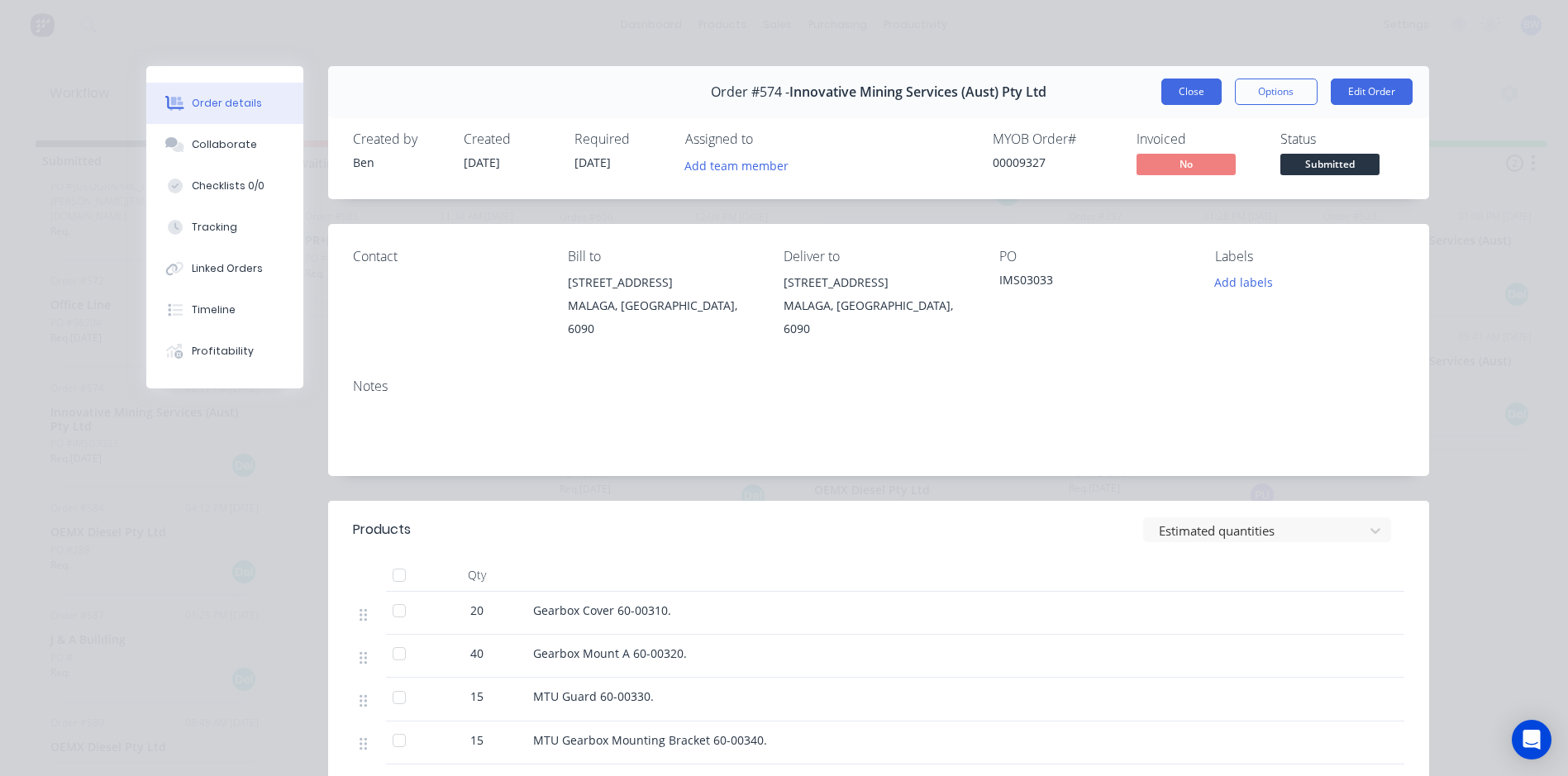
click at [1183, 92] on button "Close" at bounding box center [1191, 91] width 61 height 26
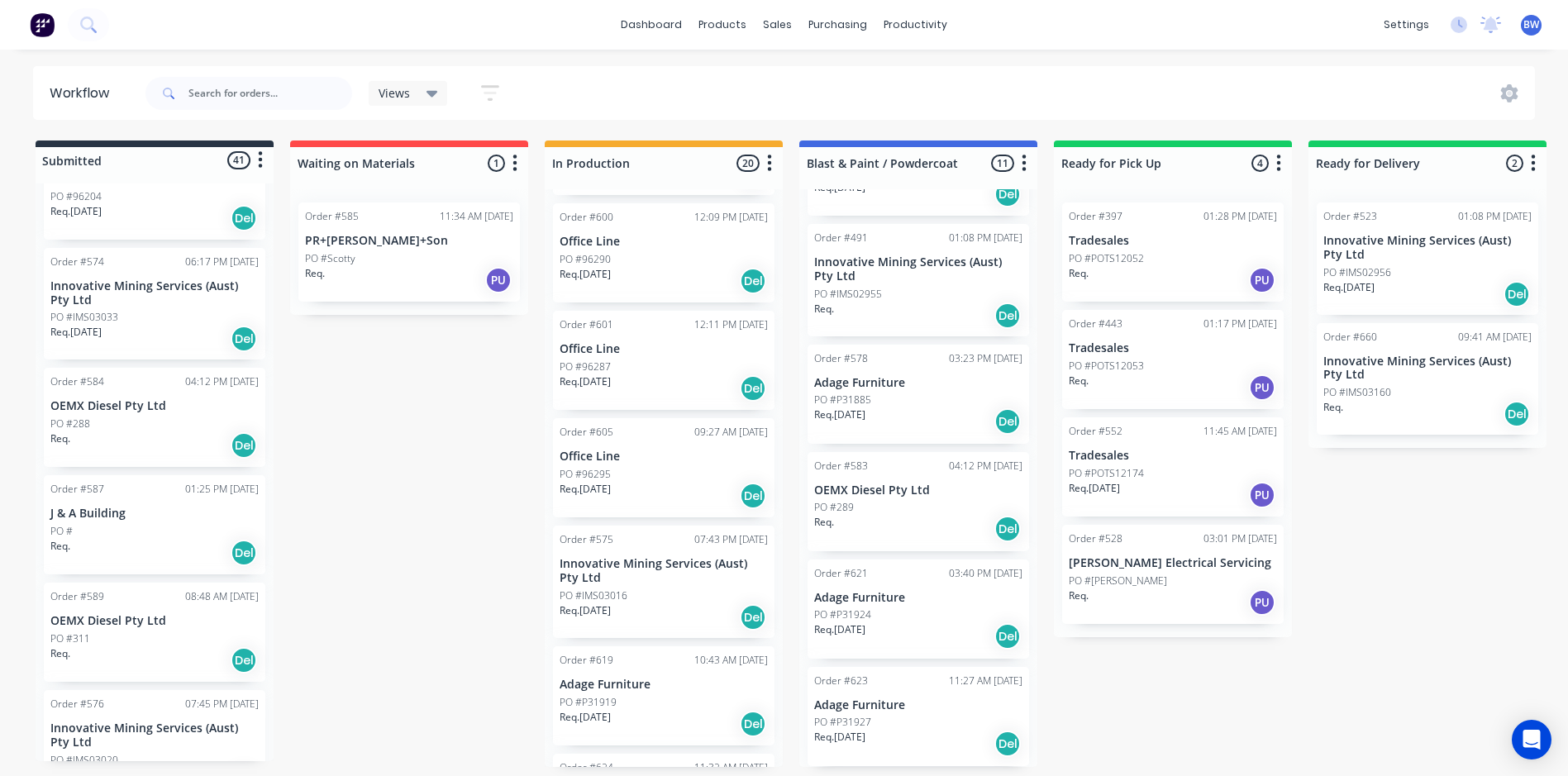
scroll to position [661, 0]
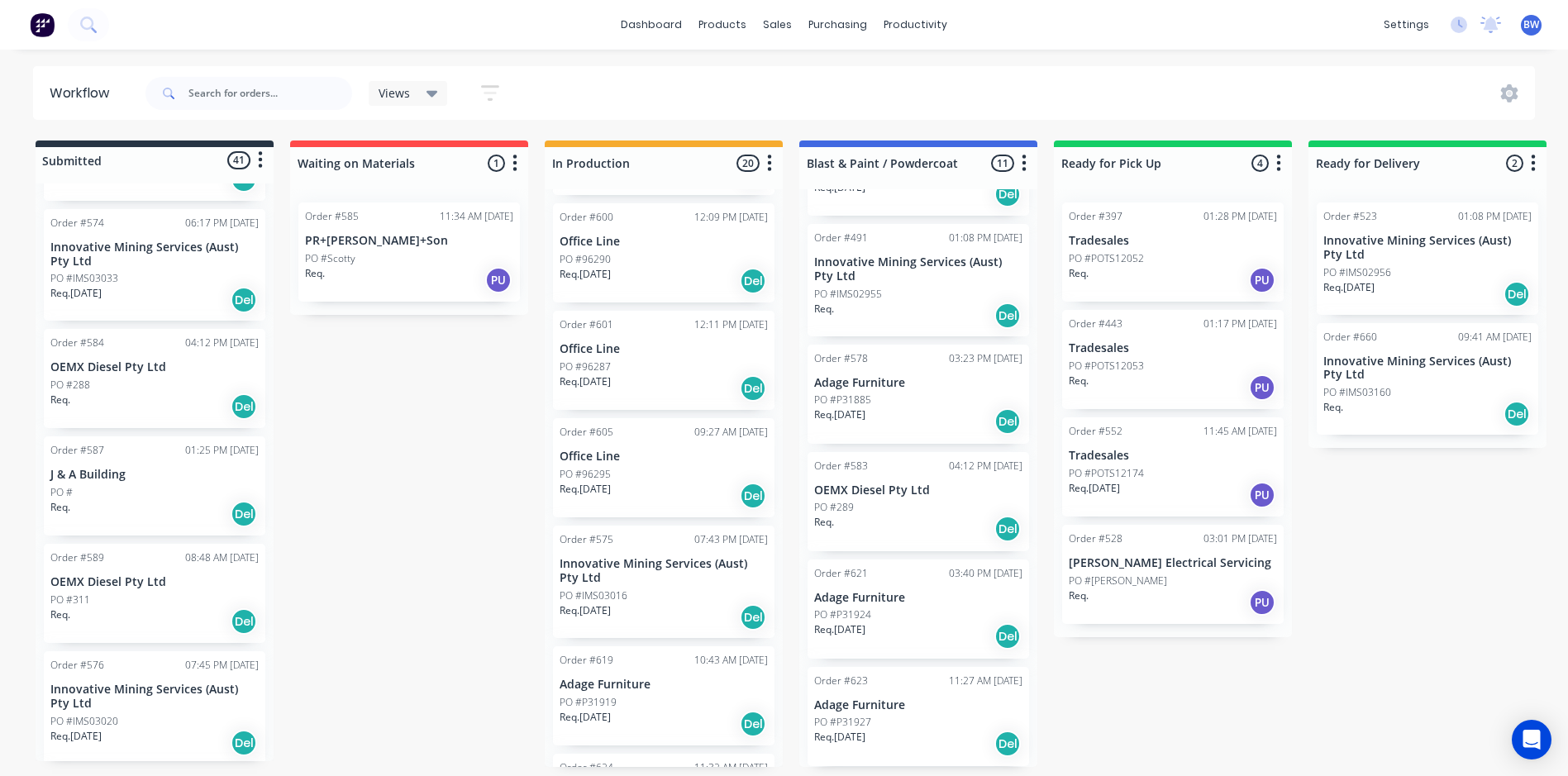
click at [141, 361] on p "OEMX Diesel Pty Ltd" at bounding box center [155, 367] width 209 height 14
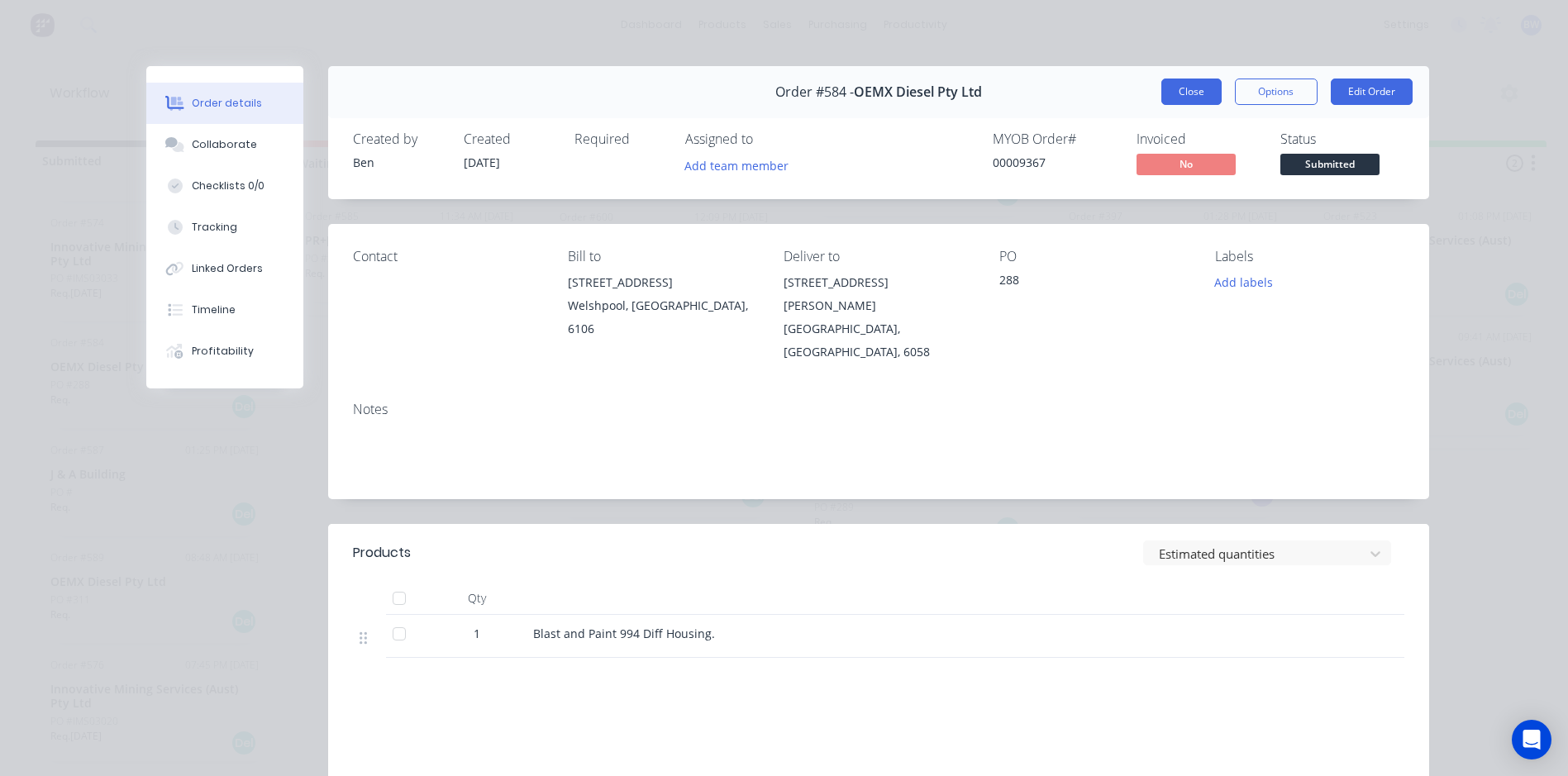
click at [1168, 95] on button "Close" at bounding box center [1191, 91] width 61 height 26
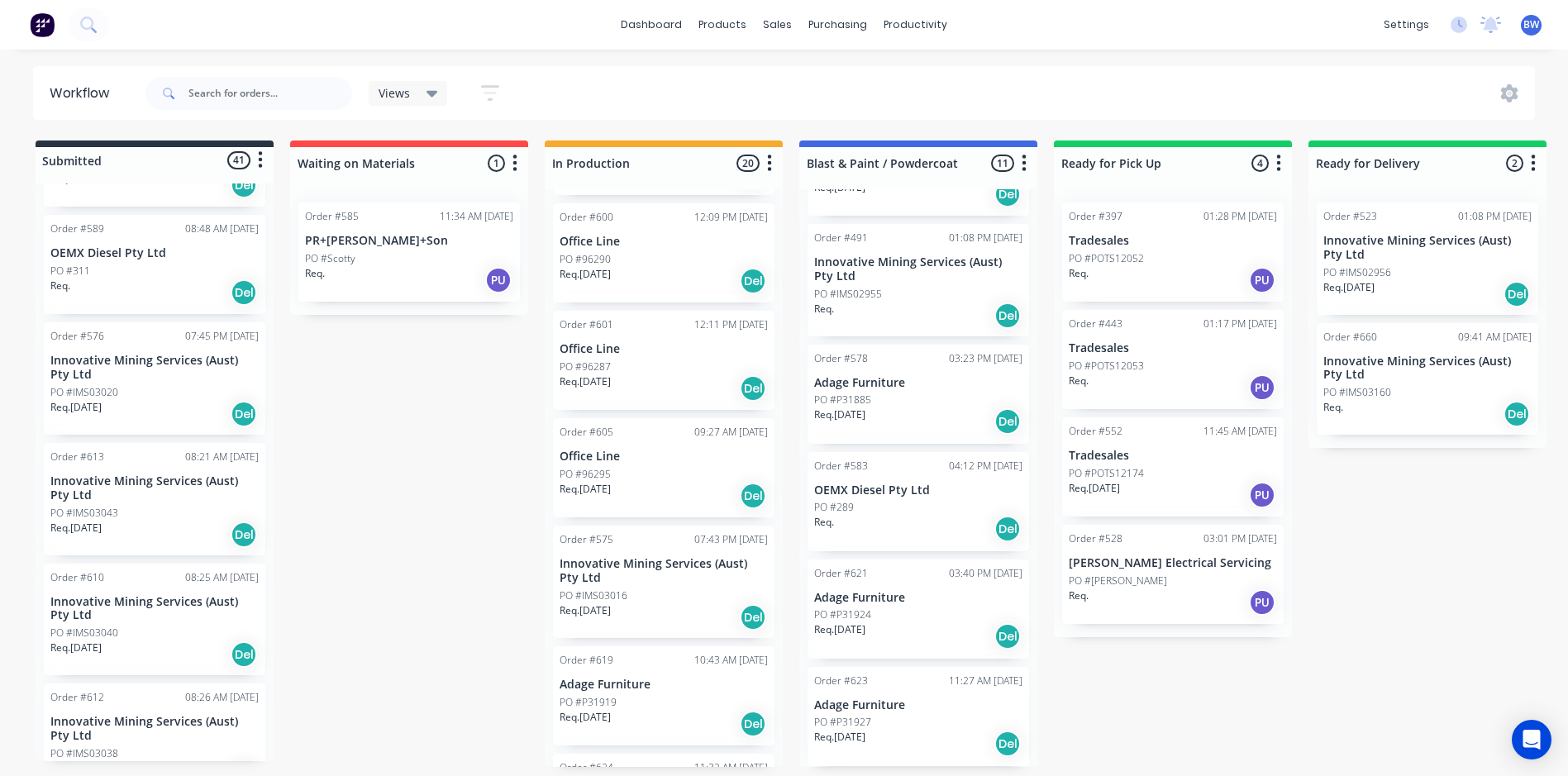
scroll to position [992, 0]
click at [136, 384] on div "PO #IMS03020" at bounding box center [155, 391] width 209 height 15
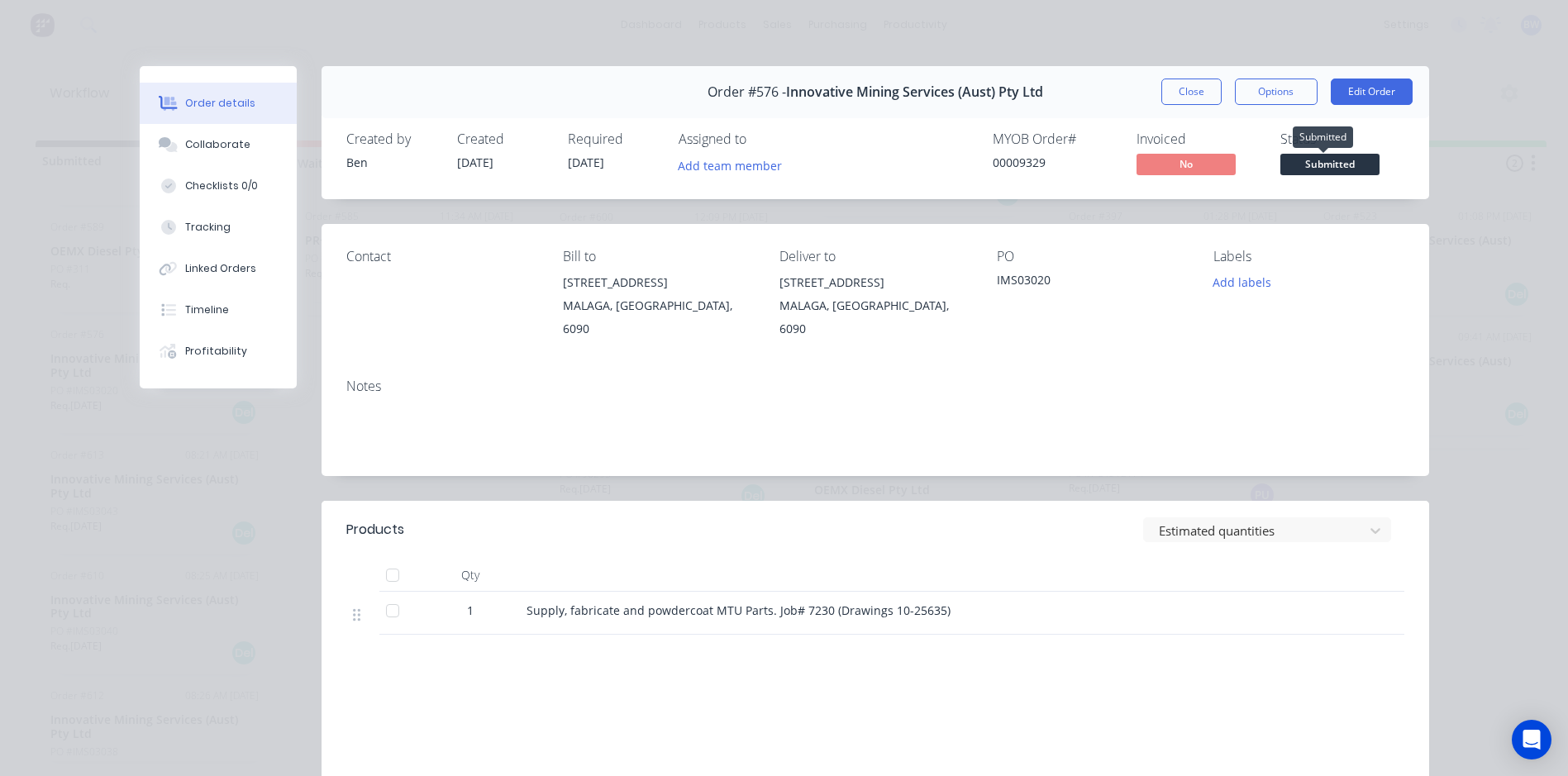
click at [1341, 162] on span "Submitted" at bounding box center [1330, 164] width 99 height 20
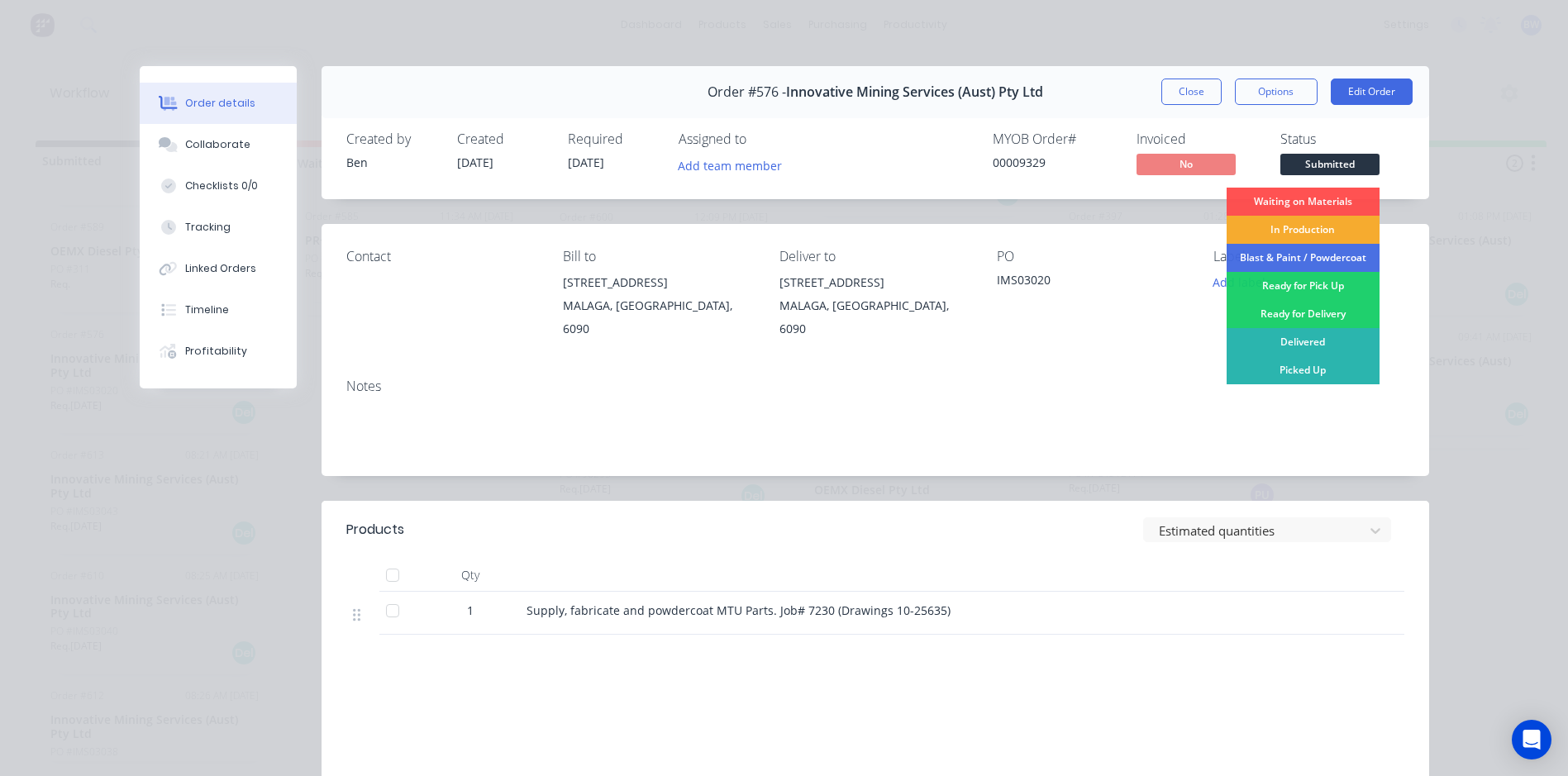
click at [1303, 226] on div "In Production" at bounding box center [1303, 230] width 153 height 28
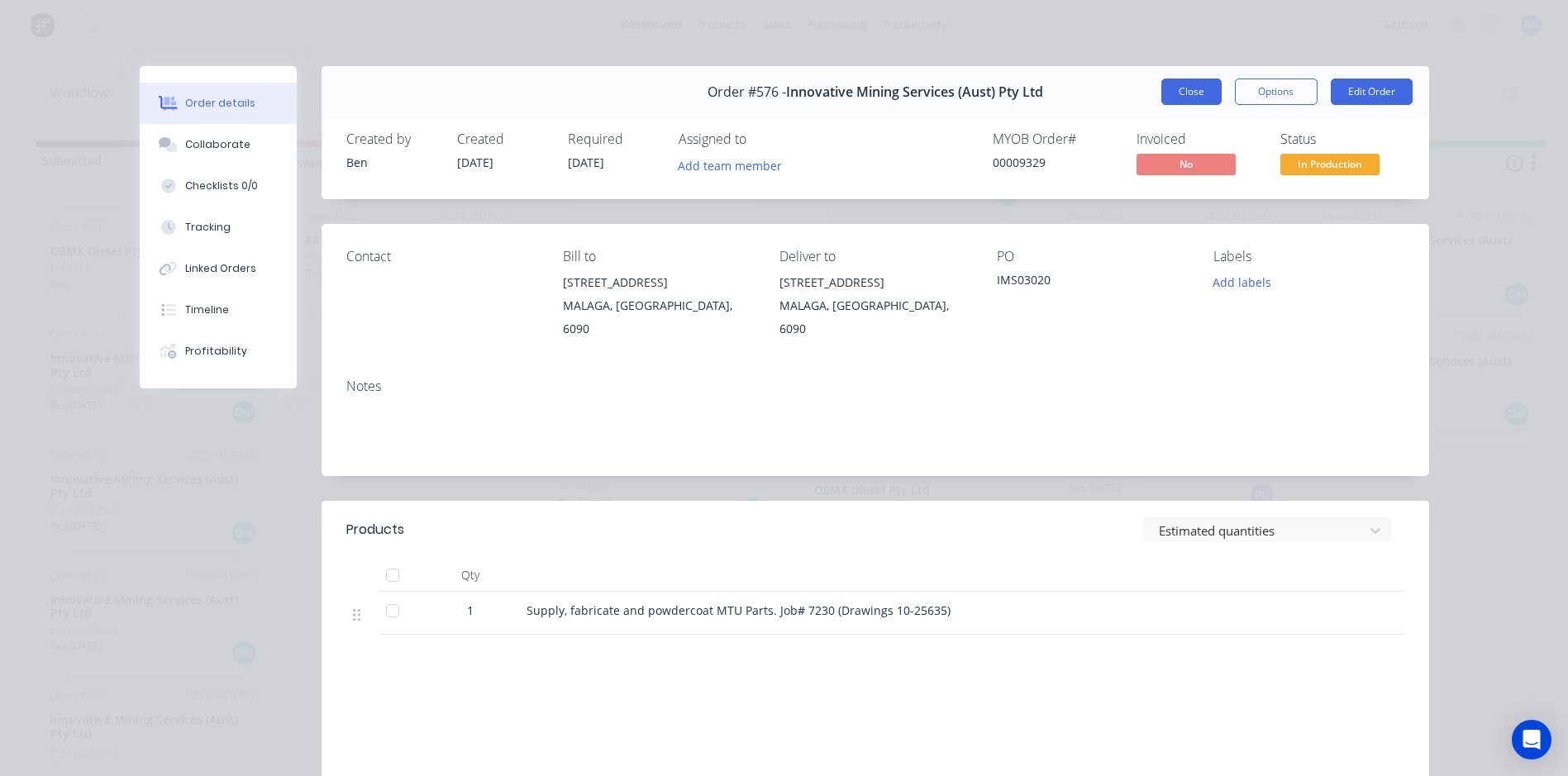
click at [1200, 97] on button "Close" at bounding box center [1191, 91] width 61 height 26
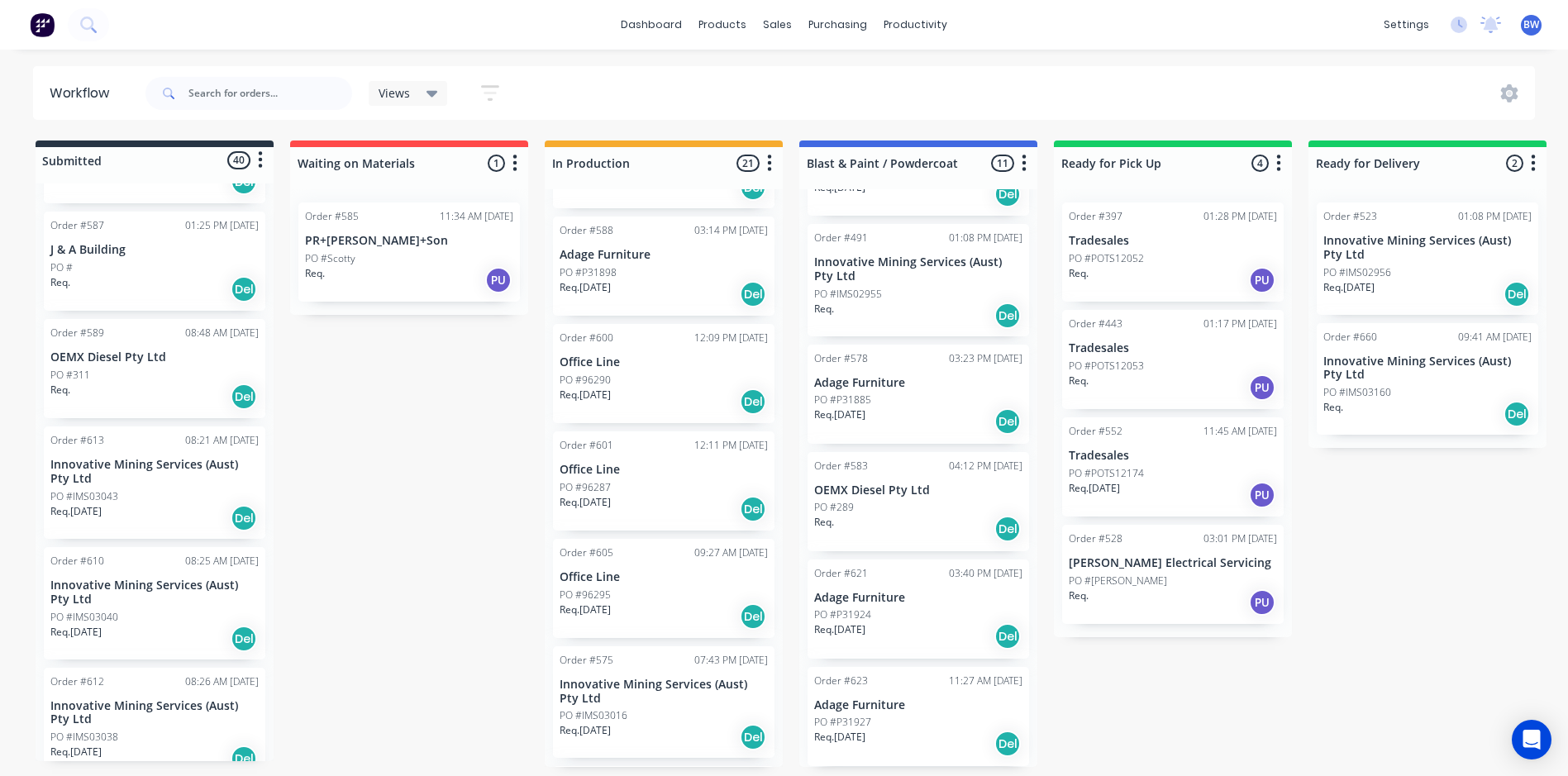
scroll to position [909, 0]
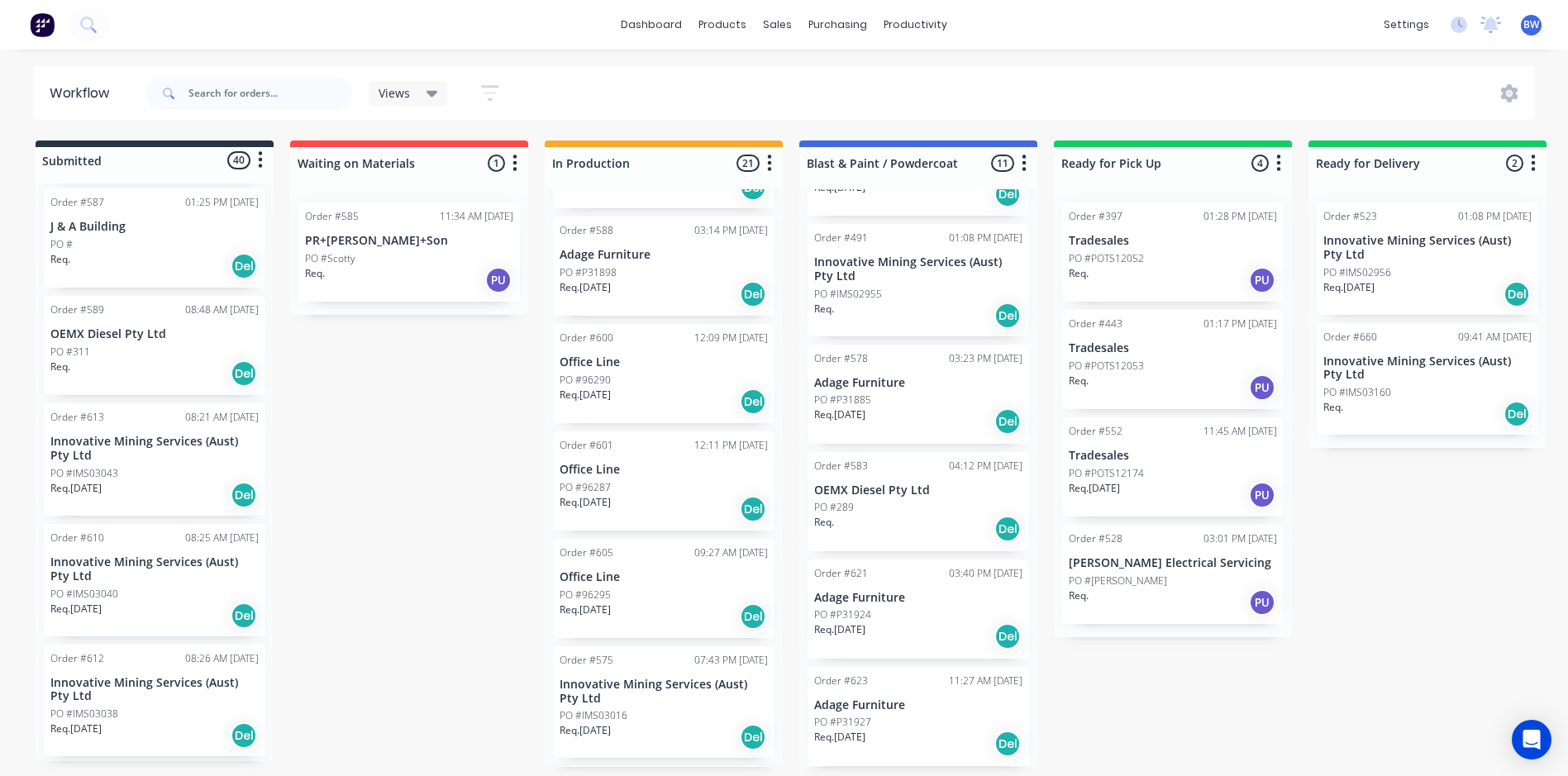
click at [137, 482] on div "Req. [DATE] Del" at bounding box center [155, 496] width 209 height 28
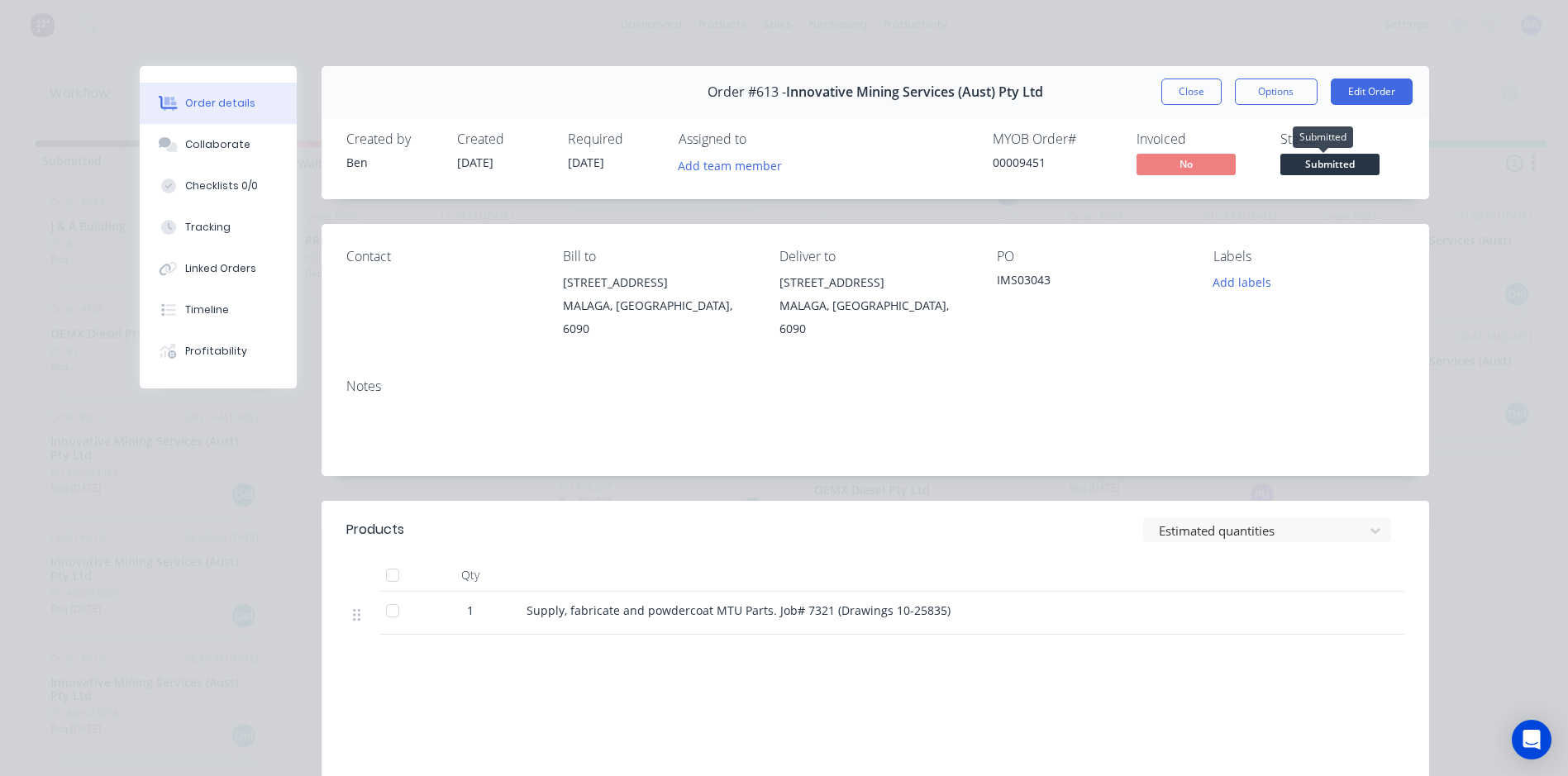
click at [1320, 158] on span "Submitted" at bounding box center [1330, 164] width 99 height 20
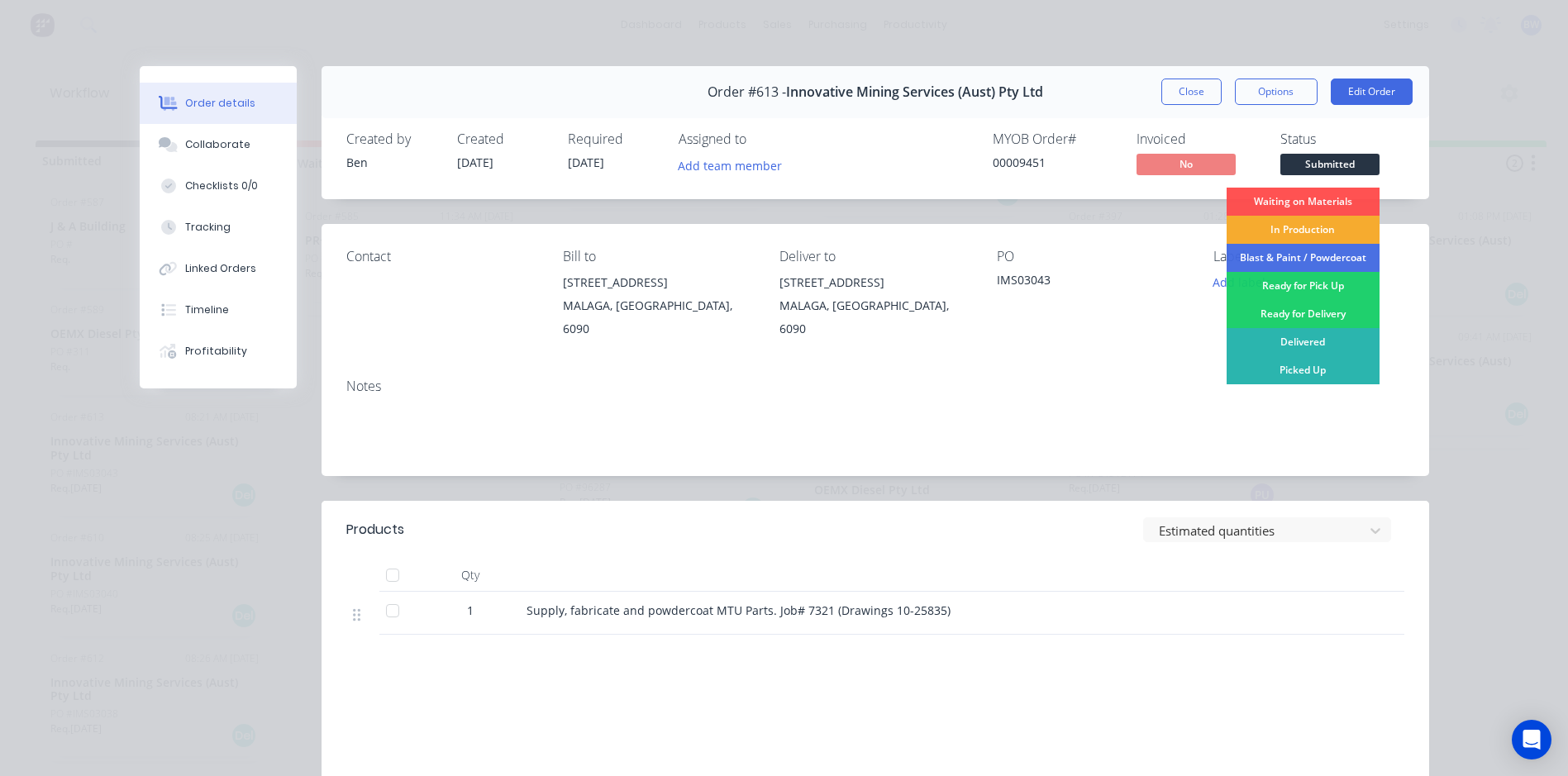
click at [1309, 221] on div "In Production" at bounding box center [1303, 230] width 153 height 28
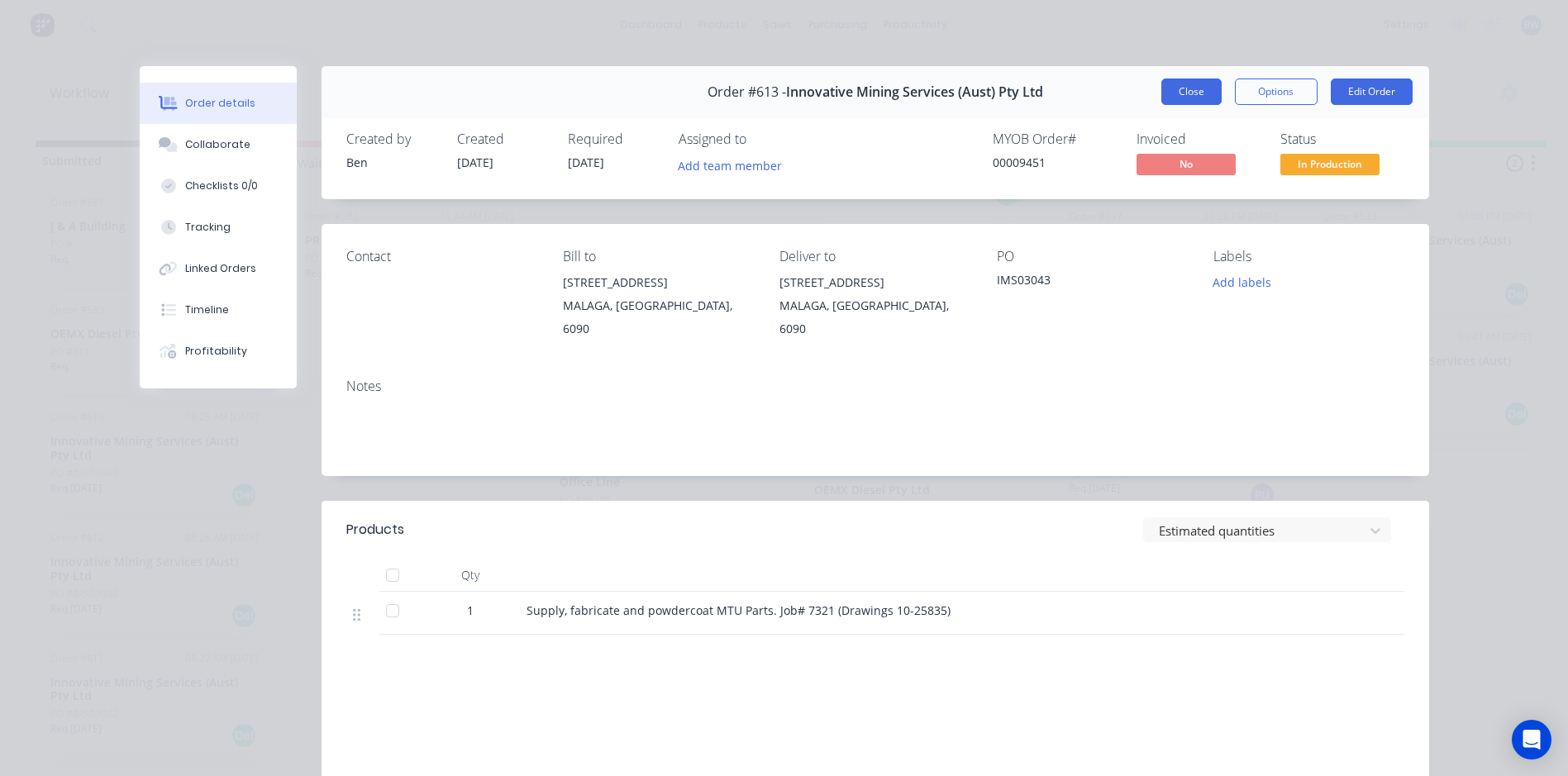
click at [1183, 96] on button "Close" at bounding box center [1191, 91] width 61 height 26
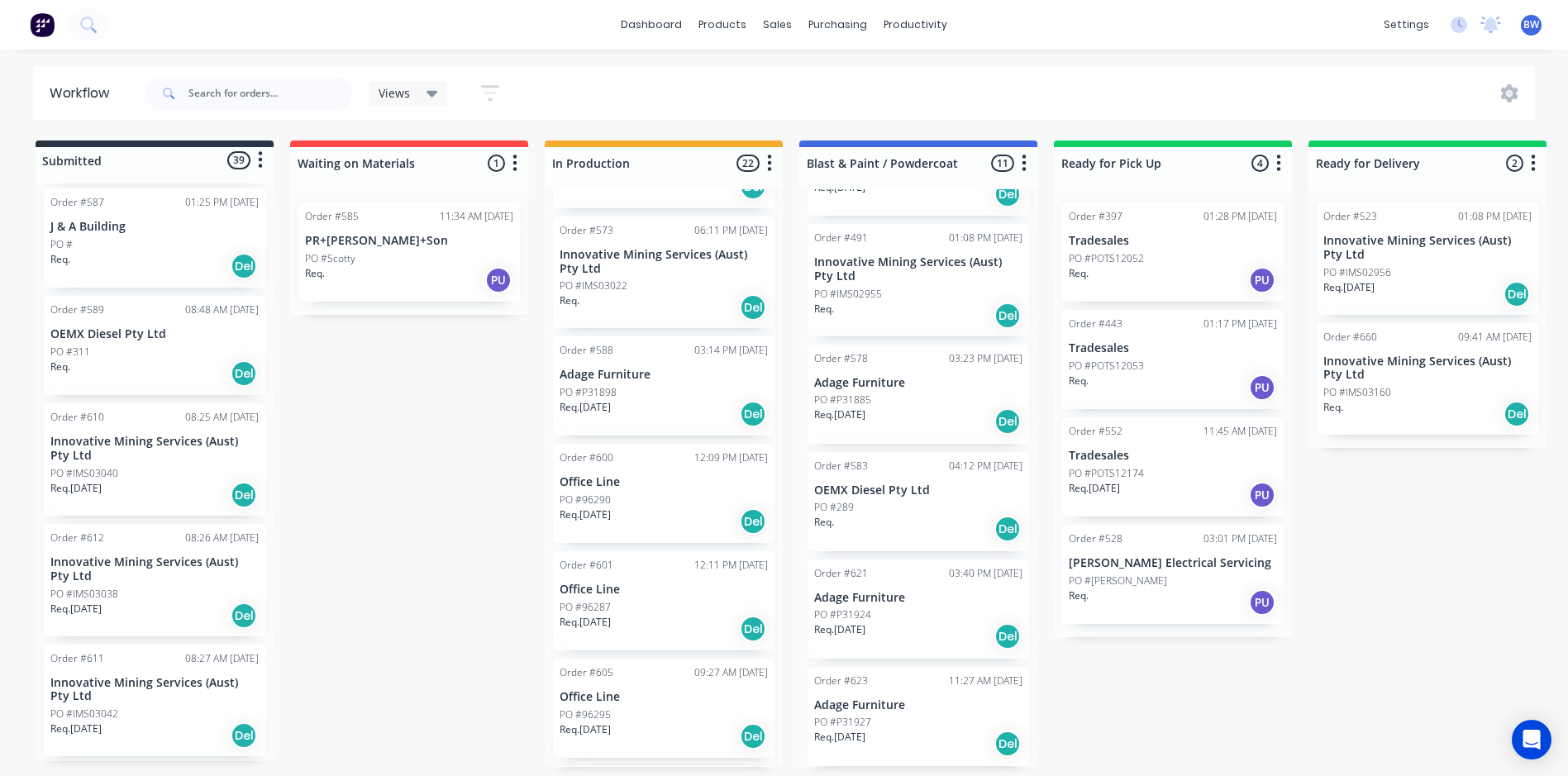
click at [108, 439] on p "Innovative Mining Services (Aust) Pty Ltd" at bounding box center [155, 449] width 209 height 28
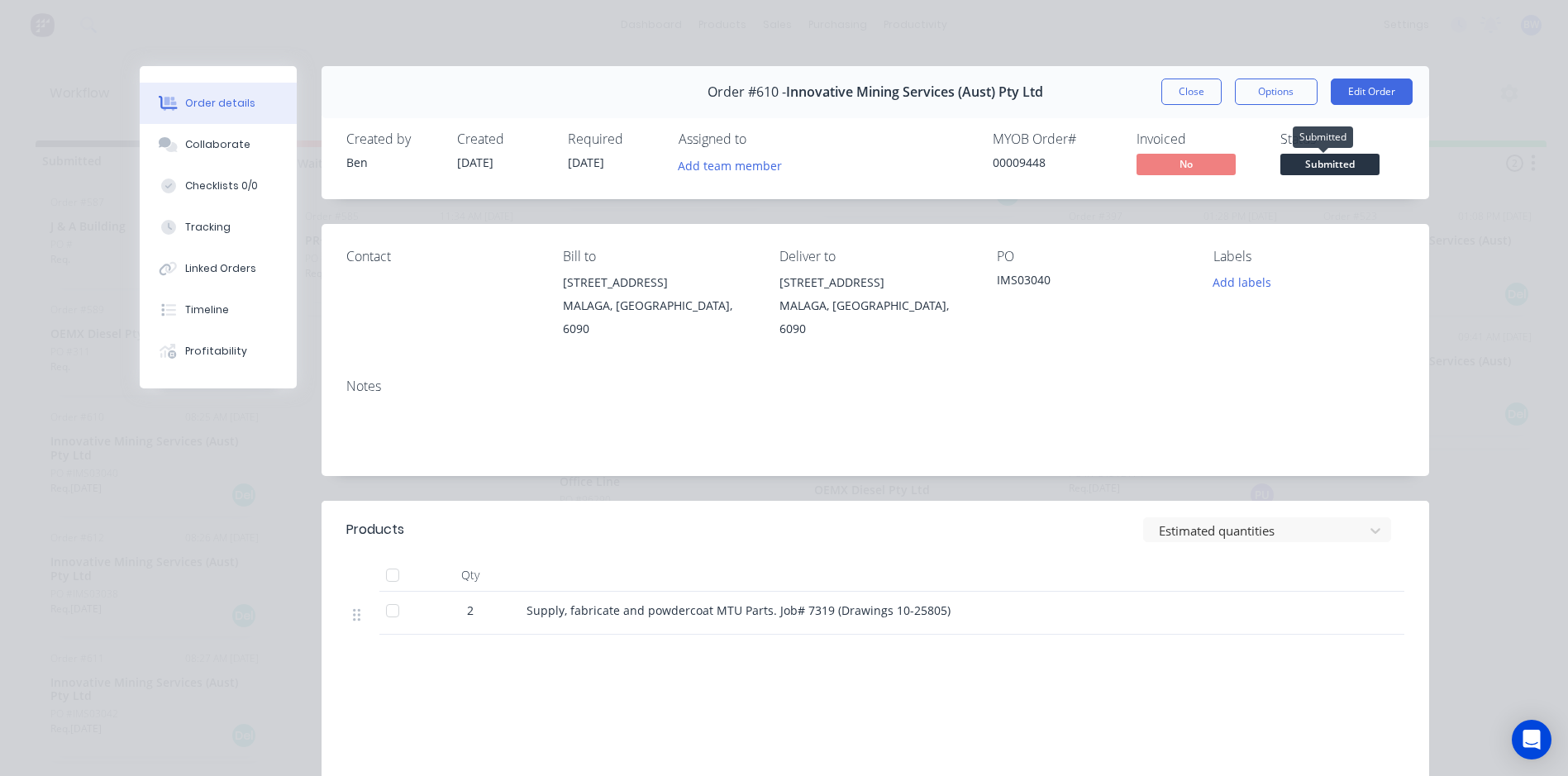
click at [1304, 170] on span "Submitted" at bounding box center [1330, 164] width 99 height 20
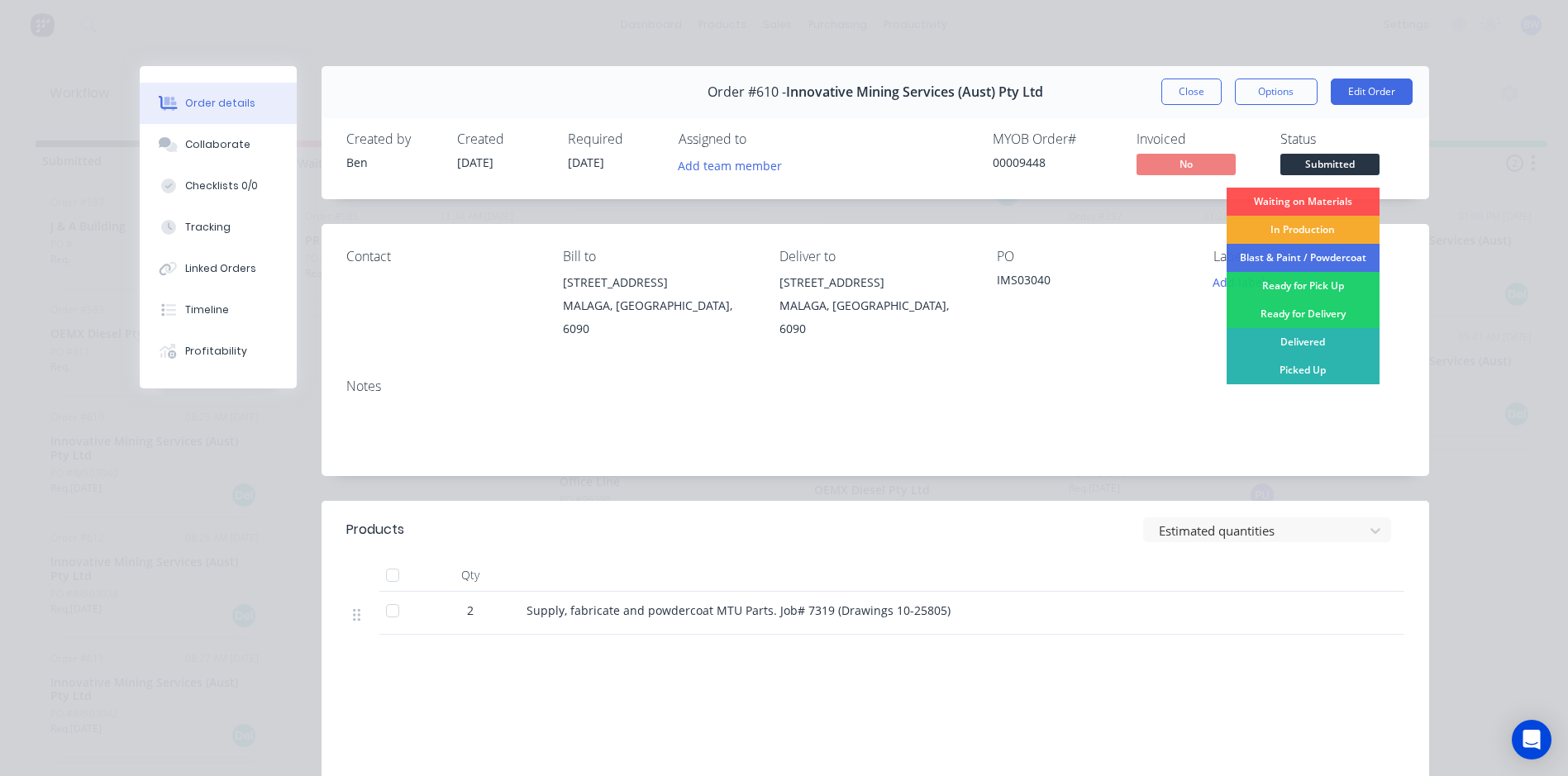
click at [1293, 220] on div "In Production" at bounding box center [1303, 230] width 153 height 28
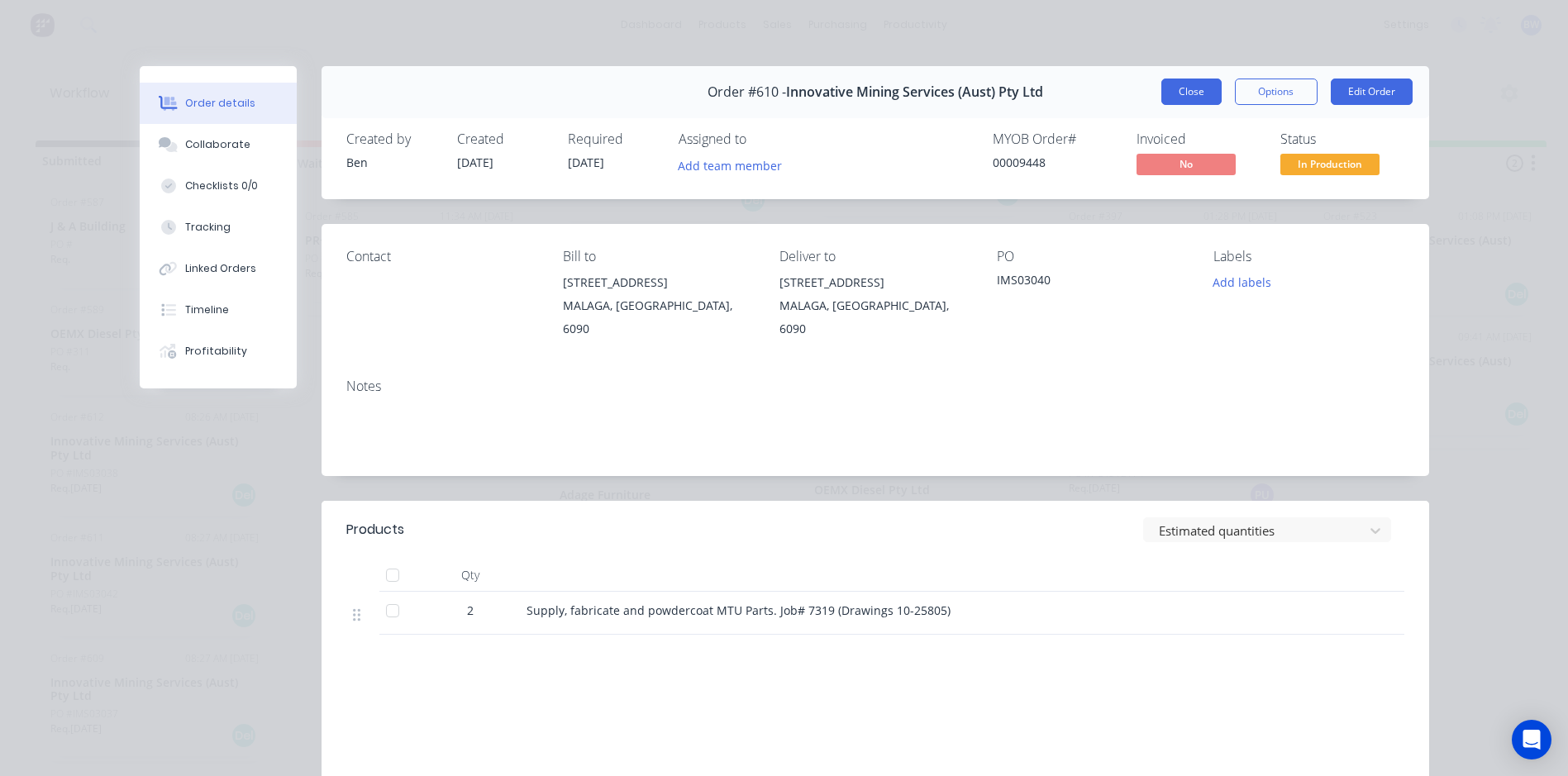
click at [1161, 88] on button "Close" at bounding box center [1191, 91] width 61 height 26
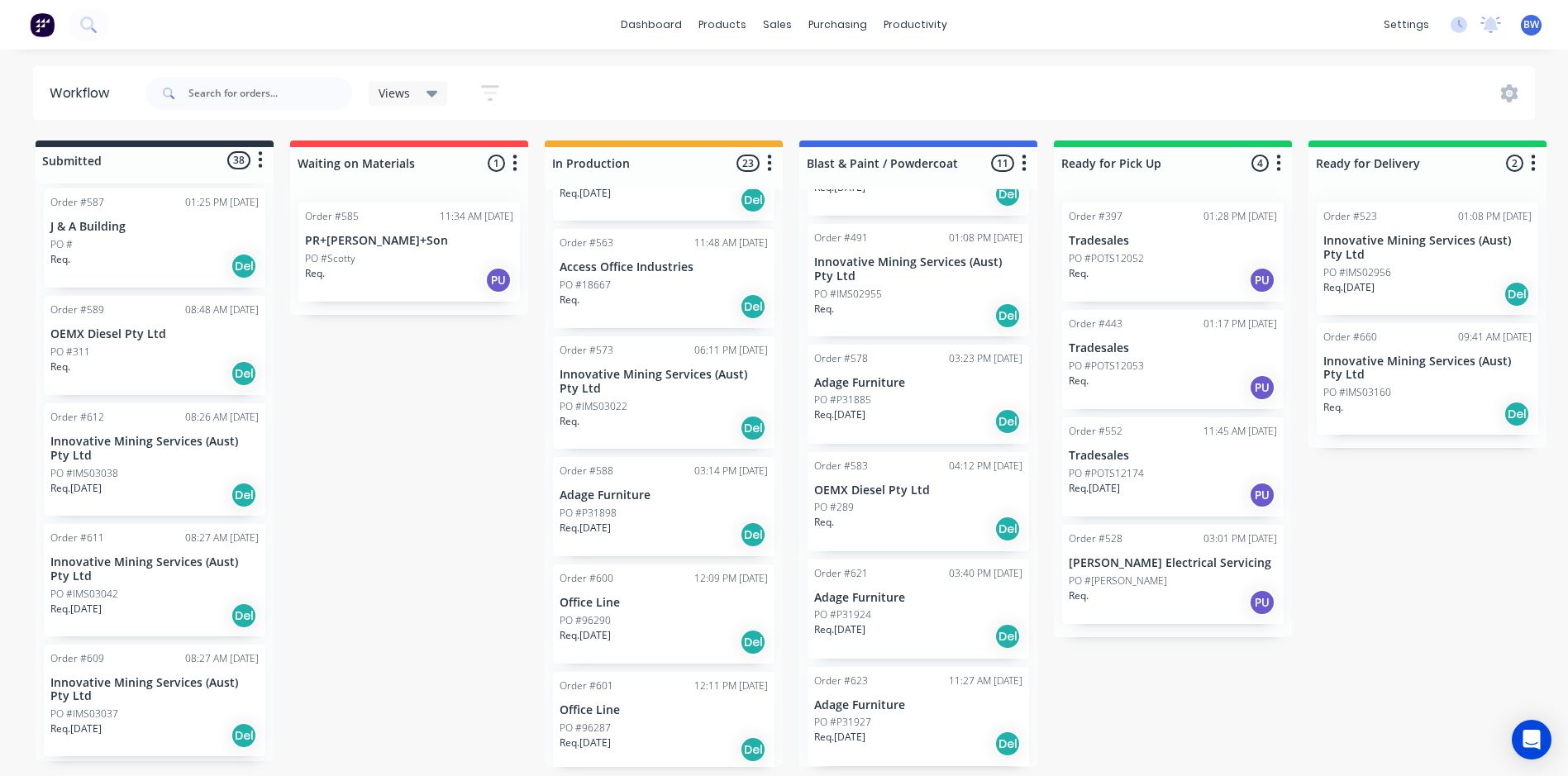
click at [164, 467] on div "PO #IMS03038" at bounding box center [155, 474] width 209 height 15
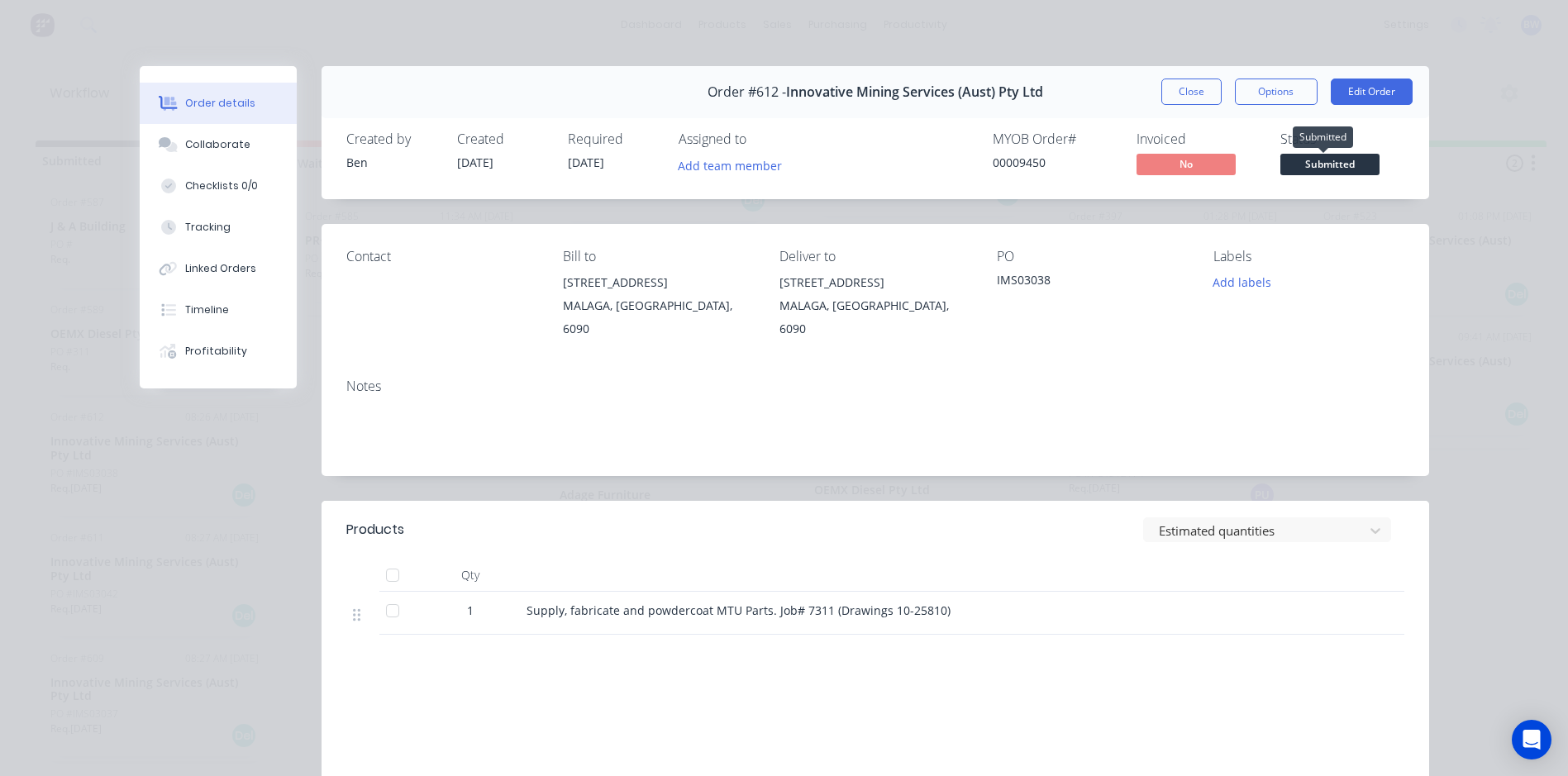
click at [1318, 167] on span "Submitted" at bounding box center [1330, 164] width 99 height 20
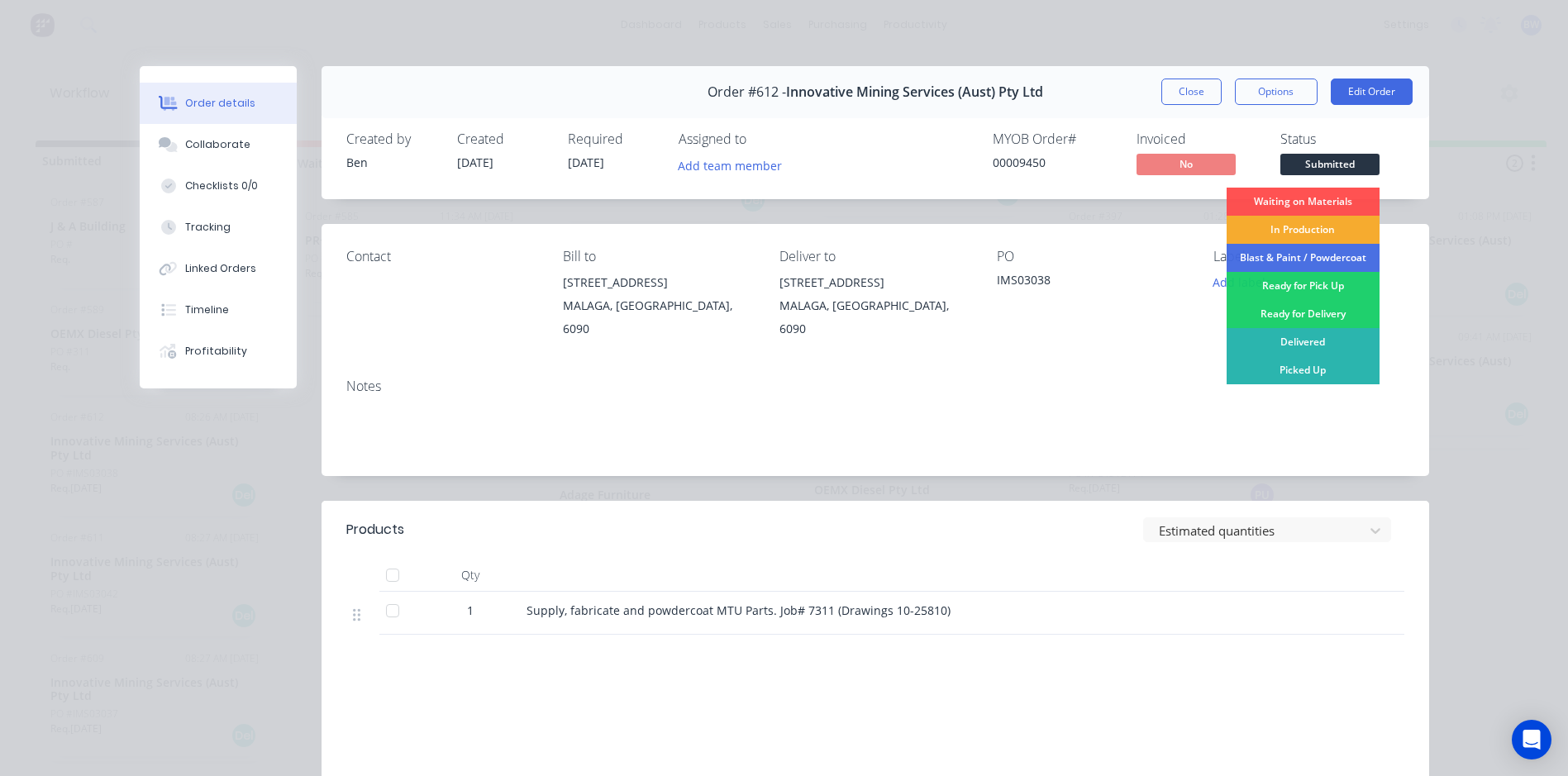
click at [1301, 235] on div "In Production" at bounding box center [1303, 230] width 153 height 28
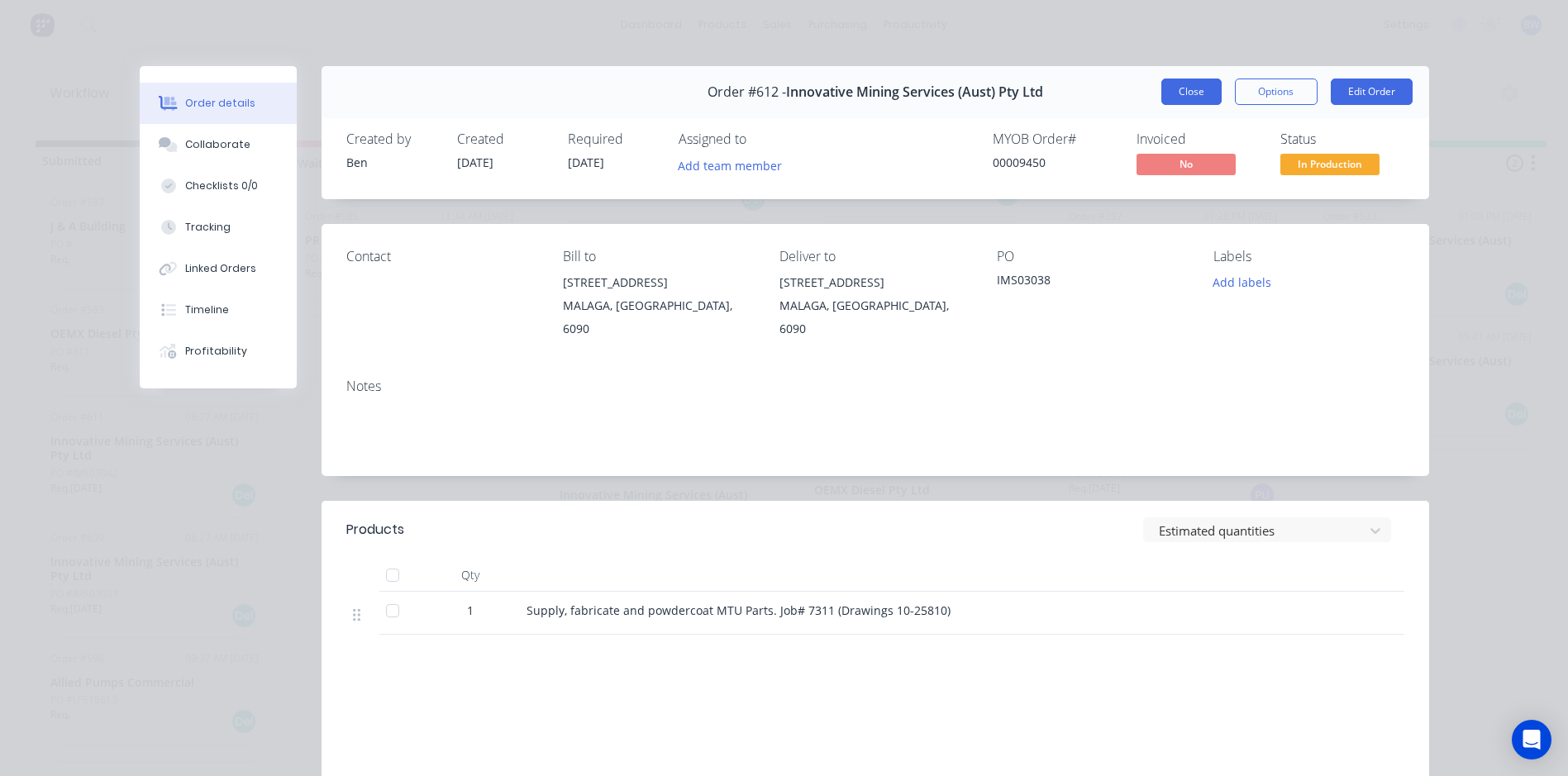
click at [1198, 91] on button "Close" at bounding box center [1191, 91] width 61 height 26
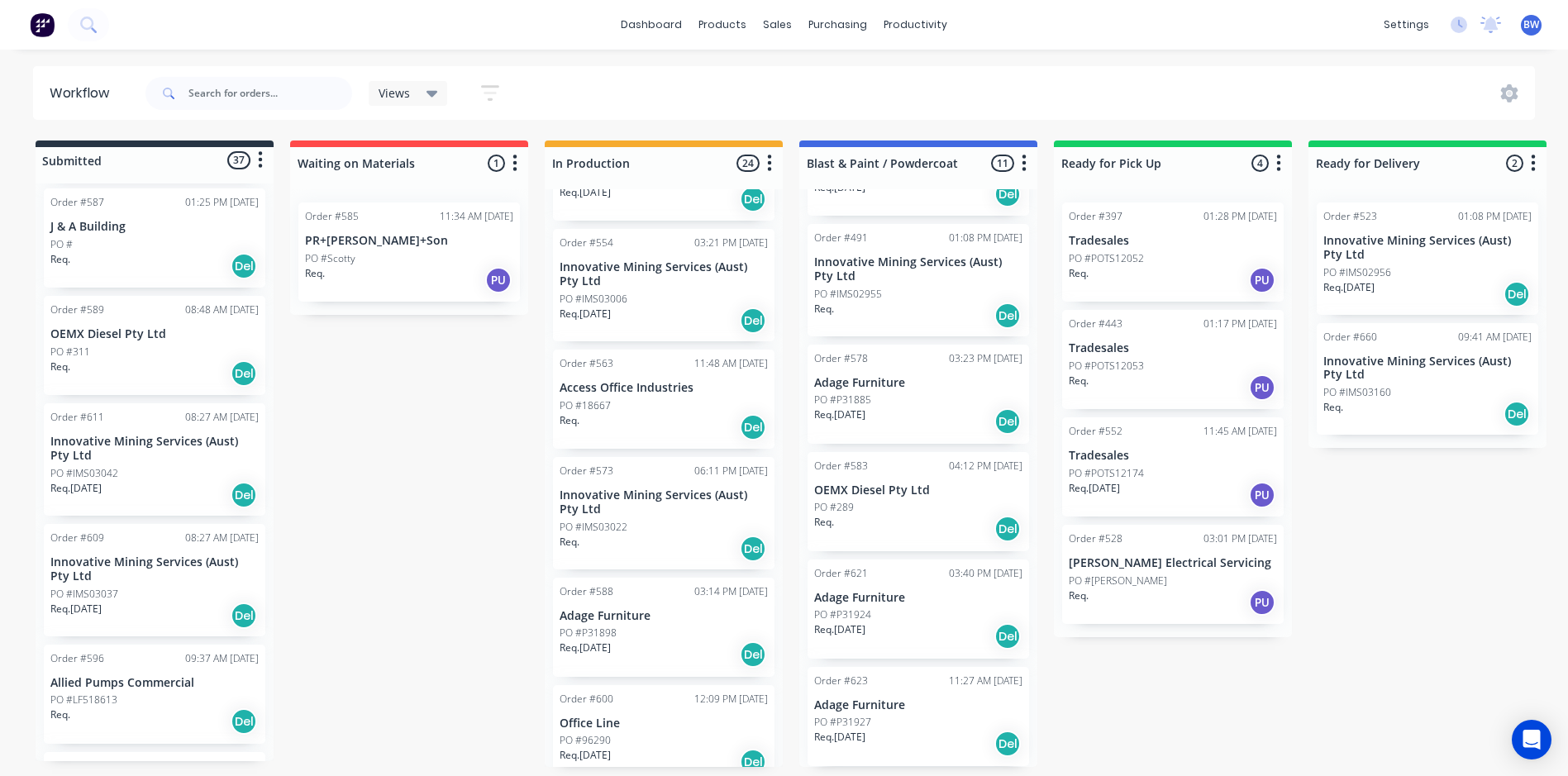
click at [165, 444] on p "Innovative Mining Services (Aust) Pty Ltd" at bounding box center [155, 449] width 209 height 28
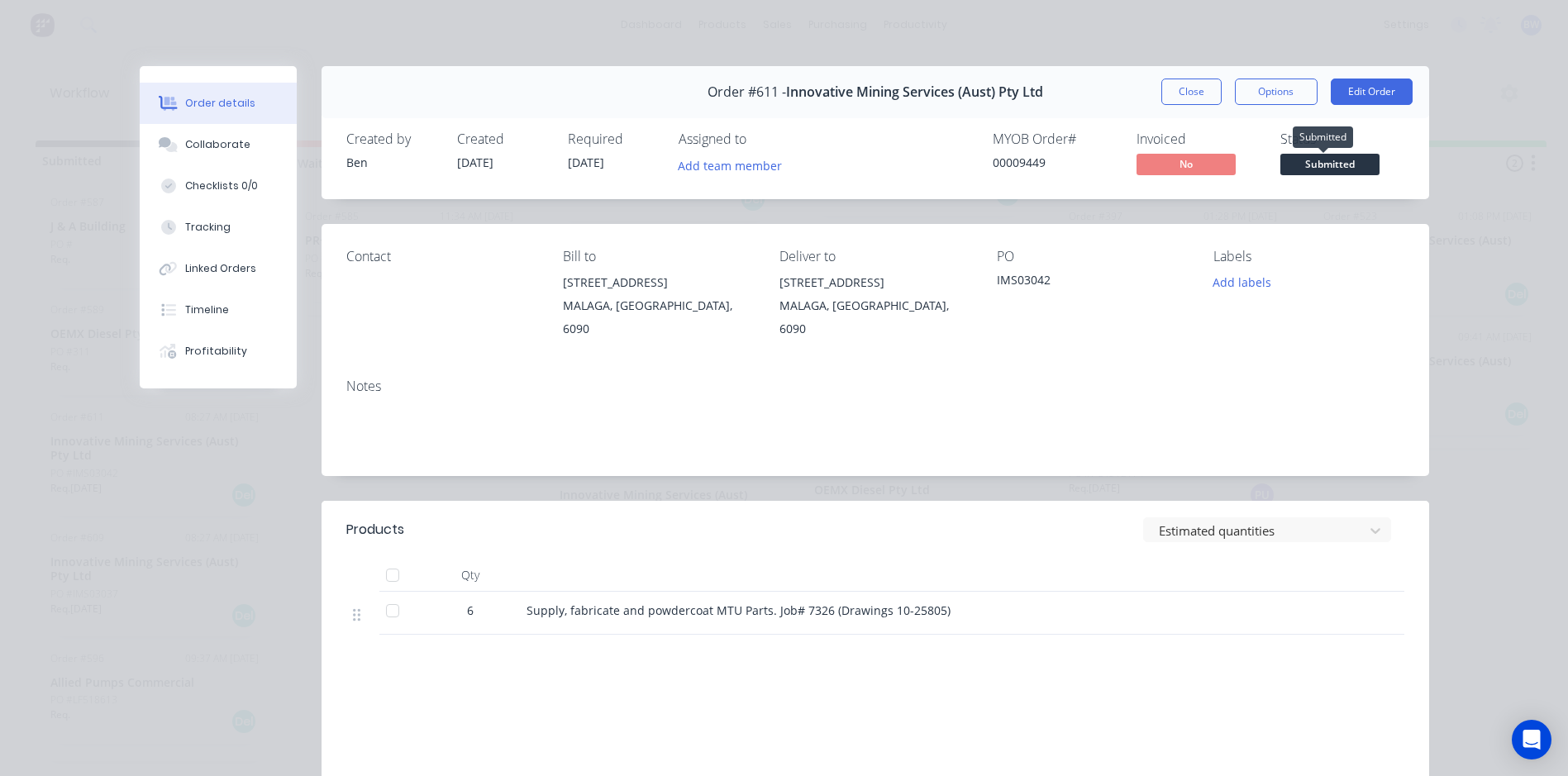
click at [1341, 166] on span "Submitted" at bounding box center [1330, 164] width 99 height 20
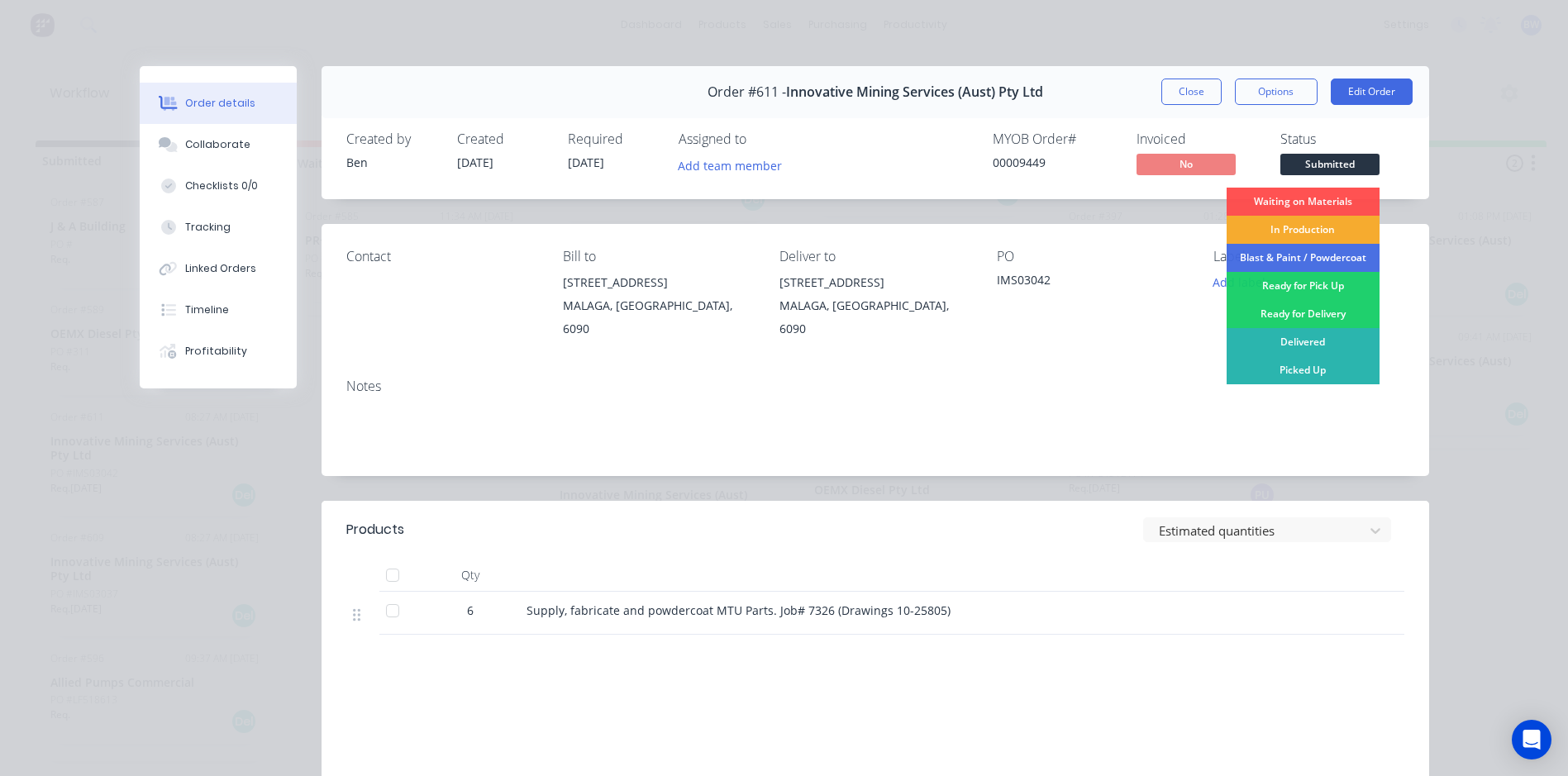
click at [1311, 225] on div "In Production" at bounding box center [1303, 230] width 153 height 28
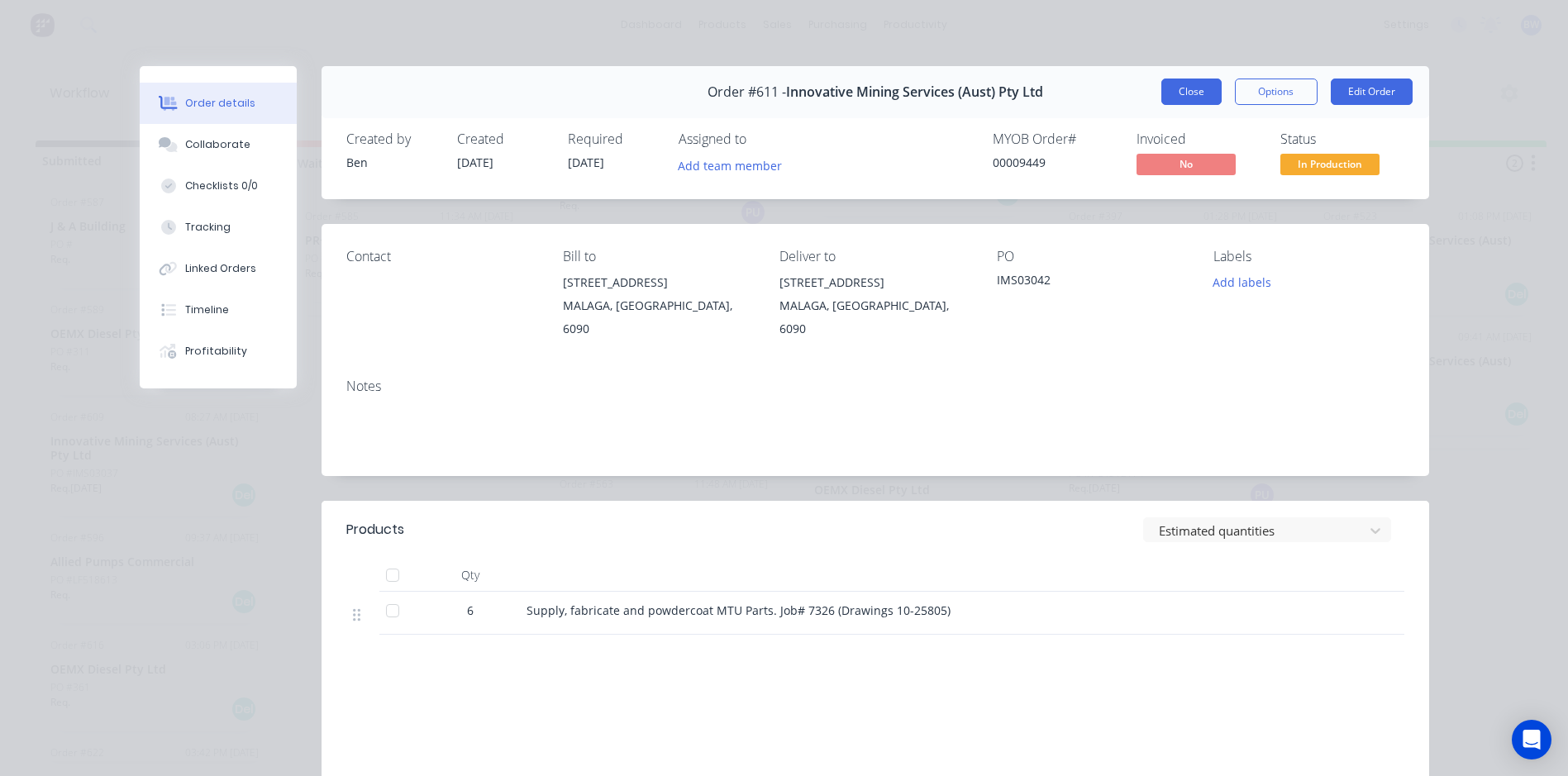
click at [1196, 92] on button "Close" at bounding box center [1191, 91] width 61 height 26
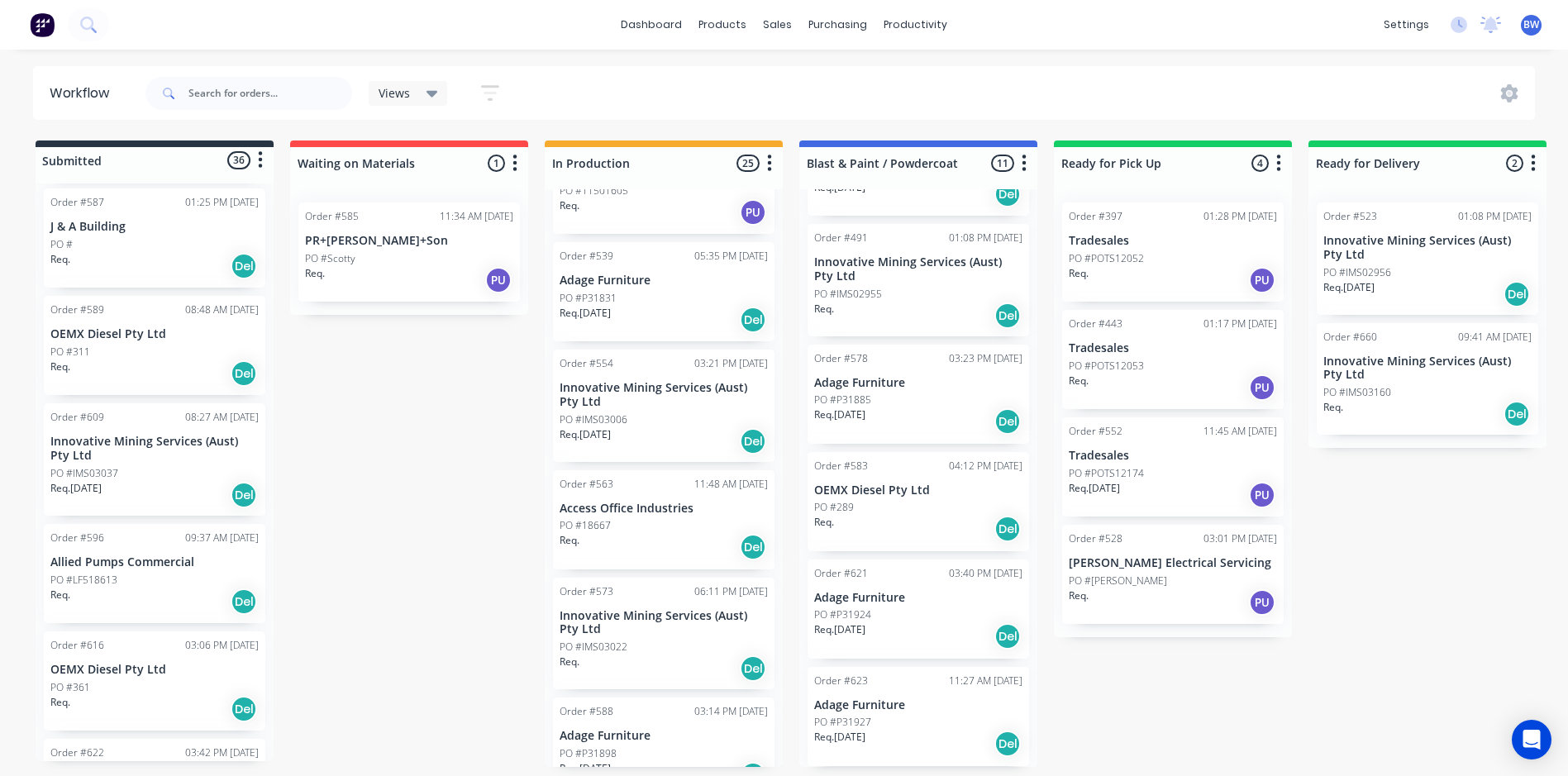
click at [95, 437] on p "Innovative Mining Services (Aust) Pty Ltd" at bounding box center [155, 449] width 209 height 28
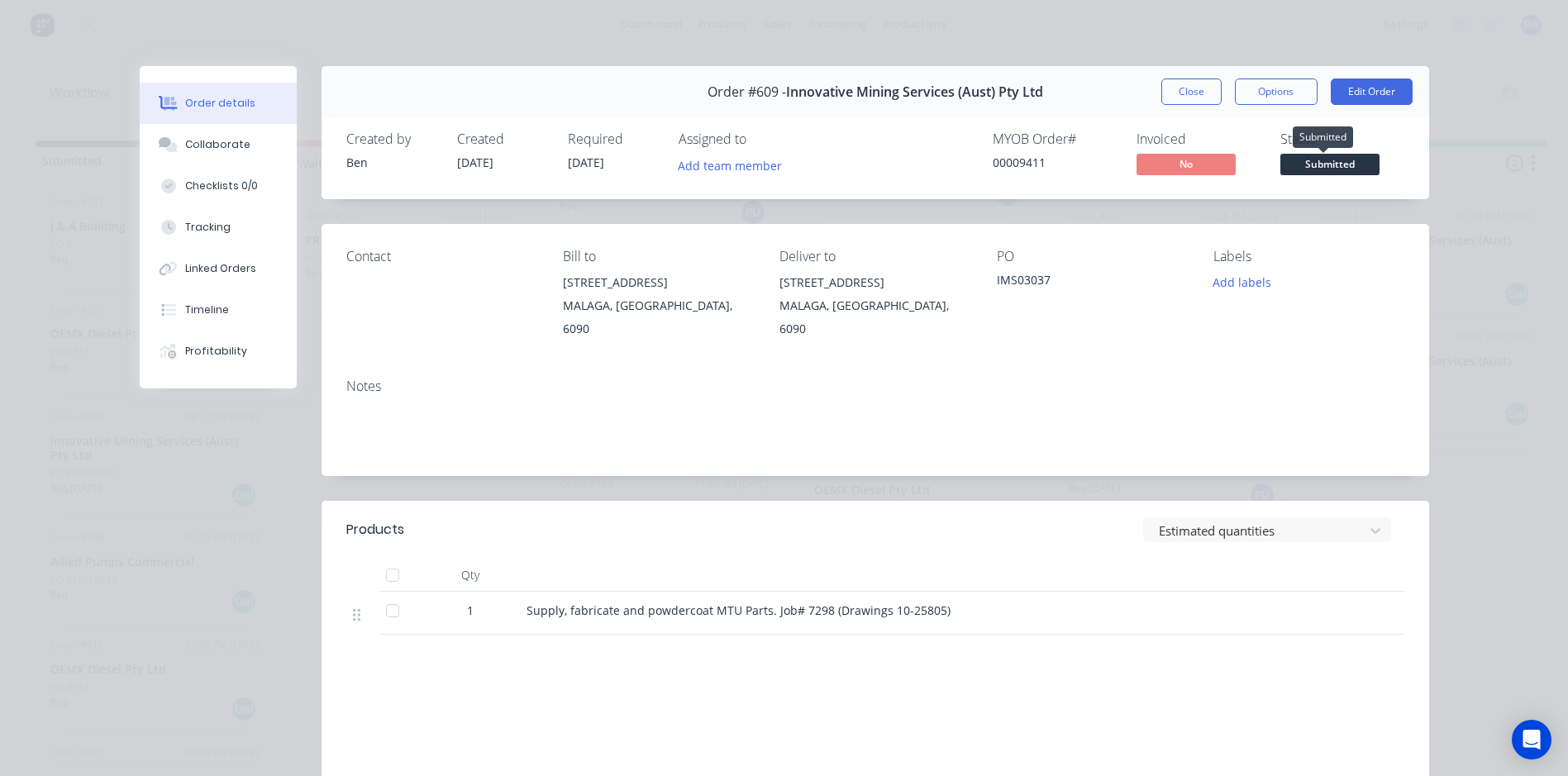
click at [1342, 164] on span "Submitted" at bounding box center [1330, 164] width 99 height 20
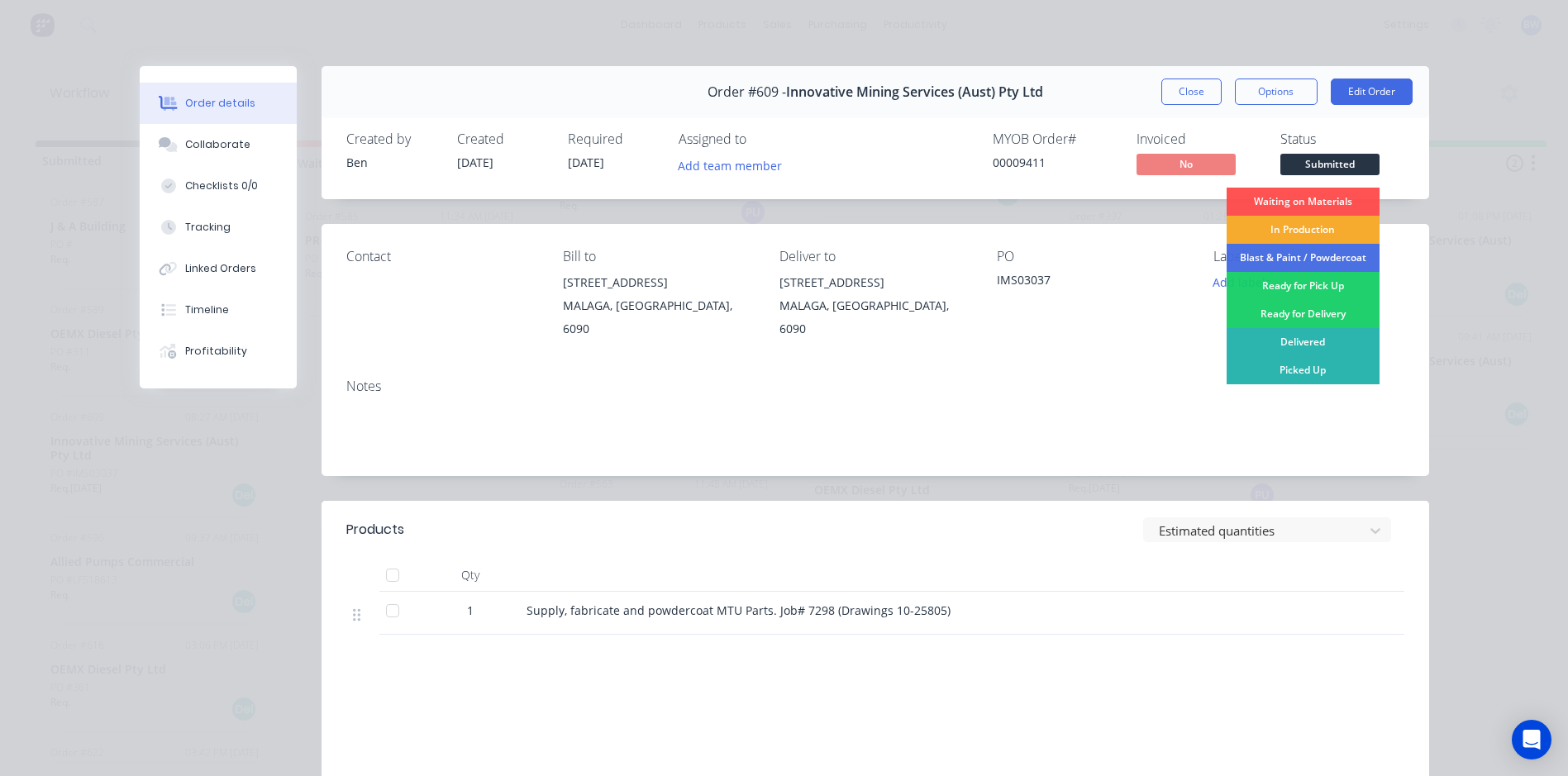
click at [1312, 231] on div "In Production" at bounding box center [1303, 230] width 153 height 28
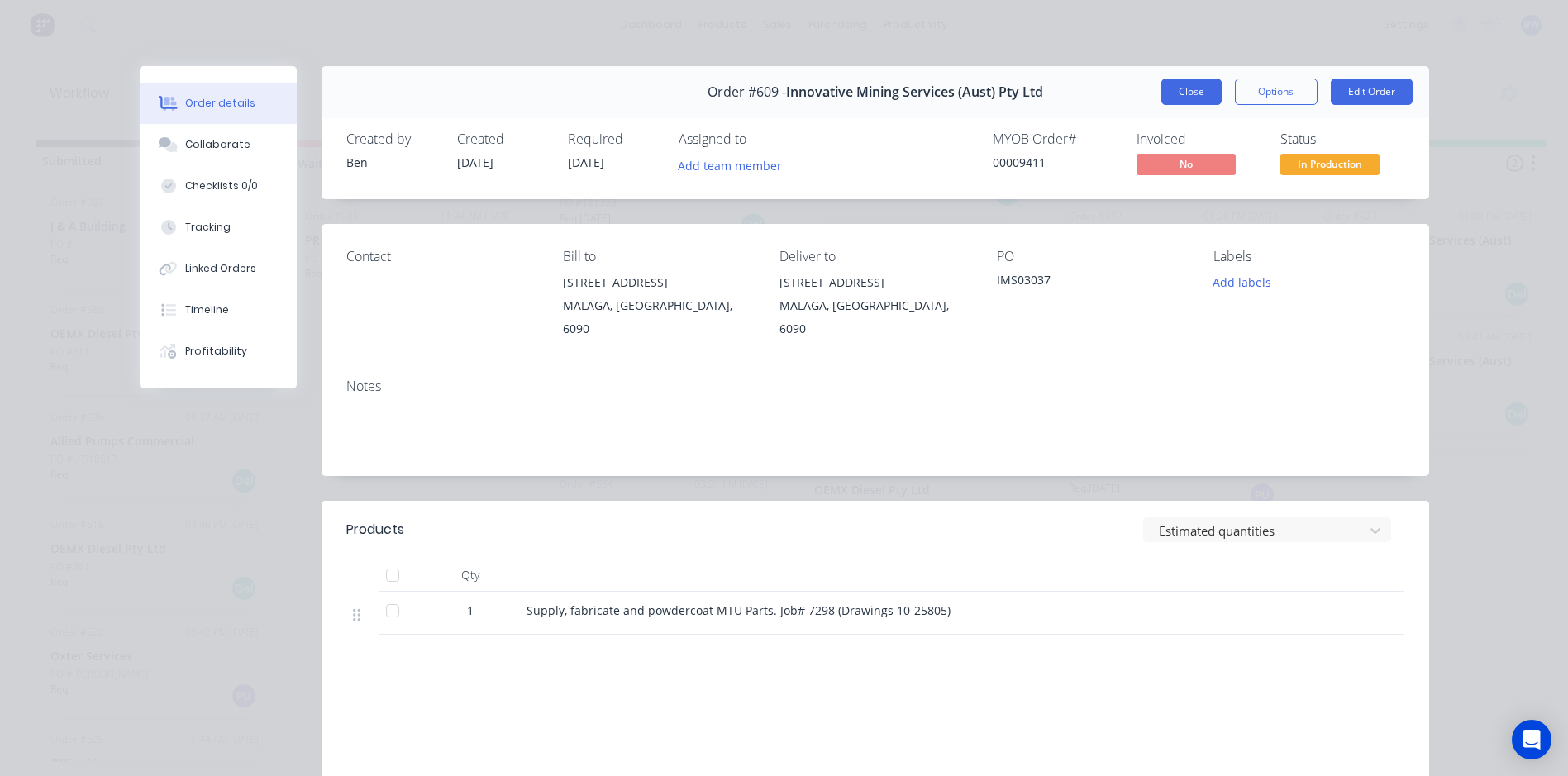
click at [1199, 102] on button "Close" at bounding box center [1191, 91] width 61 height 26
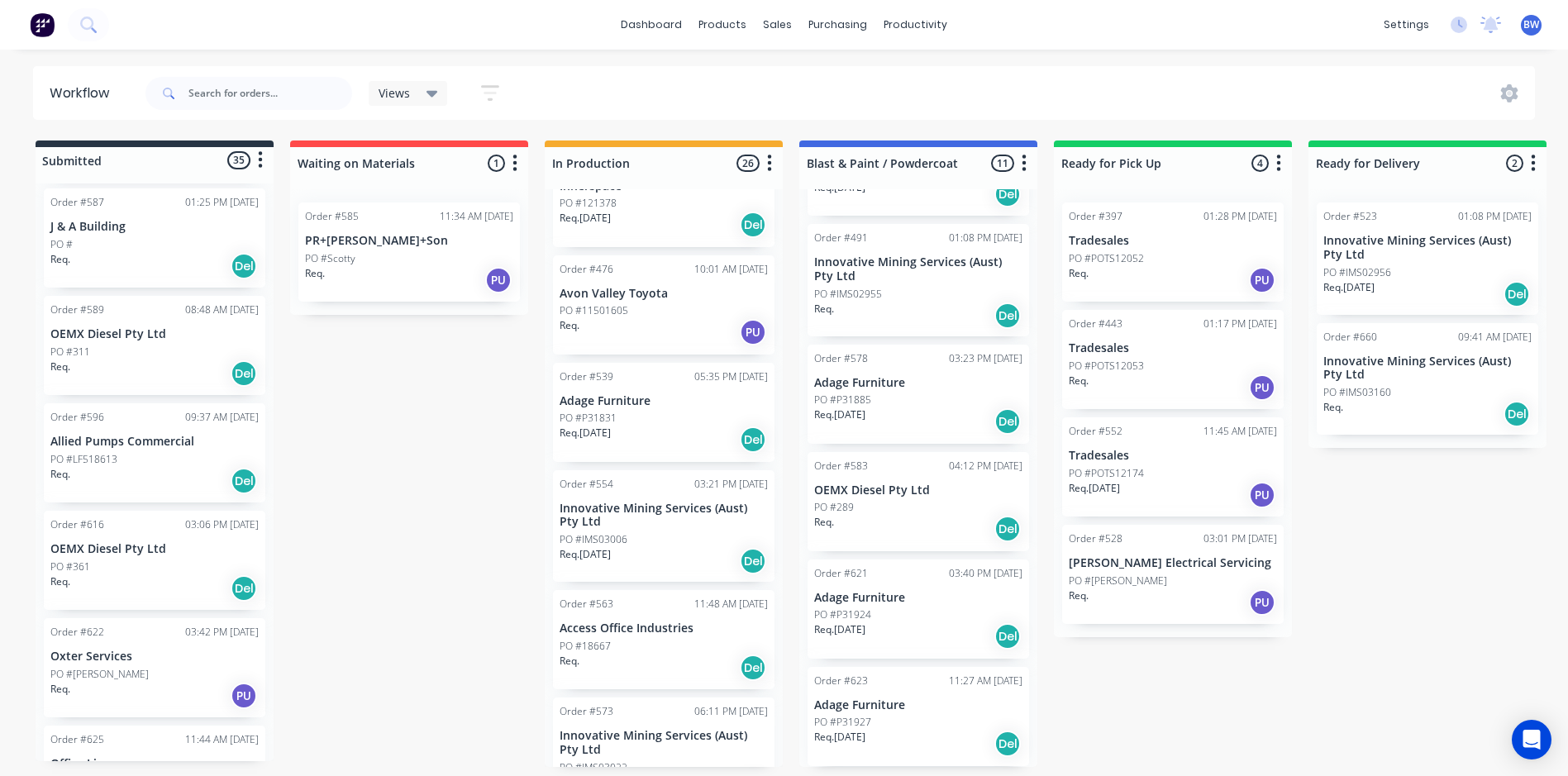
click at [161, 435] on div "Order #596 09:37 AM [DATE] Allied Pumps Commercial PO #LF518613 Req. Del" at bounding box center [155, 453] width 222 height 99
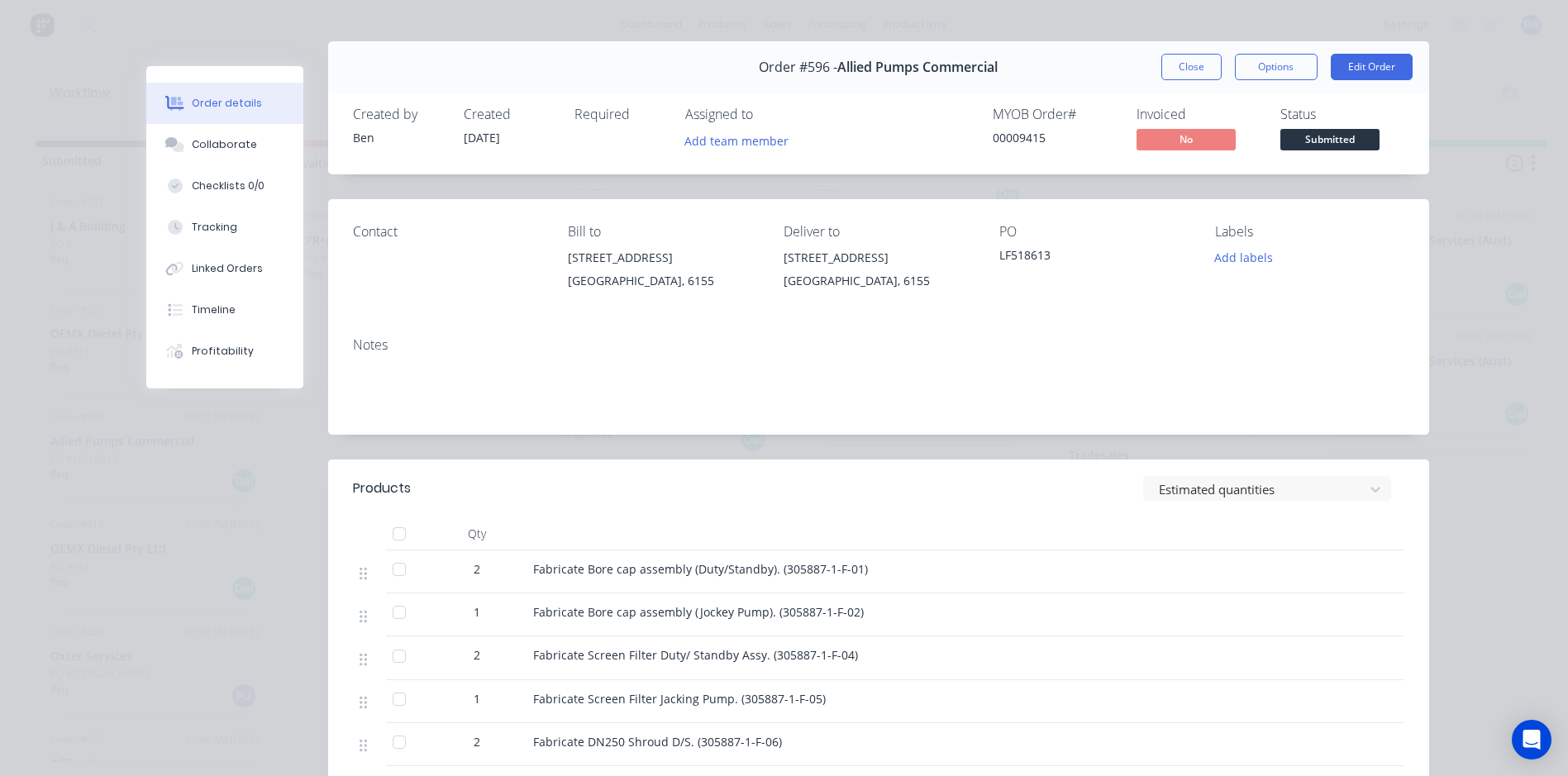
scroll to position [0, 0]
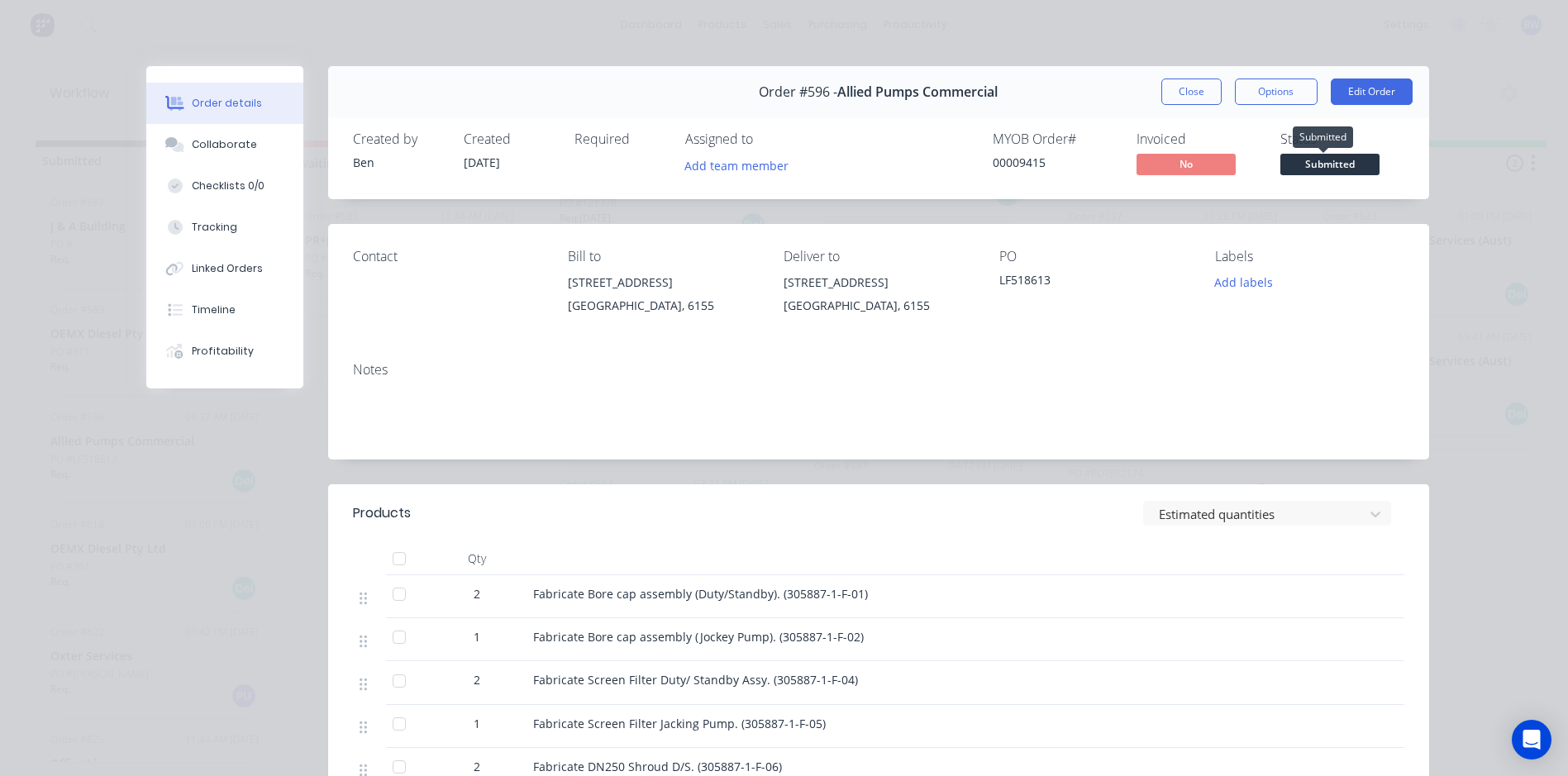
click at [1320, 156] on span "Submitted" at bounding box center [1330, 164] width 99 height 20
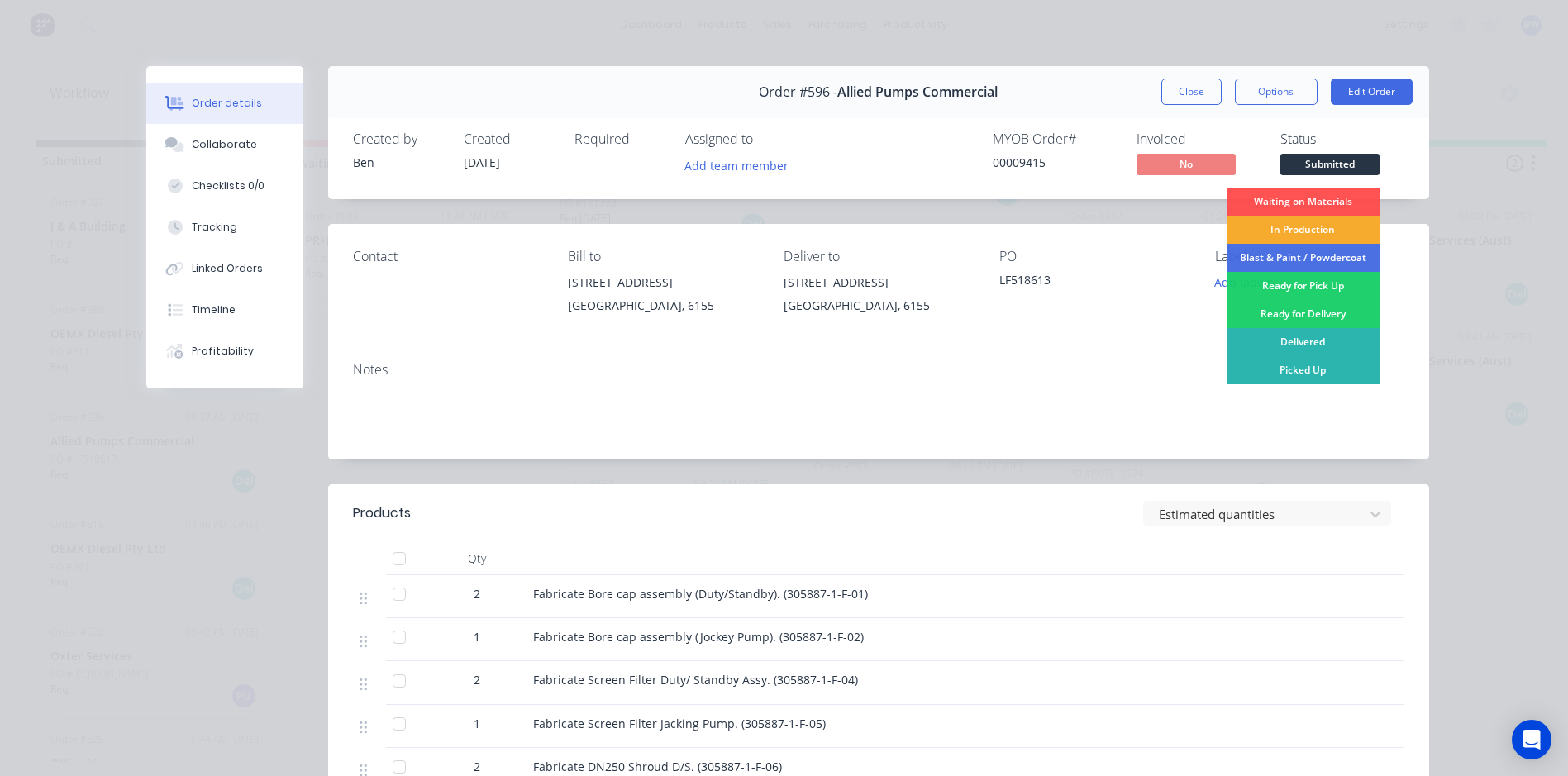
click at [1297, 233] on div "In Production" at bounding box center [1303, 230] width 153 height 28
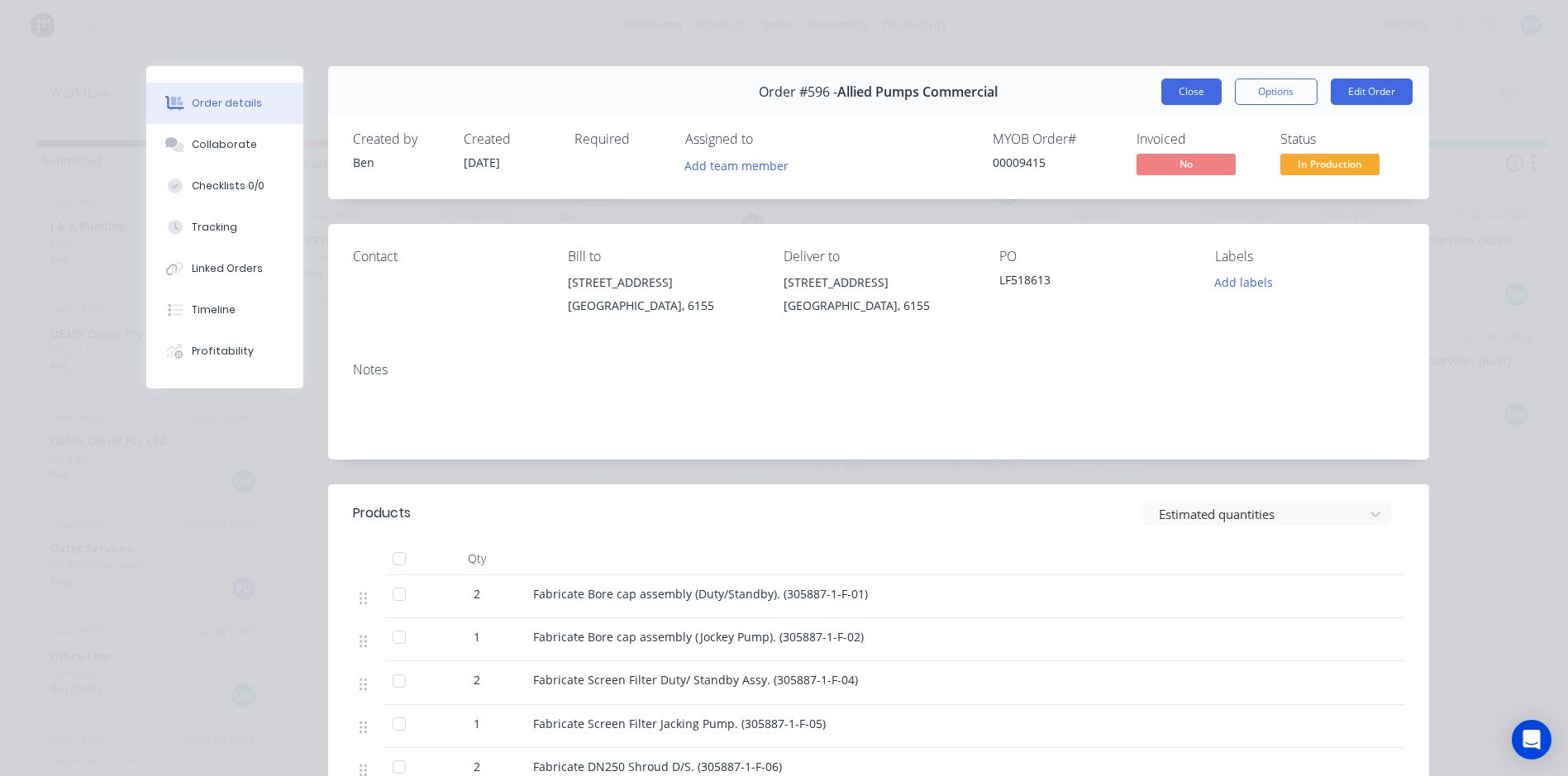
click at [1194, 90] on button "Close" at bounding box center [1191, 91] width 61 height 26
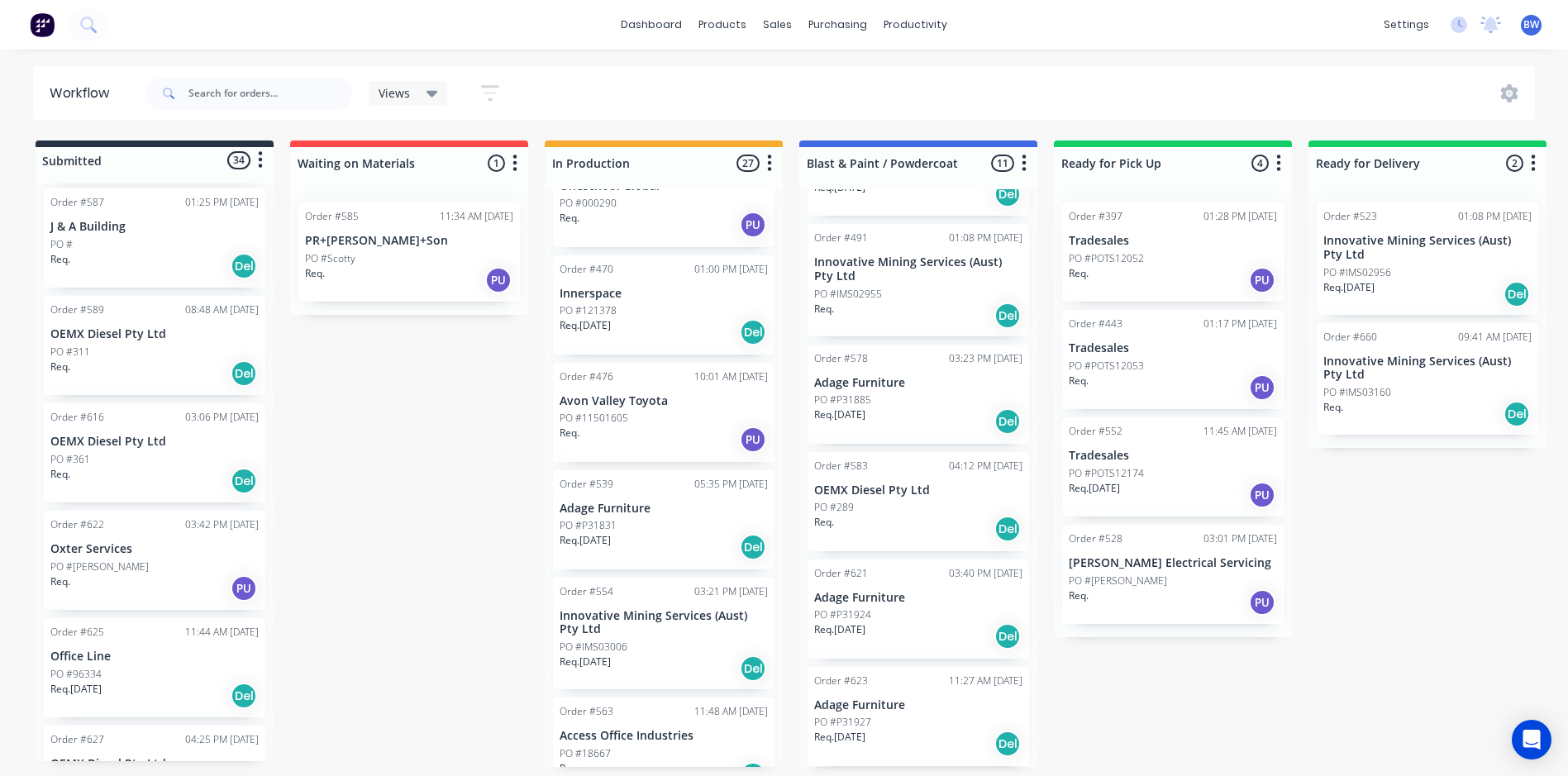
click at [150, 345] on div "PO #311" at bounding box center [155, 352] width 209 height 15
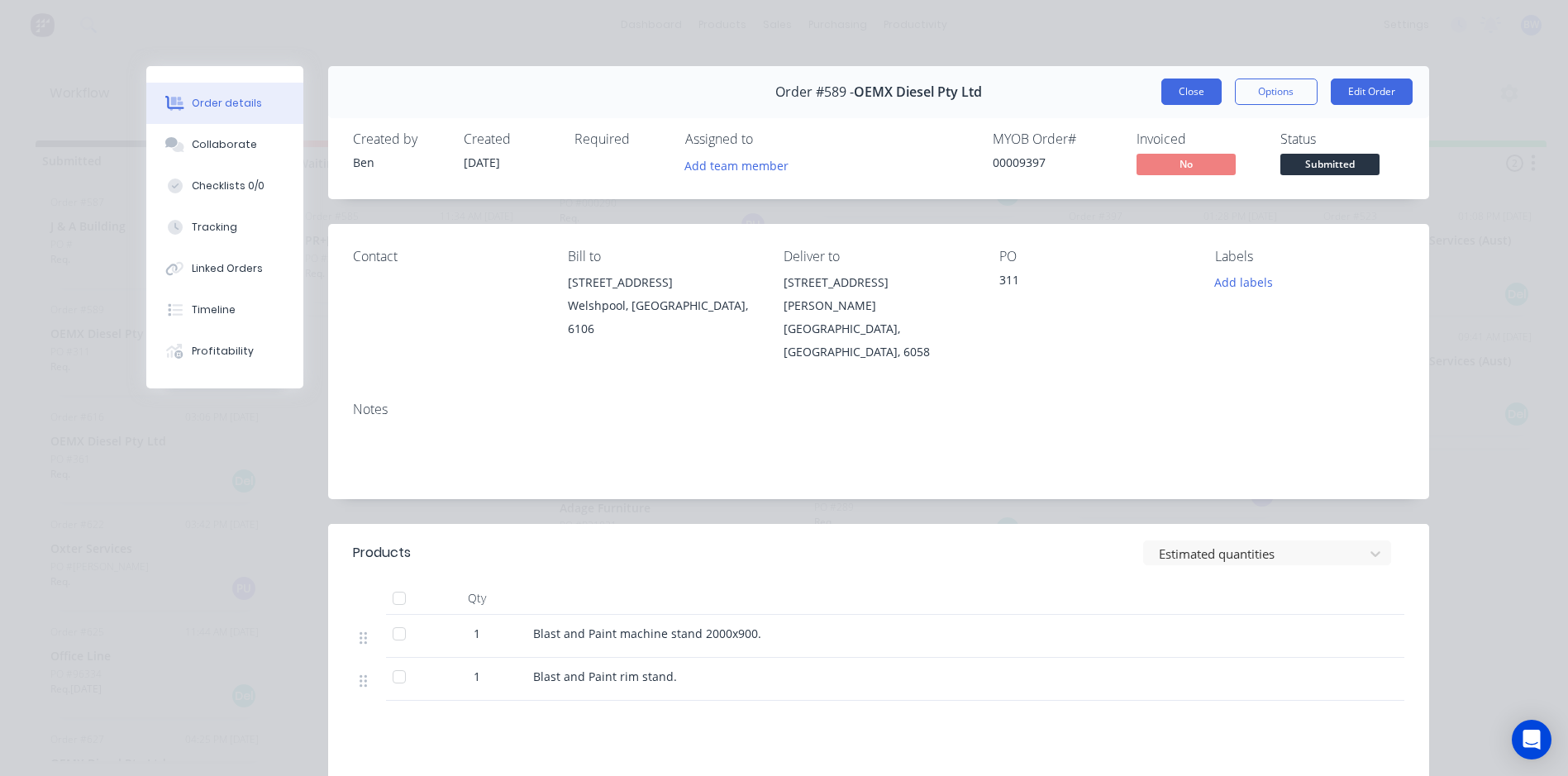
click at [1169, 96] on button "Close" at bounding box center [1191, 91] width 61 height 26
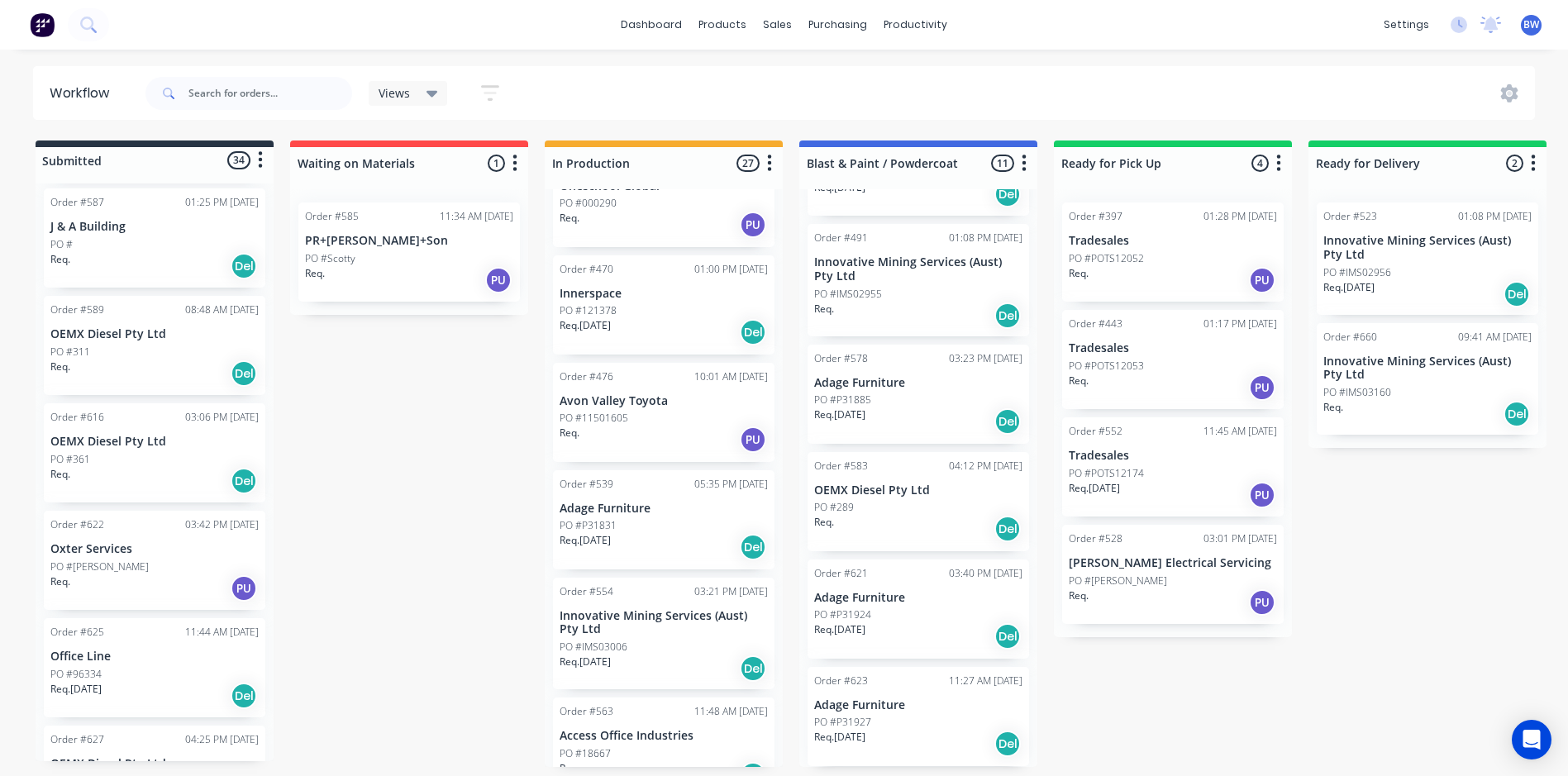
click at [143, 435] on p "OEMX Diesel Pty Ltd" at bounding box center [155, 442] width 209 height 14
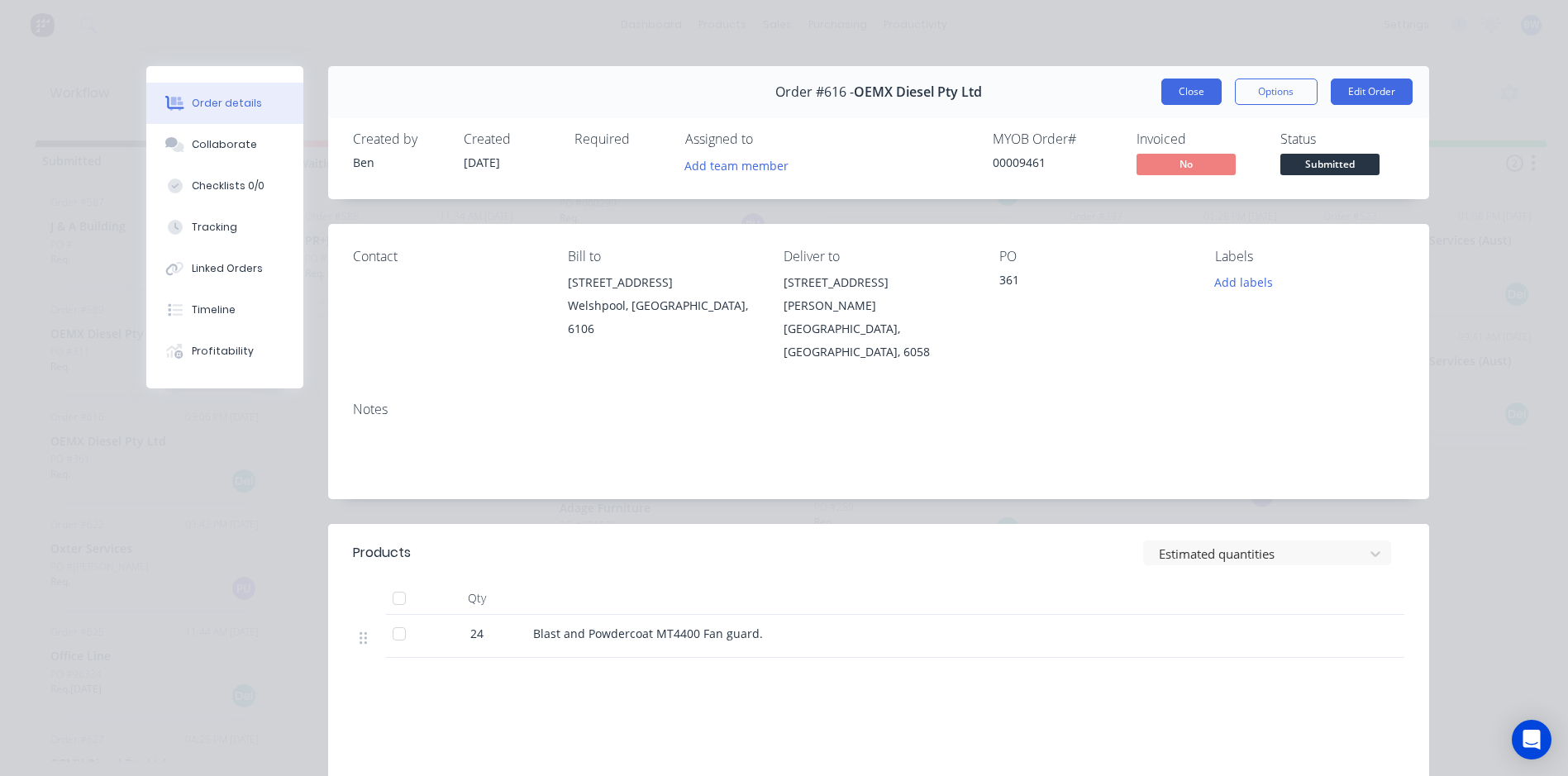
click at [1169, 89] on button "Close" at bounding box center [1191, 91] width 61 height 26
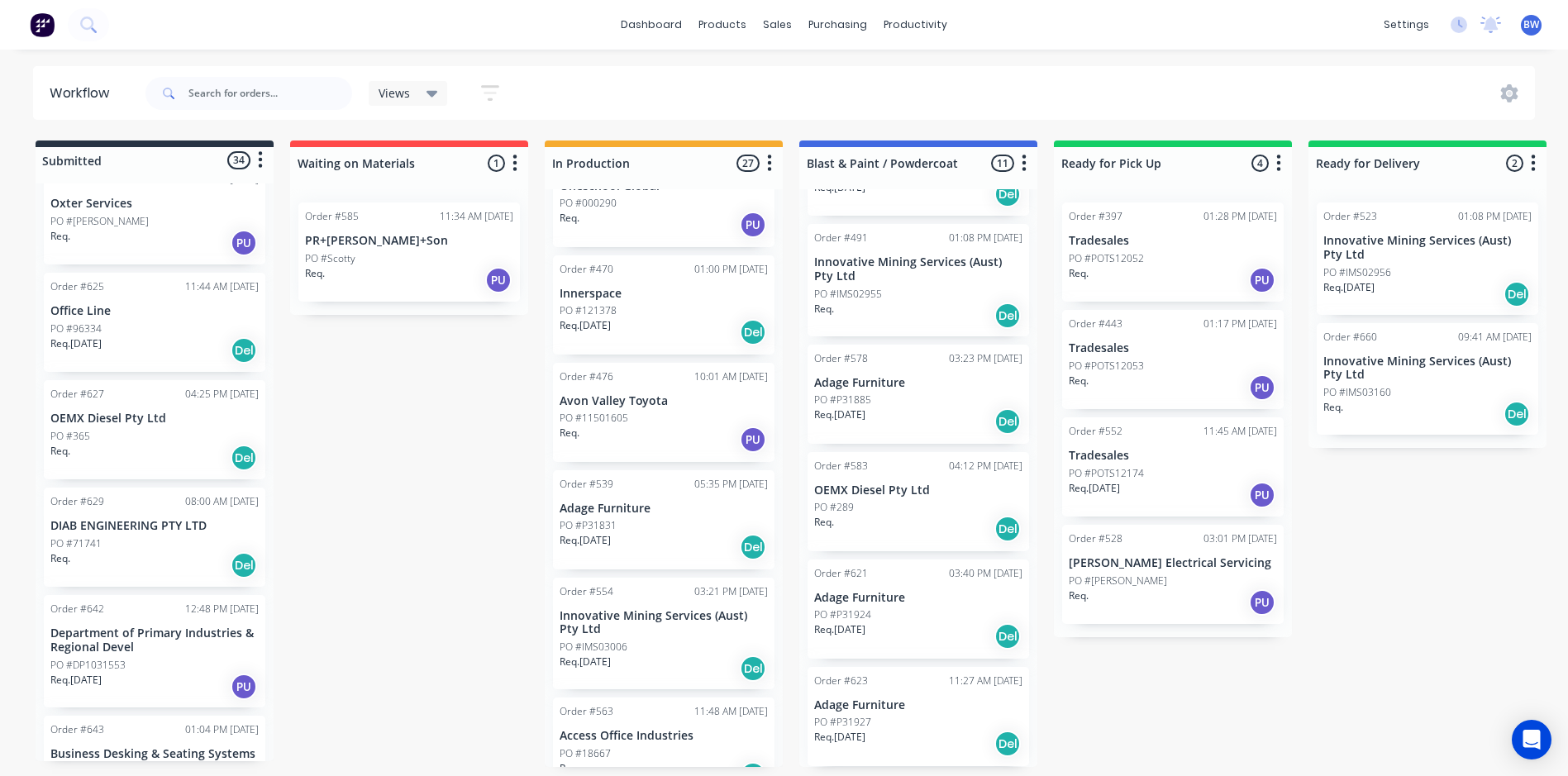
scroll to position [1323, 0]
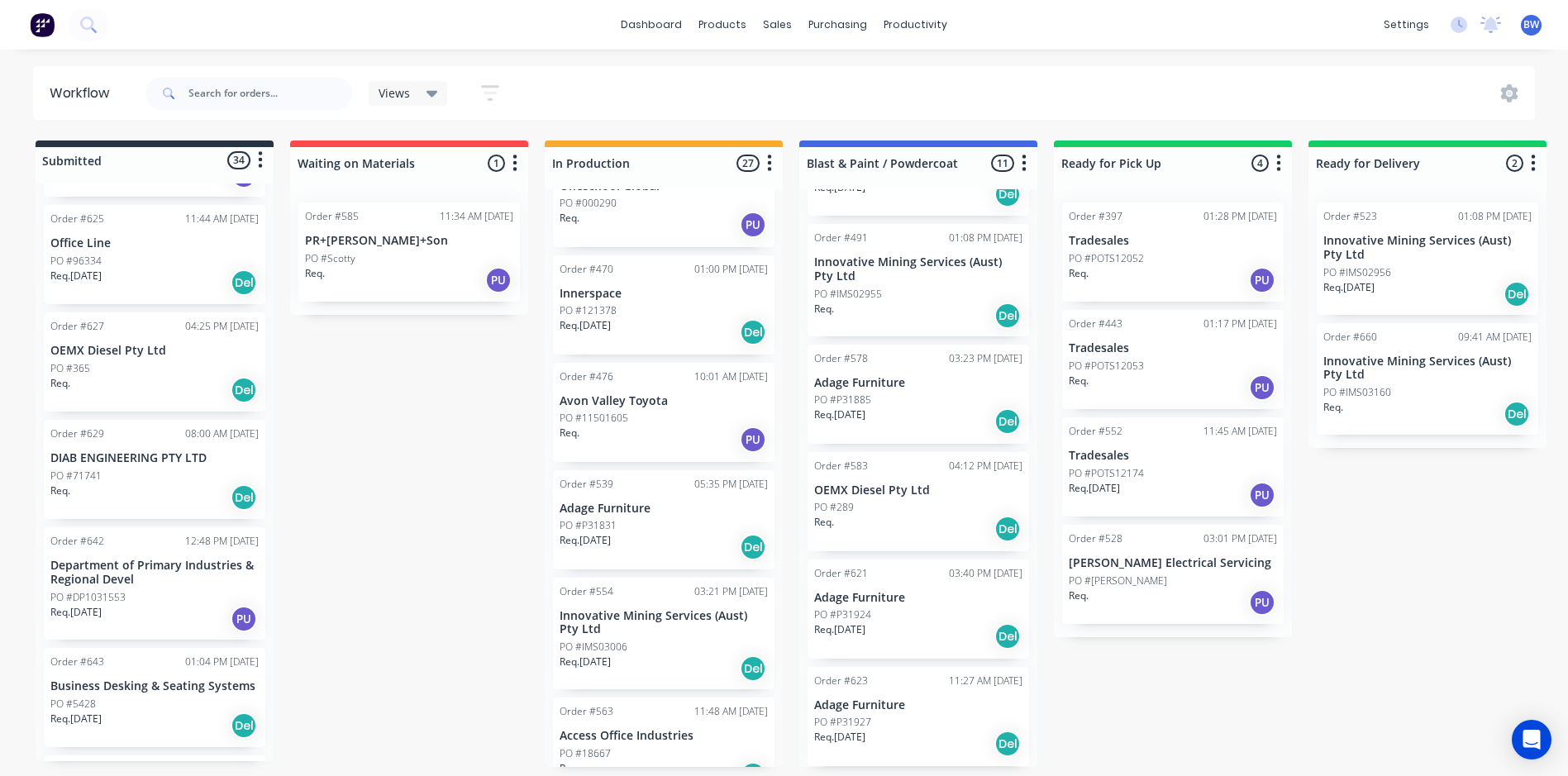
click at [151, 376] on div "Req. Del" at bounding box center [155, 390] width 209 height 28
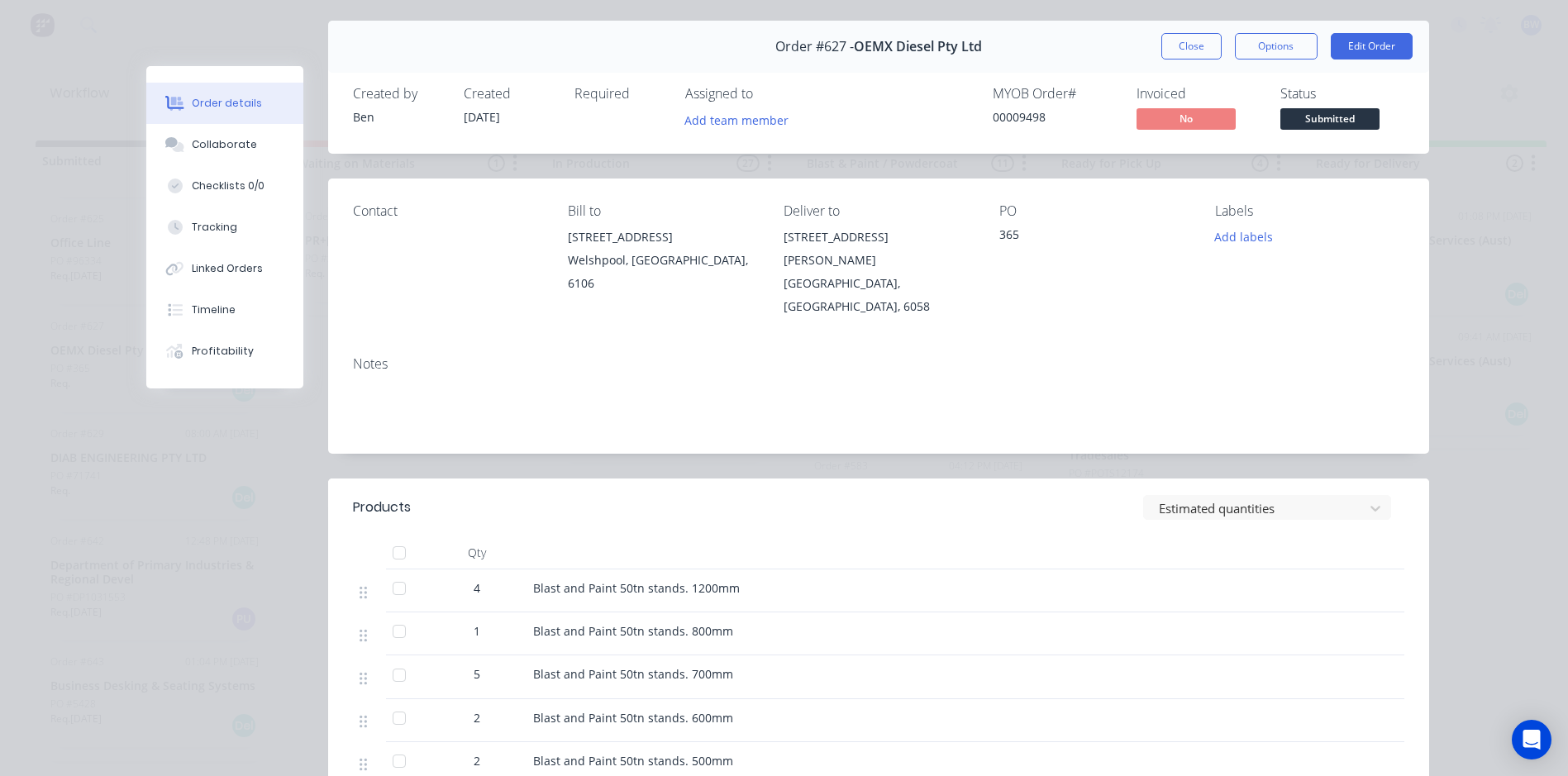
scroll to position [83, 0]
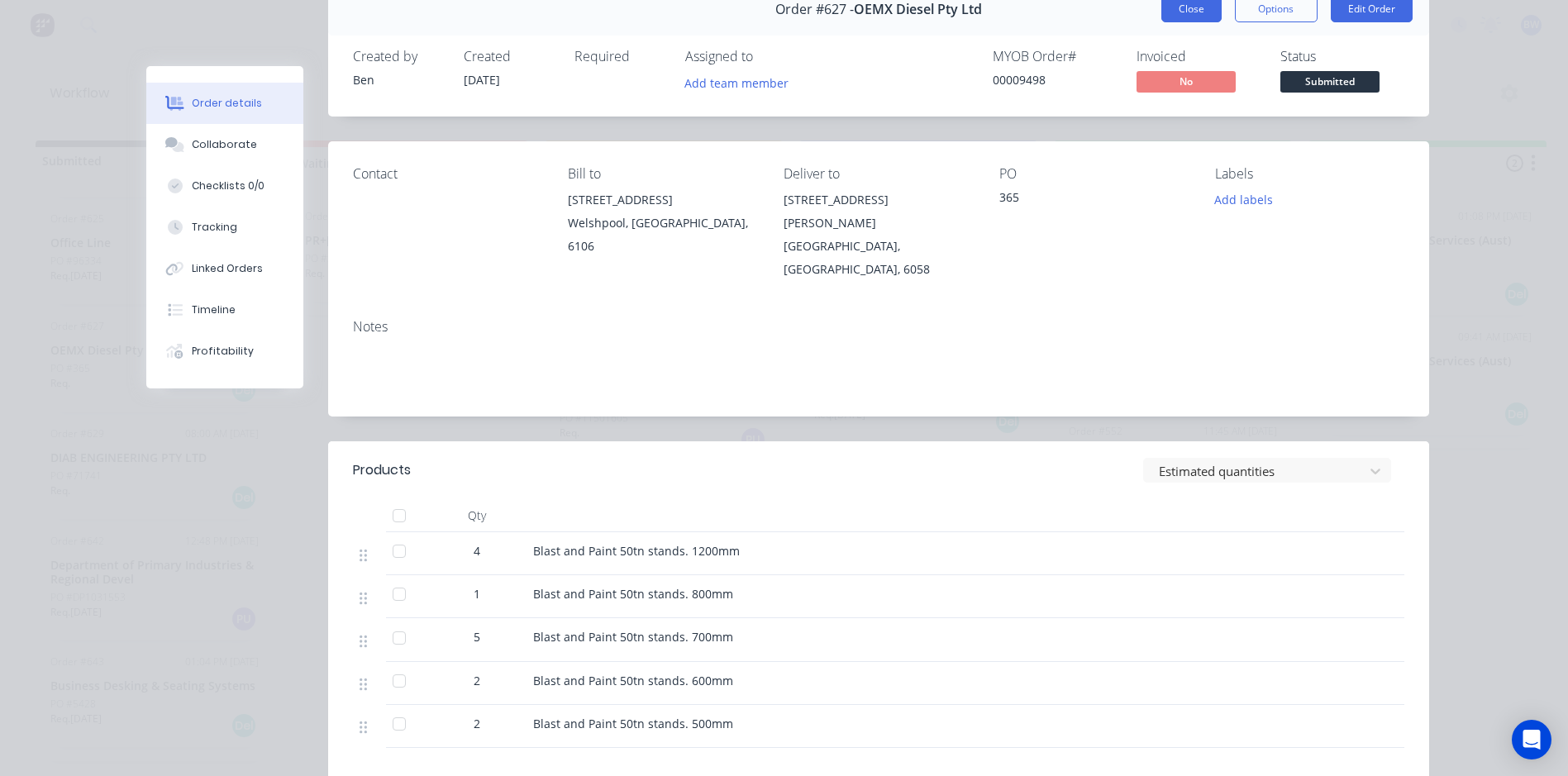
click at [1163, 19] on button "Close" at bounding box center [1191, 9] width 61 height 26
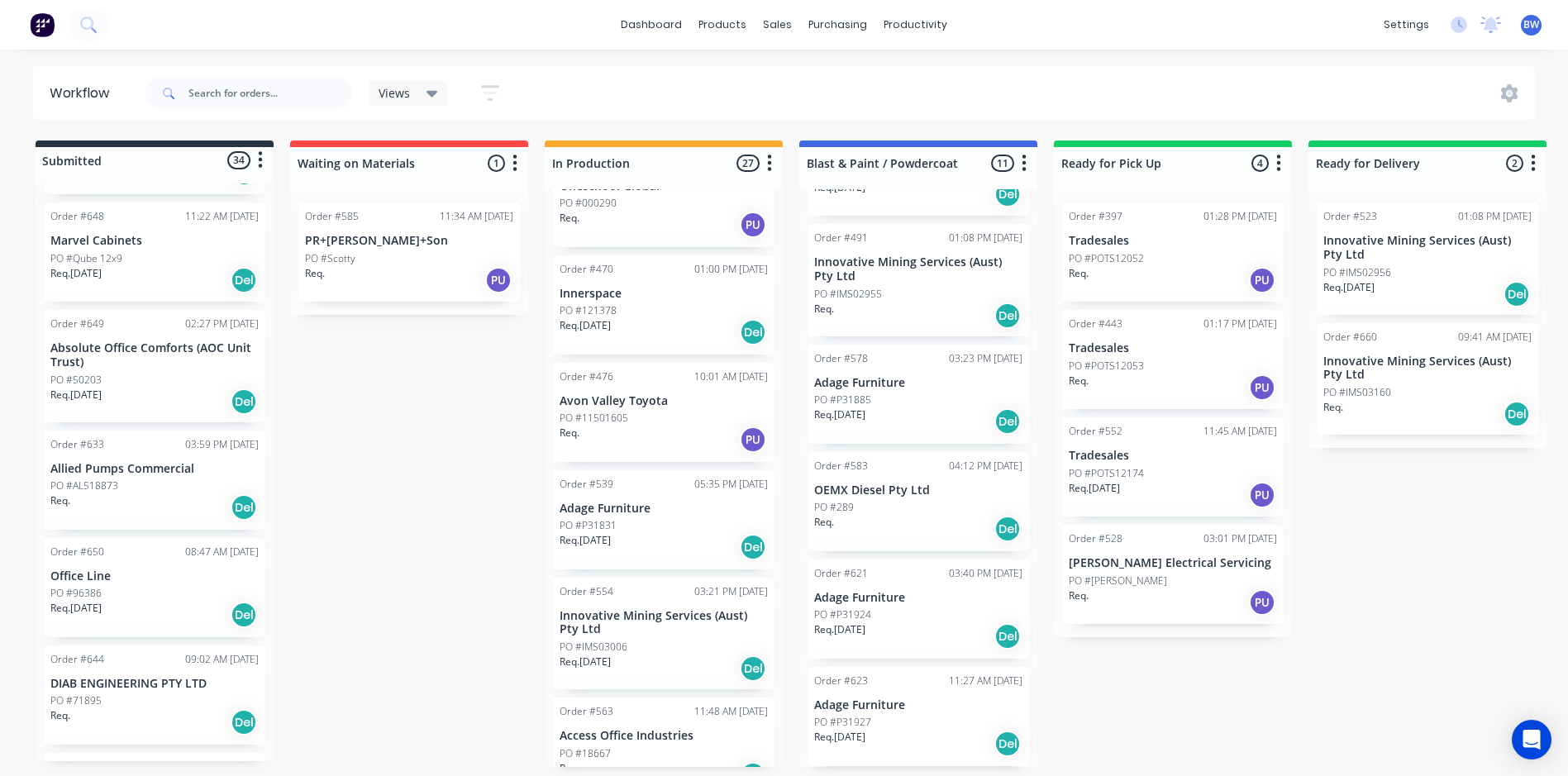
scroll to position [2315, 0]
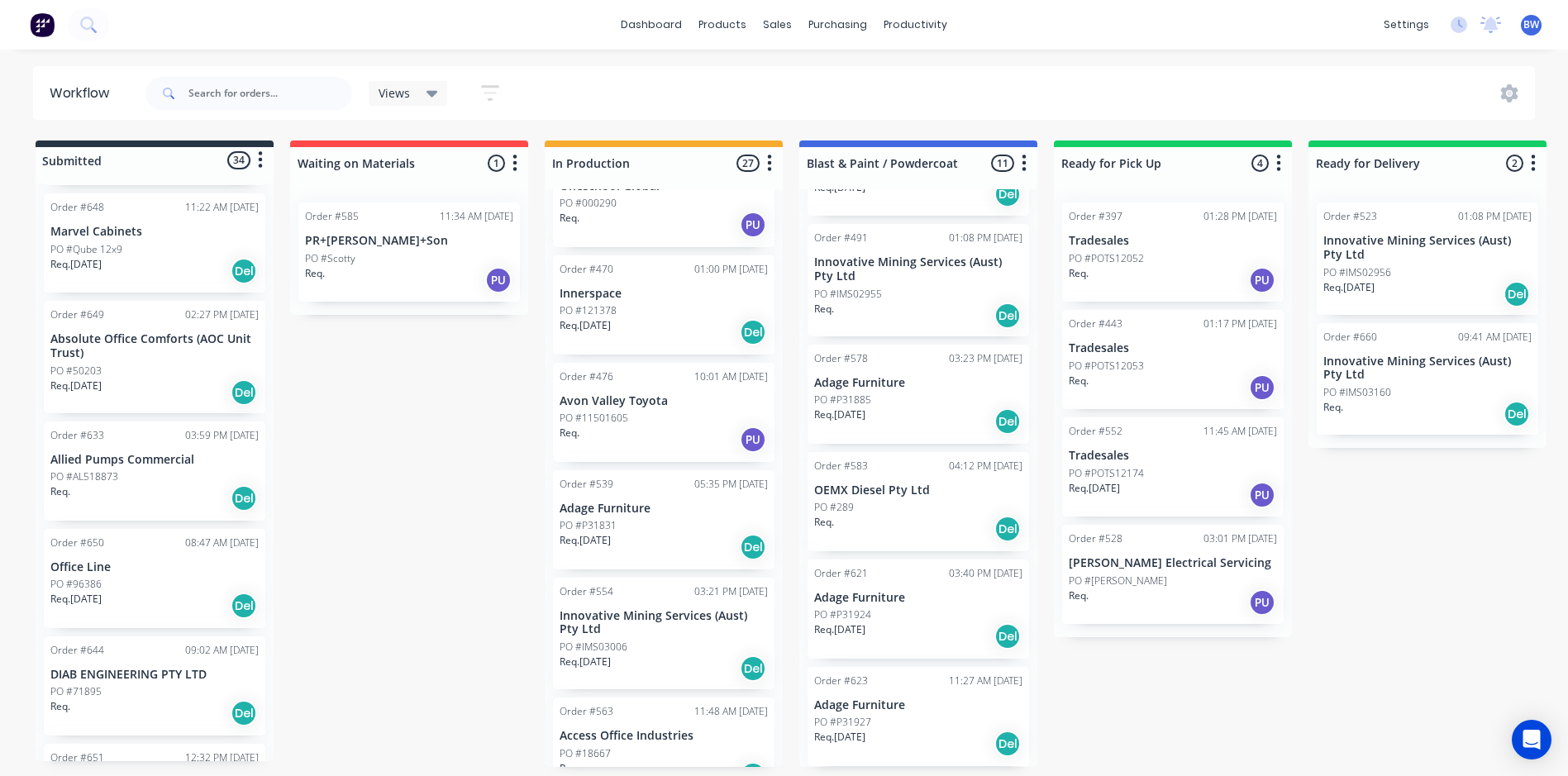
click at [153, 470] on div "PO #AL518873" at bounding box center [155, 477] width 209 height 15
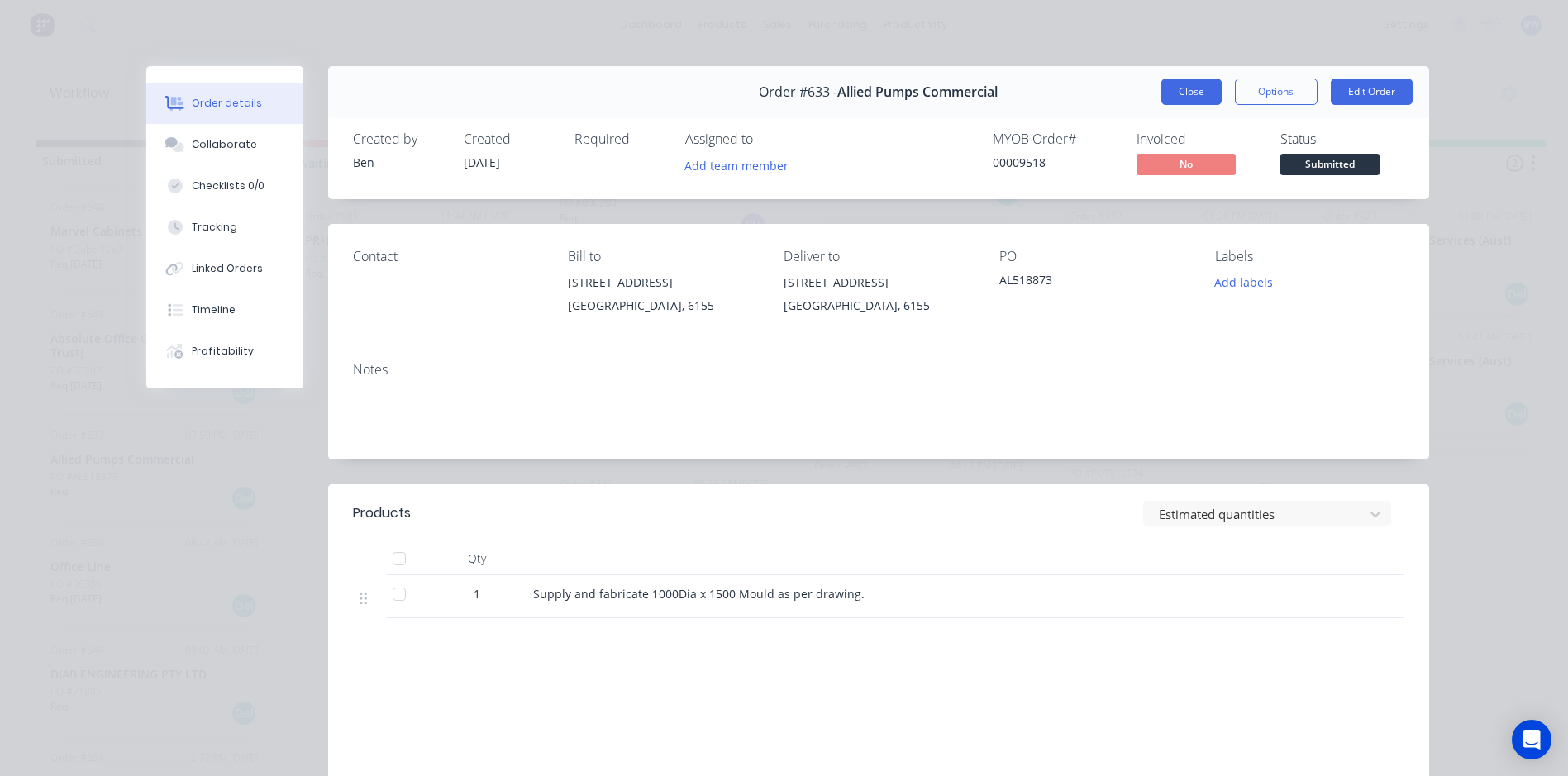
click at [1161, 86] on button "Close" at bounding box center [1191, 91] width 61 height 26
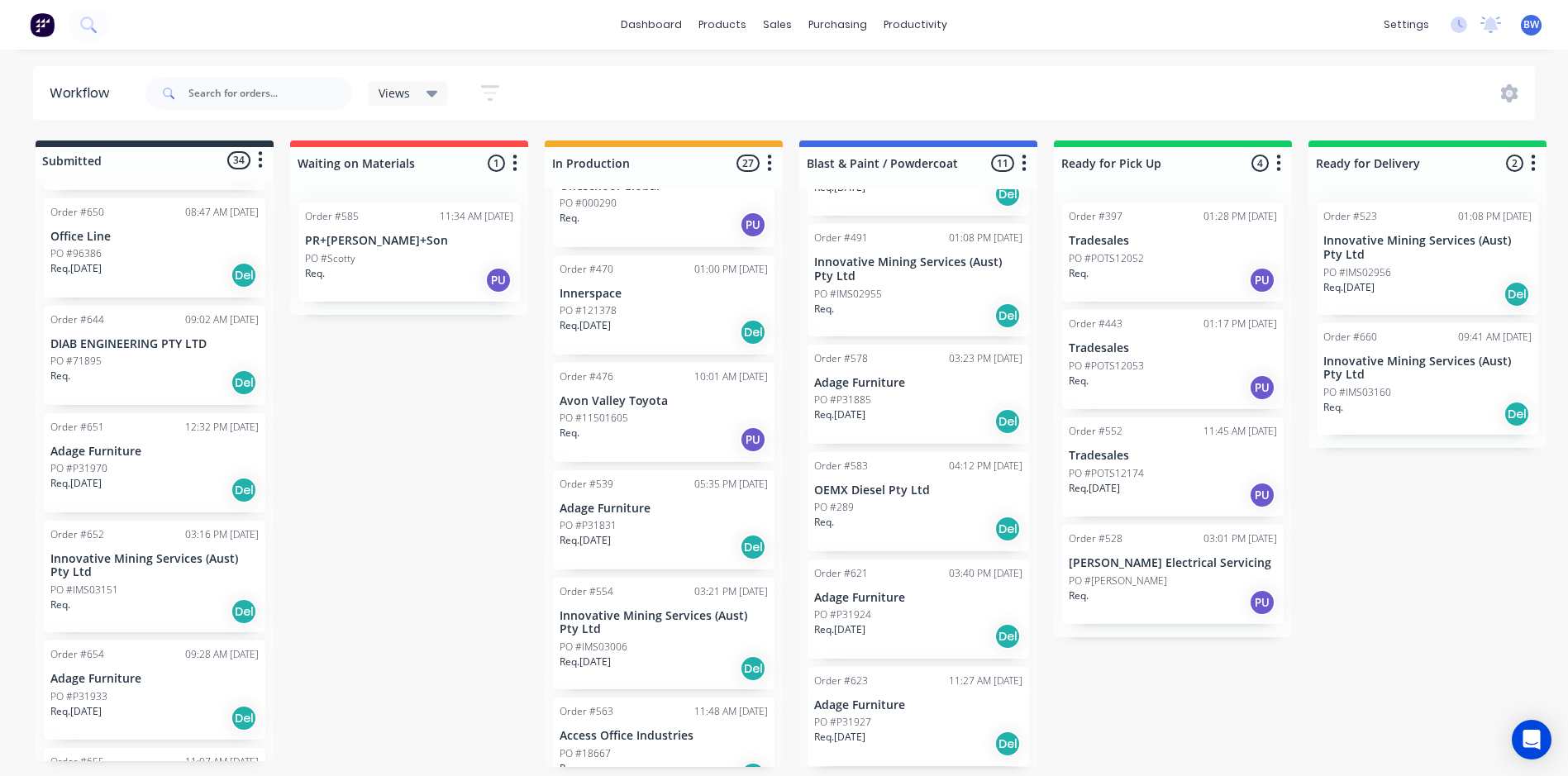
scroll to position [2729, 0]
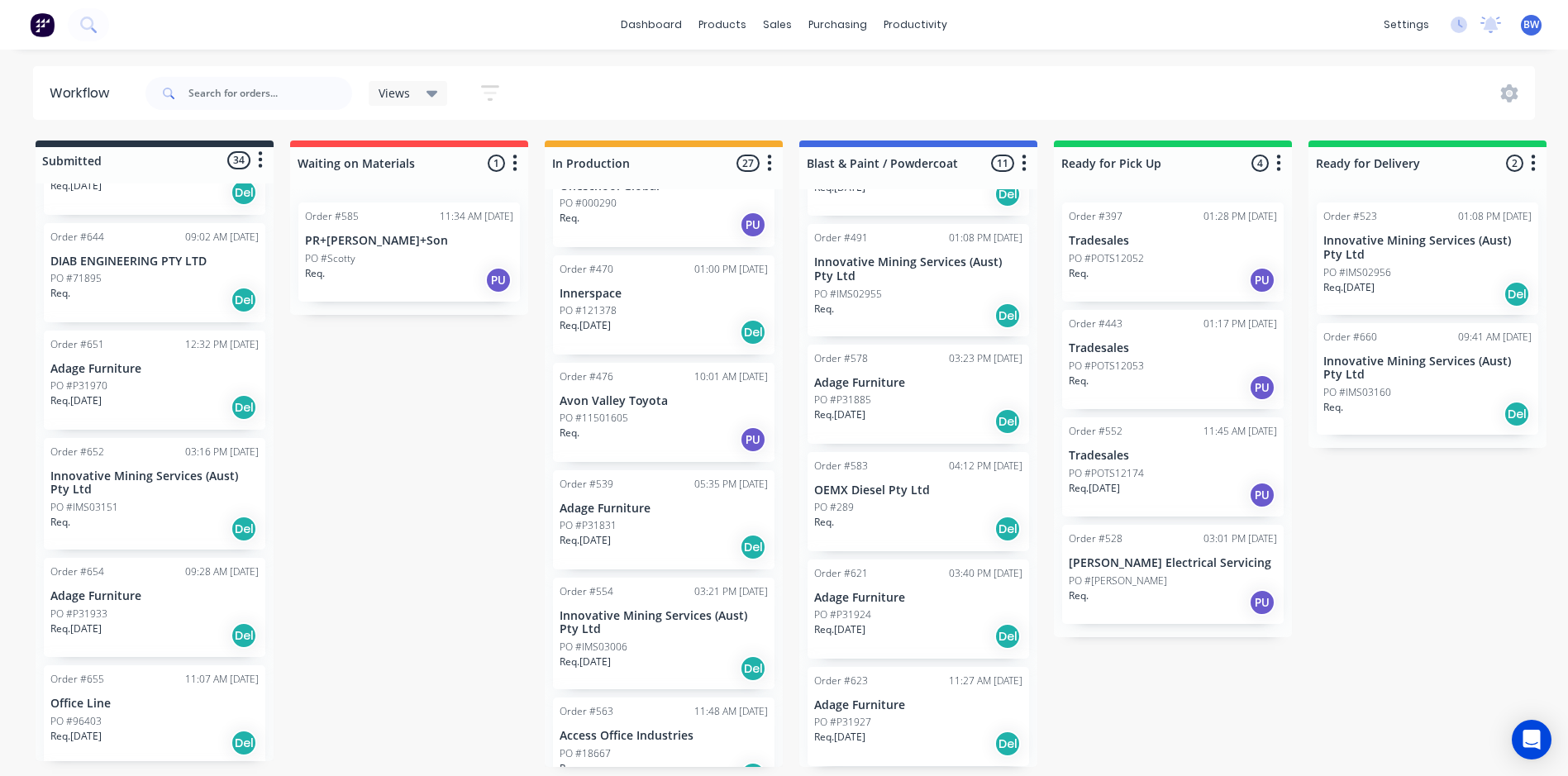
click at [136, 470] on p "Innovative Mining Services (Aust) Pty Ltd" at bounding box center [155, 483] width 209 height 28
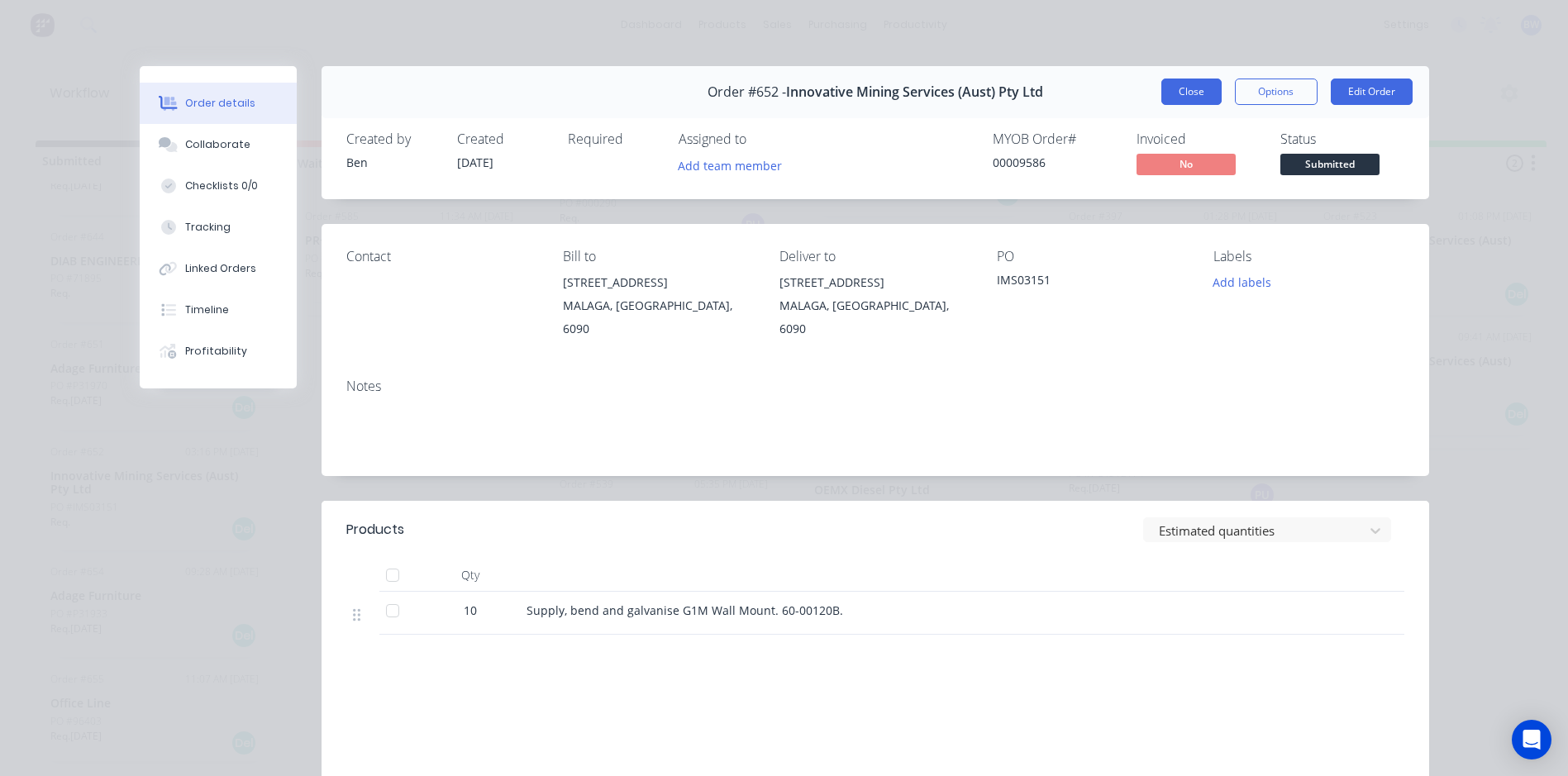
click at [1171, 94] on button "Close" at bounding box center [1191, 91] width 61 height 26
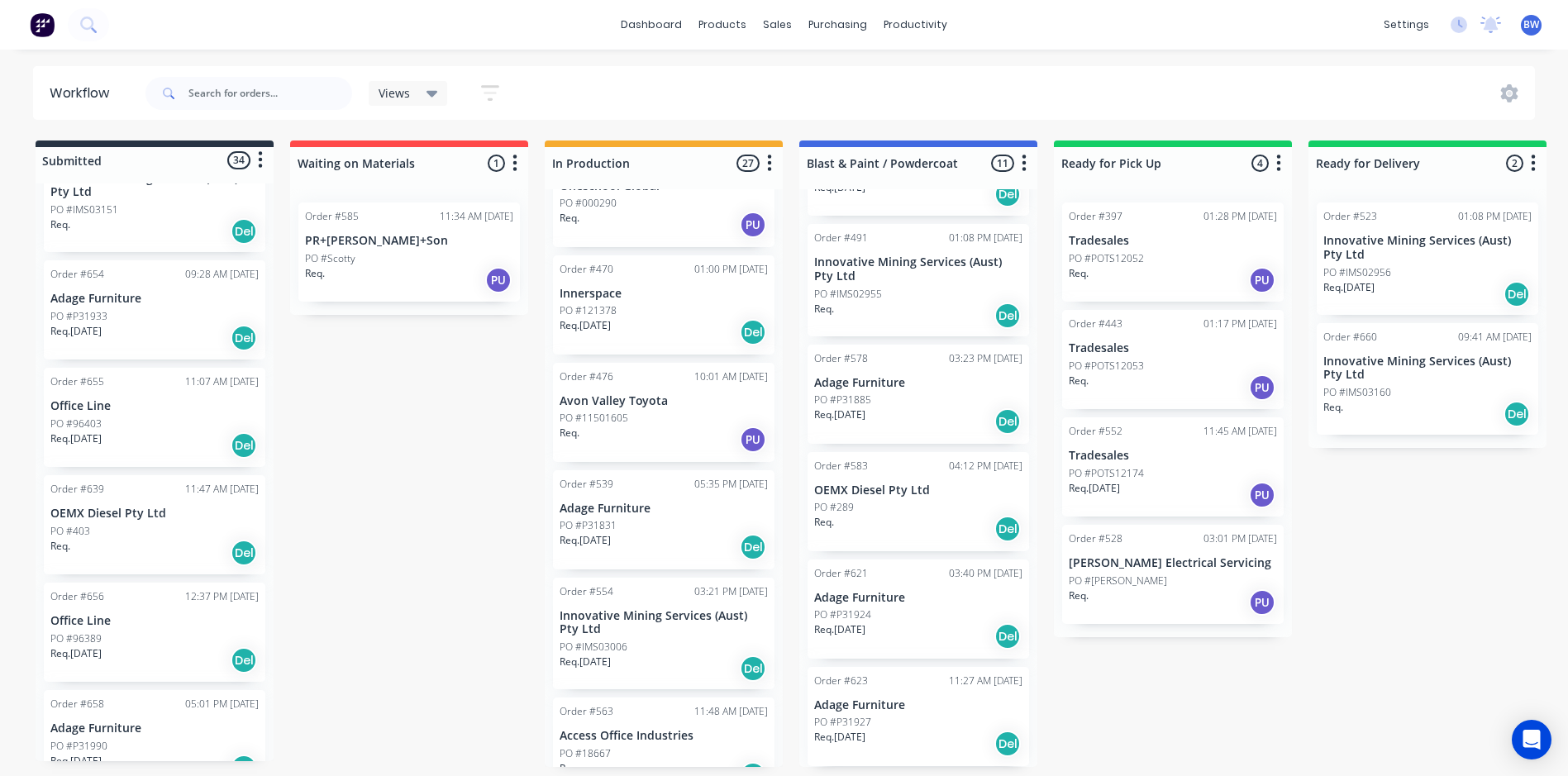
scroll to position [3059, 0]
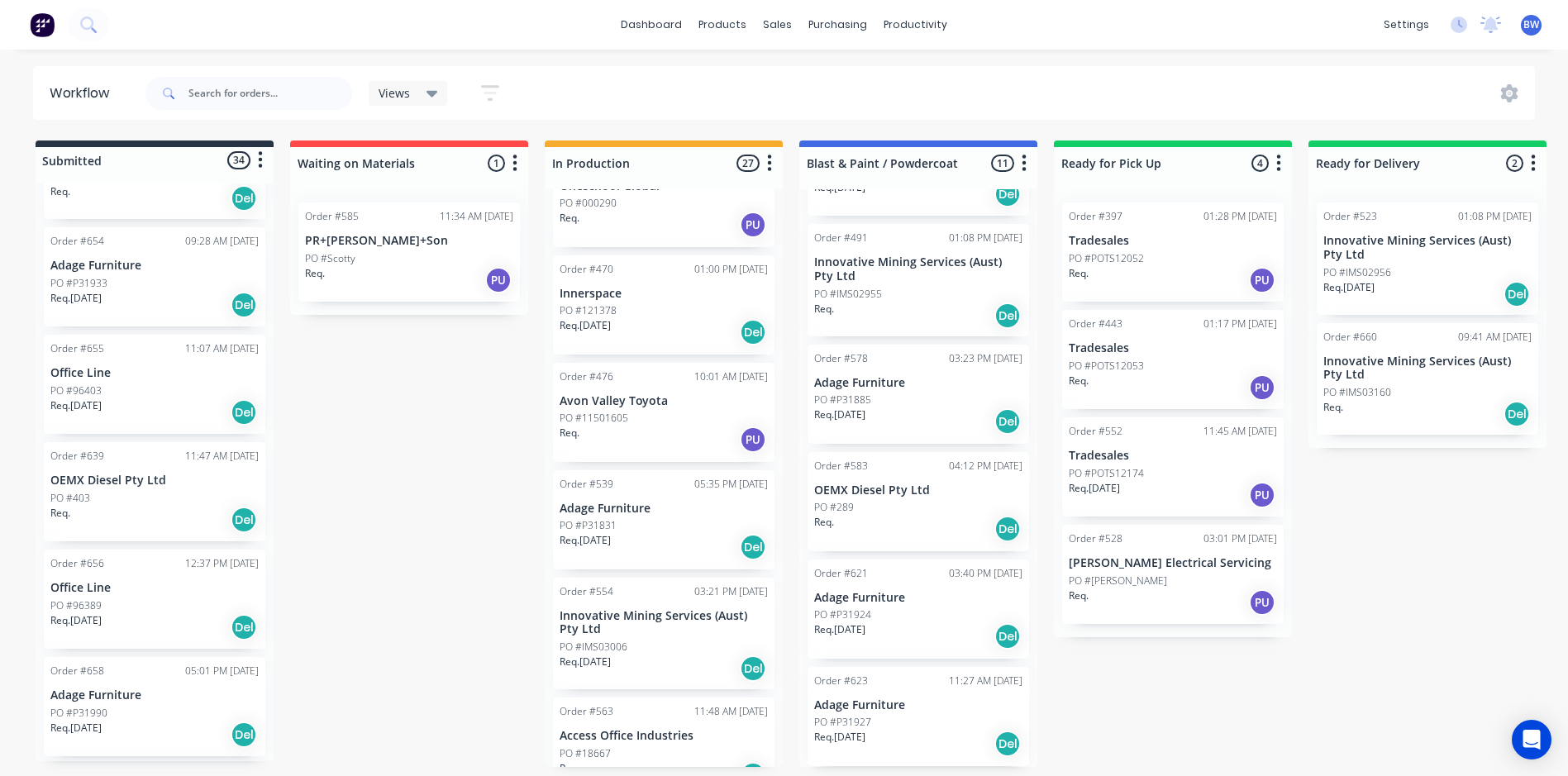
click at [157, 506] on div "Req. Del" at bounding box center [155, 520] width 209 height 28
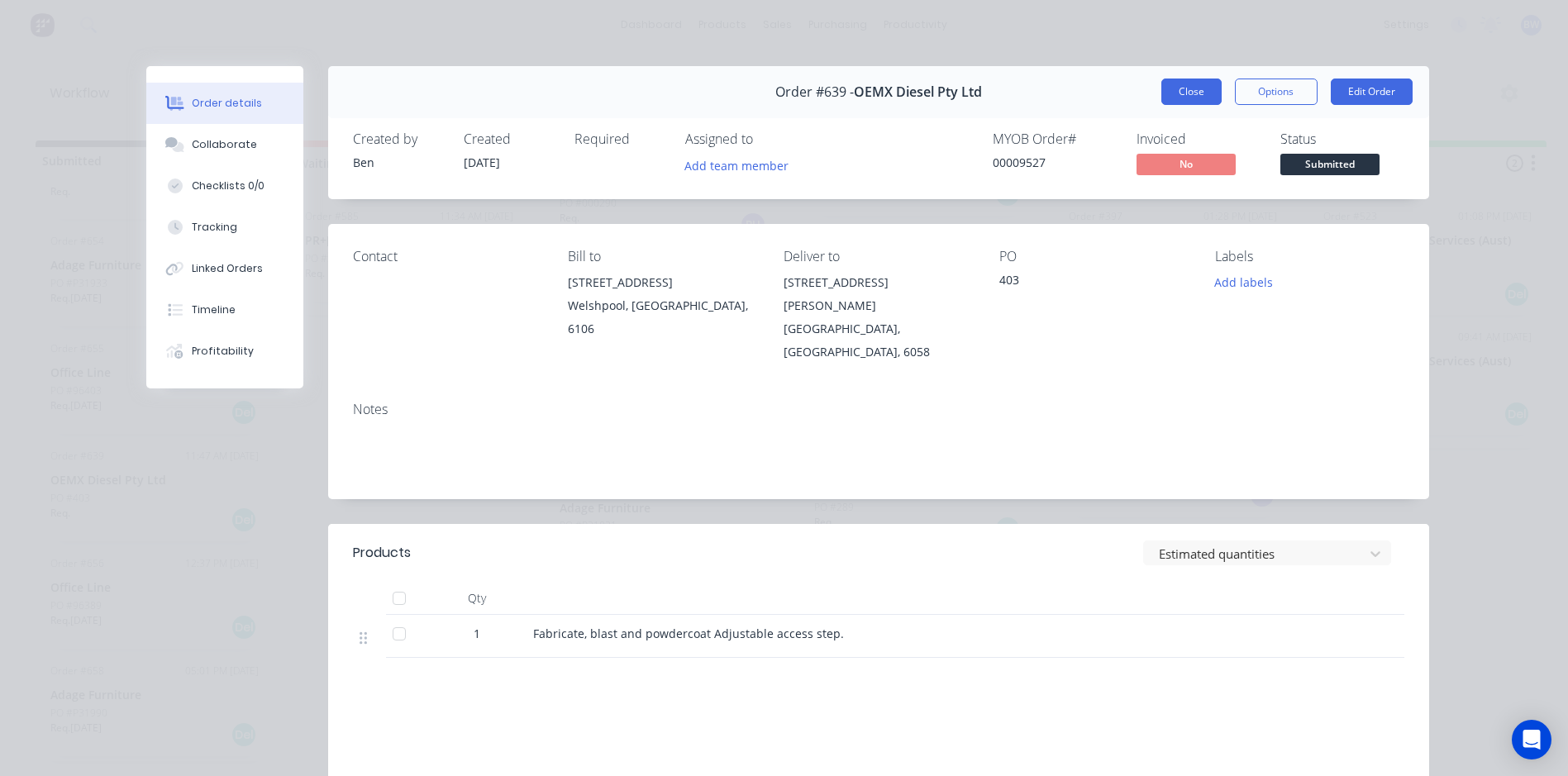
click at [1178, 100] on button "Close" at bounding box center [1191, 91] width 61 height 26
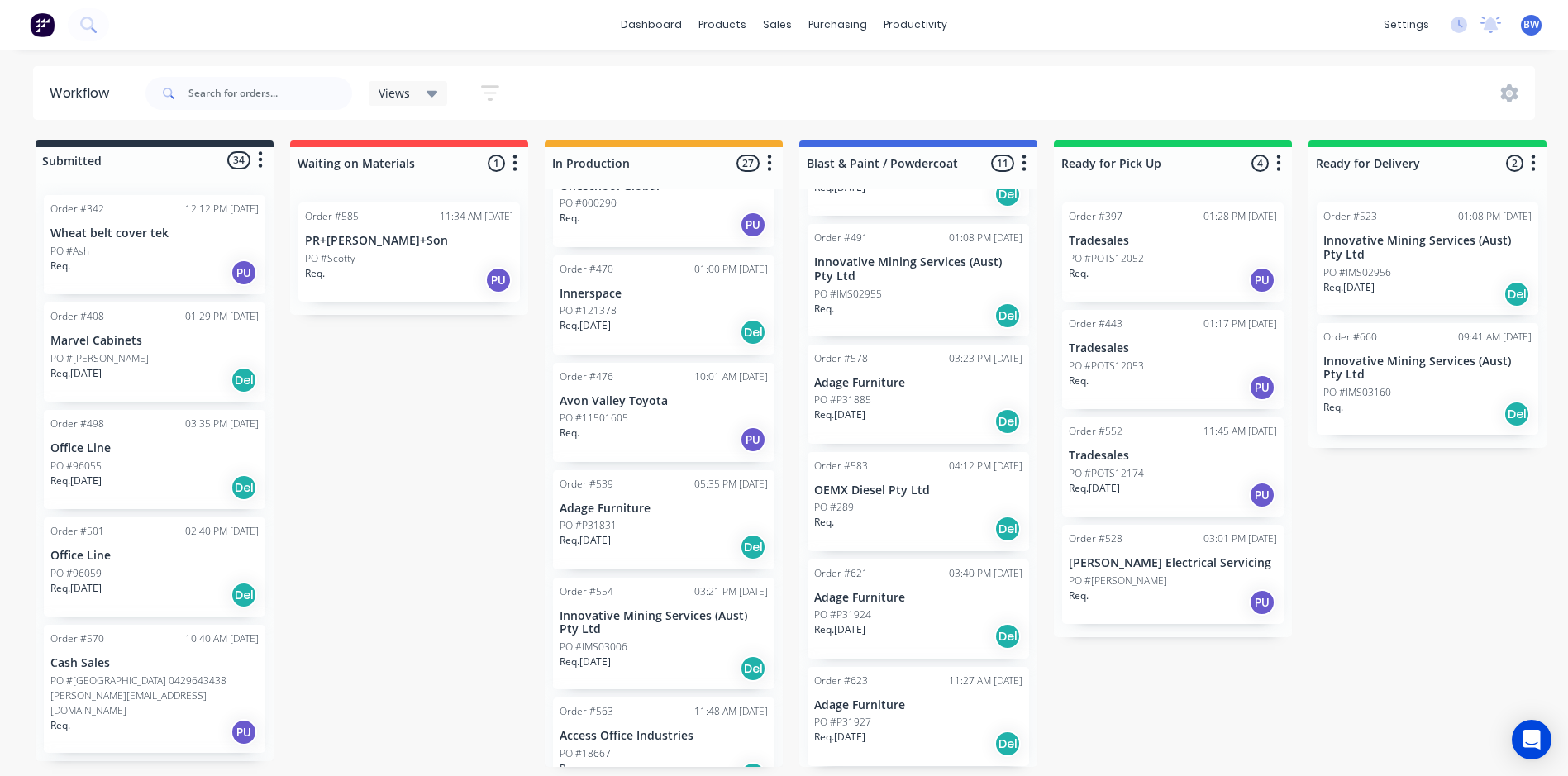
scroll to position [0, 0]
